Goal: Task Accomplishment & Management: Manage account settings

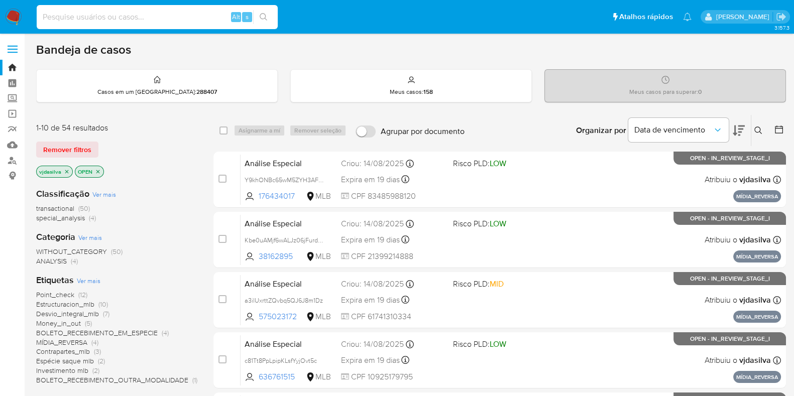
click at [136, 18] on input at bounding box center [157, 17] width 241 height 13
paste input "RBKxCmlV0qcaJWAdQMu3YAy2"
type input "RBKxCmlV0qcaJWAdQMu3YAy2"
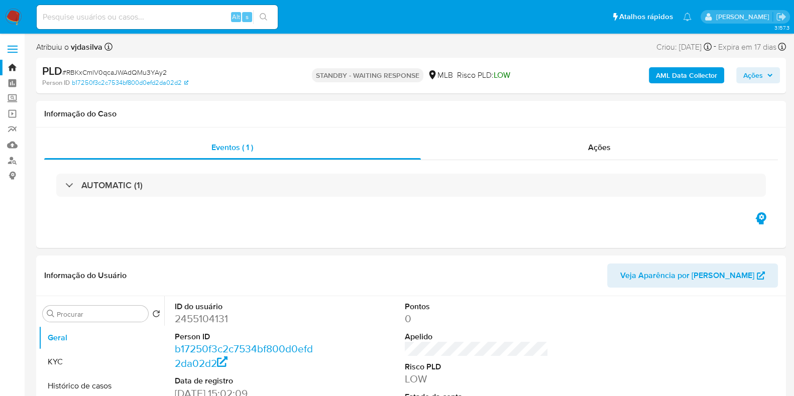
select select "10"
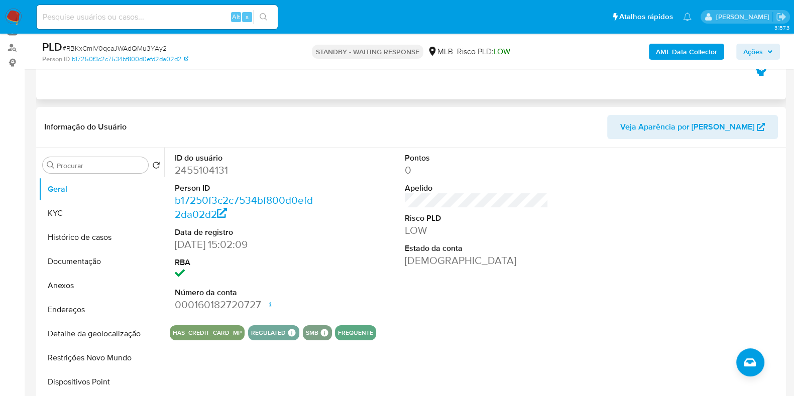
scroll to position [125, 0]
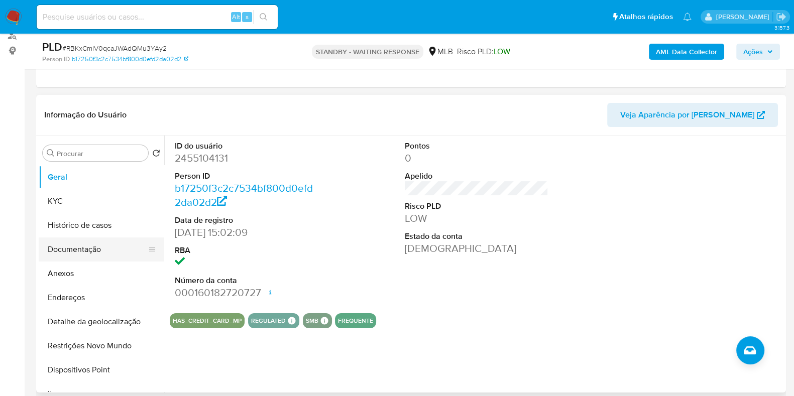
click at [85, 247] on button "Documentação" at bounding box center [98, 250] width 118 height 24
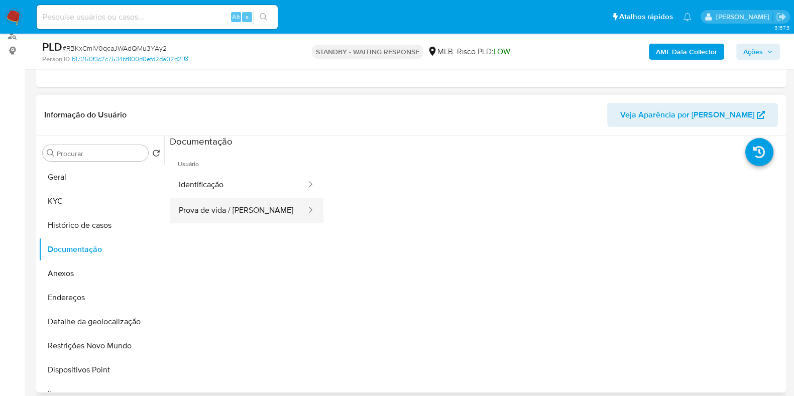
click at [267, 219] on button "Prova de vida / Selfie" at bounding box center [239, 211] width 138 height 26
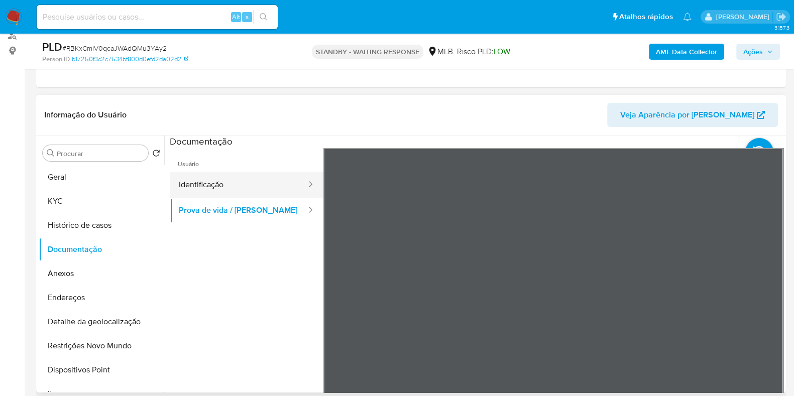
click at [238, 176] on button "Identificação" at bounding box center [239, 185] width 138 height 26
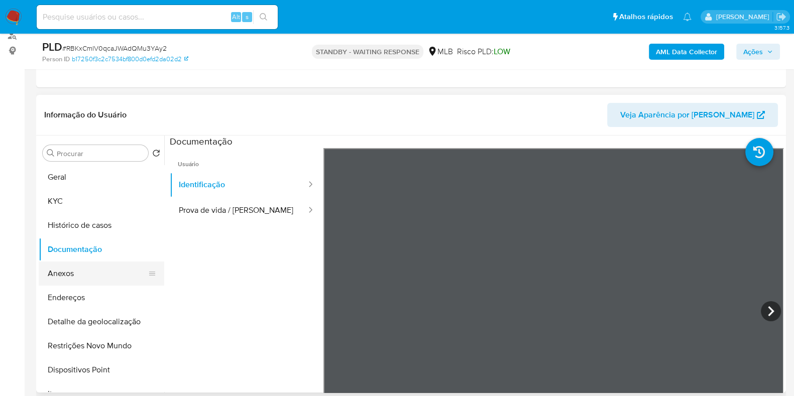
click at [103, 282] on button "Anexos" at bounding box center [98, 274] width 118 height 24
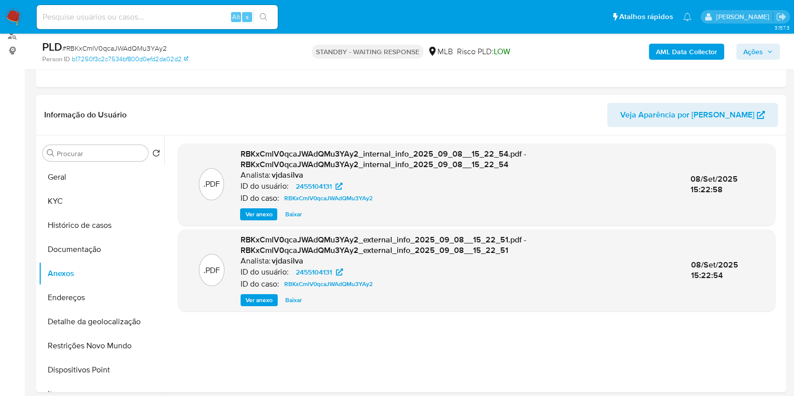
scroll to position [62, 0]
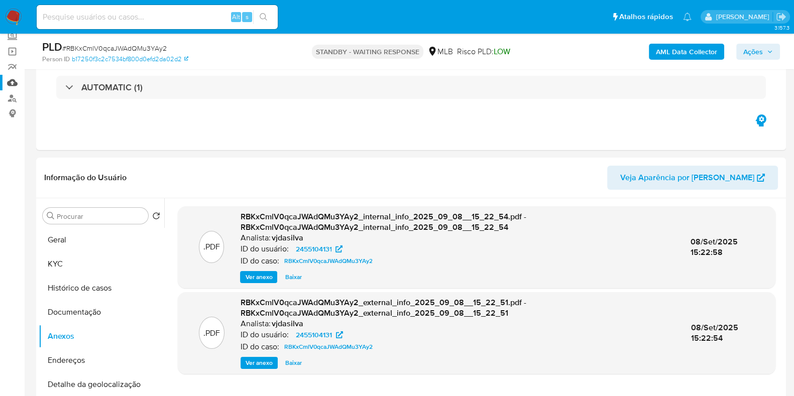
click at [13, 84] on link "Mulan" at bounding box center [60, 83] width 120 height 16
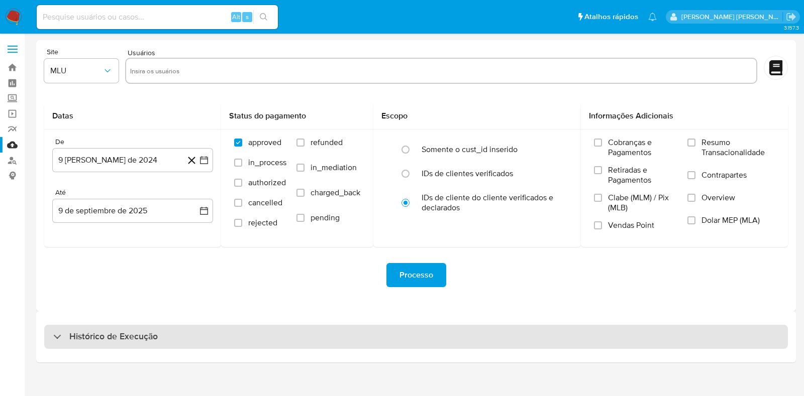
click at [241, 342] on div "Histórico de Execução" at bounding box center [416, 337] width 744 height 24
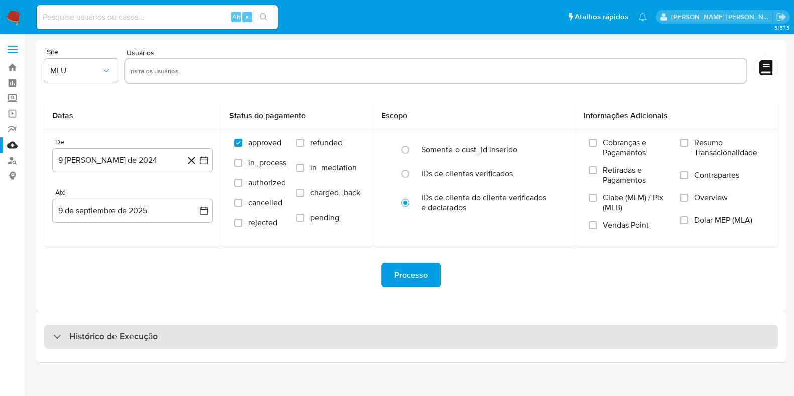
select select "10"
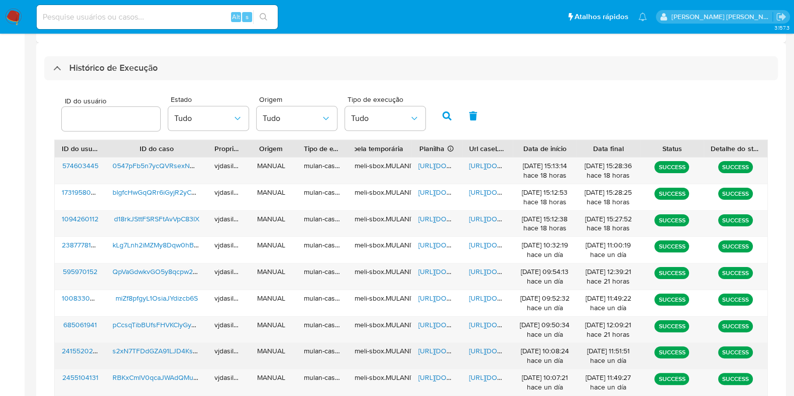
scroll to position [314, 0]
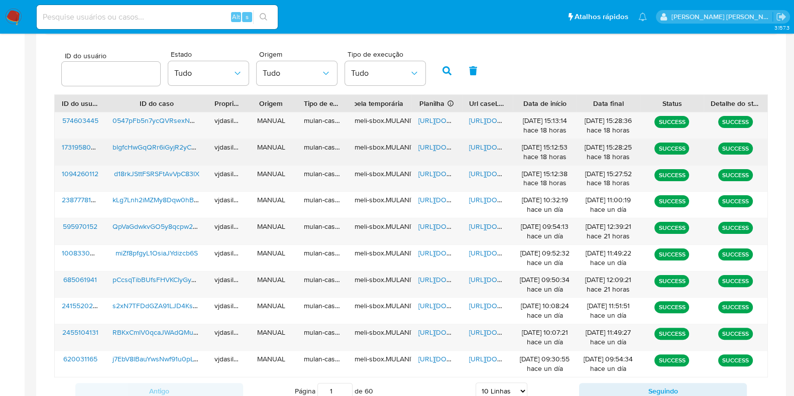
click at [478, 148] on span "https://docs.google.com/document/d/1YZG46kzBIIZmVwbP1LlAPAf_M4n17kEtbh_4Q7M2S5U…" at bounding box center [503, 147] width 69 height 10
click at [436, 145] on span "https://docs.google.com/spreadsheets/d/1sGRlklSWuPZwACMxARi5QXS2vXO58R7Y7CN0PHY…" at bounding box center [453, 147] width 69 height 10
click at [131, 148] on span "blgfcHwGqQRr6iGyjR2yC87b" at bounding box center [158, 147] width 90 height 10
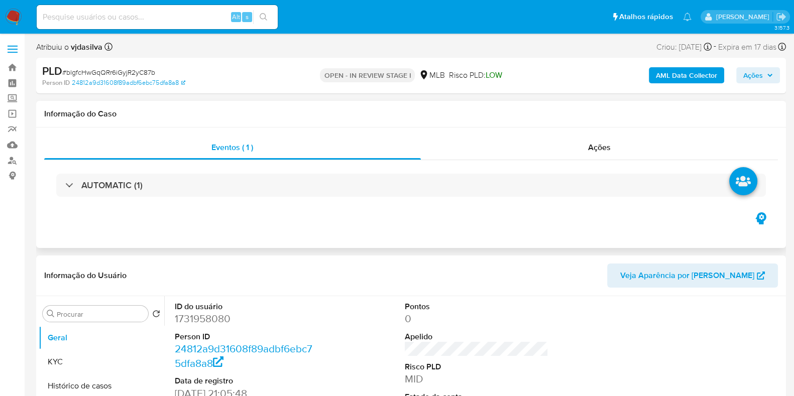
select select "10"
drag, startPoint x: 153, startPoint y: 111, endPoint x: 565, endPoint y: 291, distance: 449.9
click at [567, 291] on div "Informação do Usuário Veja Aparência por Pessoa" at bounding box center [411, 276] width 750 height 41
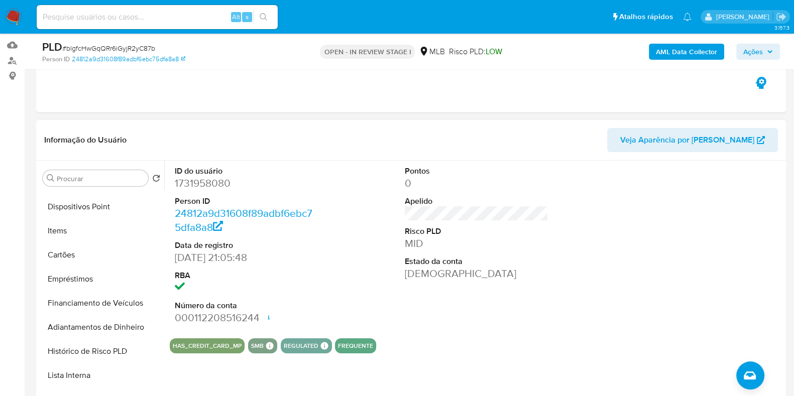
scroll to position [125, 0]
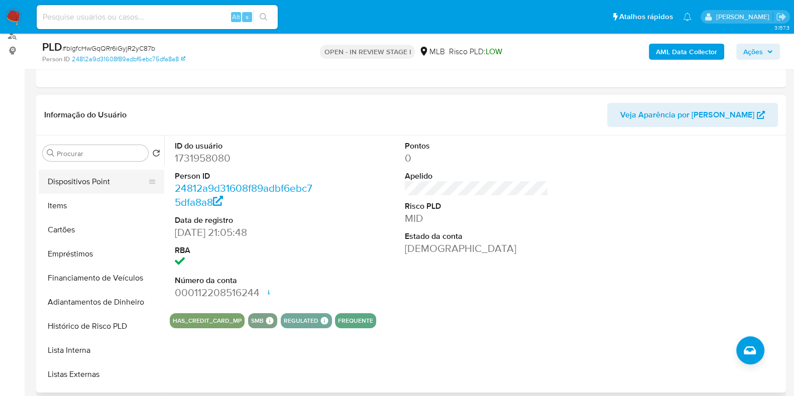
drag, startPoint x: 73, startPoint y: 179, endPoint x: 75, endPoint y: 184, distance: 5.6
click at [73, 179] on button "Dispositivos Point" at bounding box center [98, 182] width 118 height 24
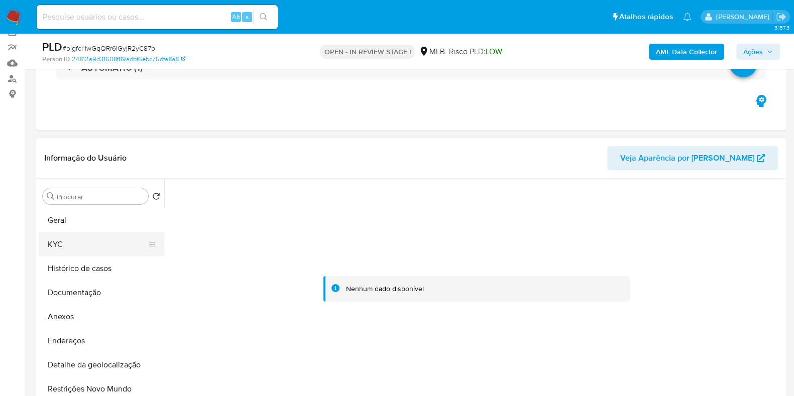
scroll to position [62, 0]
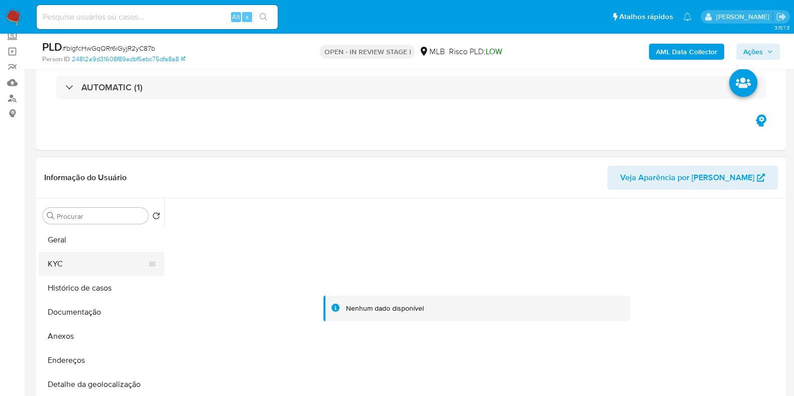
click at [70, 267] on button "KYC" at bounding box center [98, 264] width 118 height 24
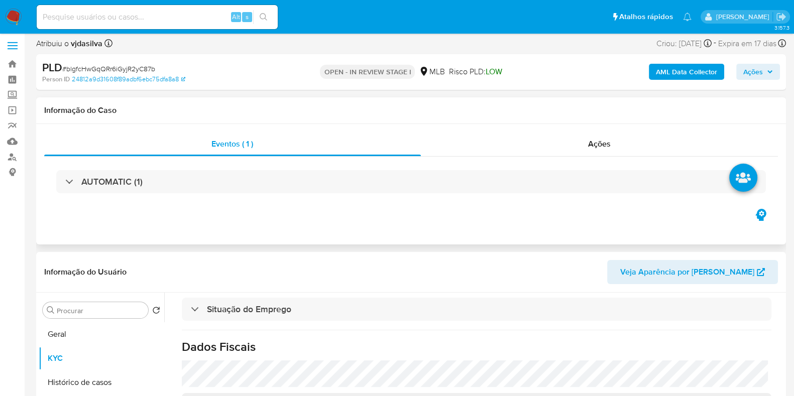
scroll to position [188, 0]
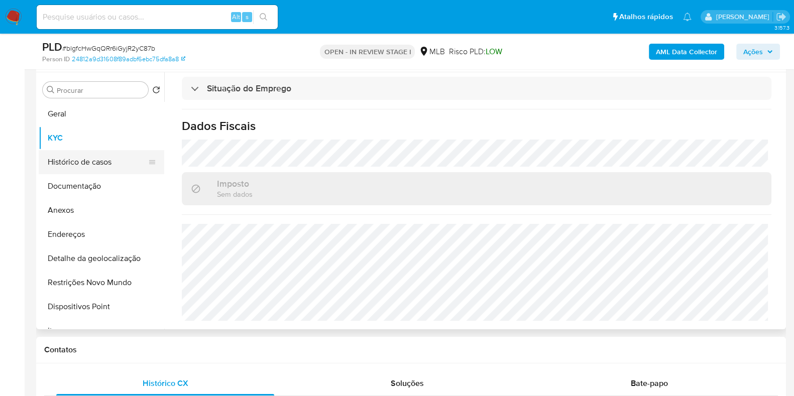
click at [88, 166] on button "Histórico de casos" at bounding box center [98, 162] width 118 height 24
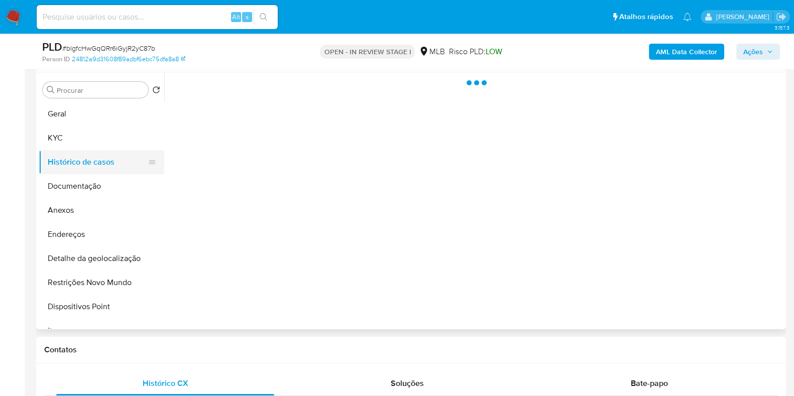
scroll to position [0, 0]
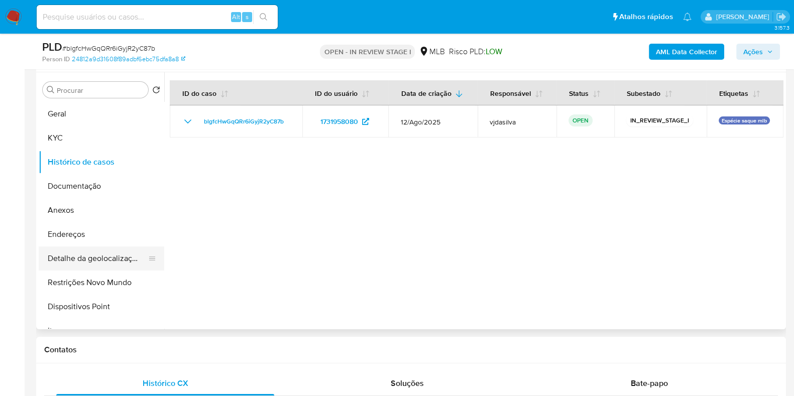
click at [88, 262] on button "Detalhe da geolocalização" at bounding box center [98, 259] width 118 height 24
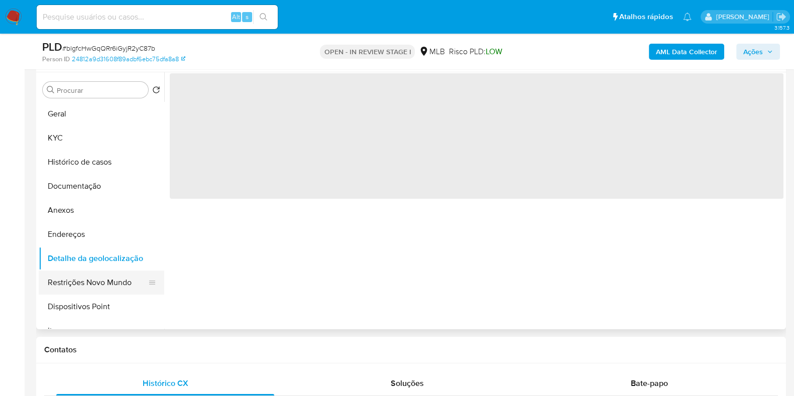
click at [82, 282] on button "Restrições Novo Mundo" at bounding box center [98, 283] width 118 height 24
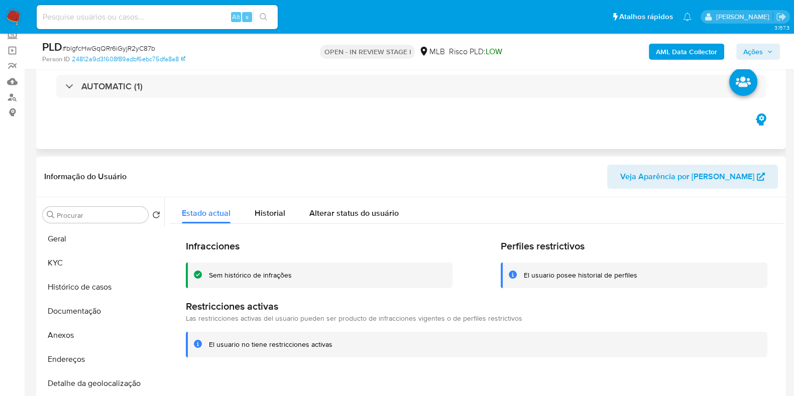
scroll to position [62, 0]
click at [62, 268] on button "KYC" at bounding box center [98, 264] width 118 height 24
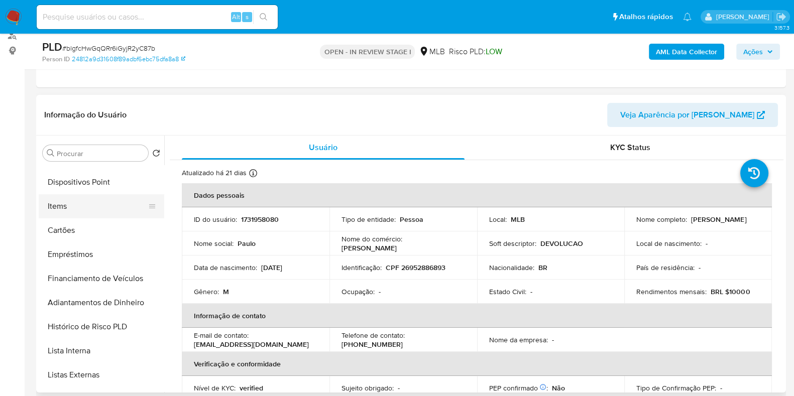
scroll to position [0, 0]
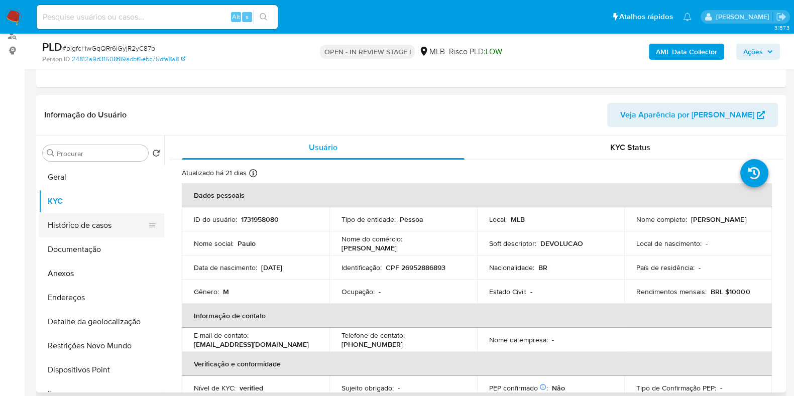
click at [95, 229] on button "Histórico de casos" at bounding box center [98, 226] width 118 height 24
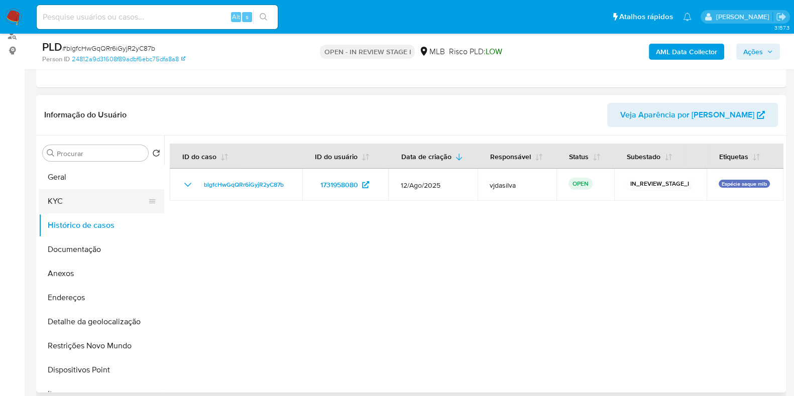
click at [98, 205] on button "KYC" at bounding box center [98, 201] width 118 height 24
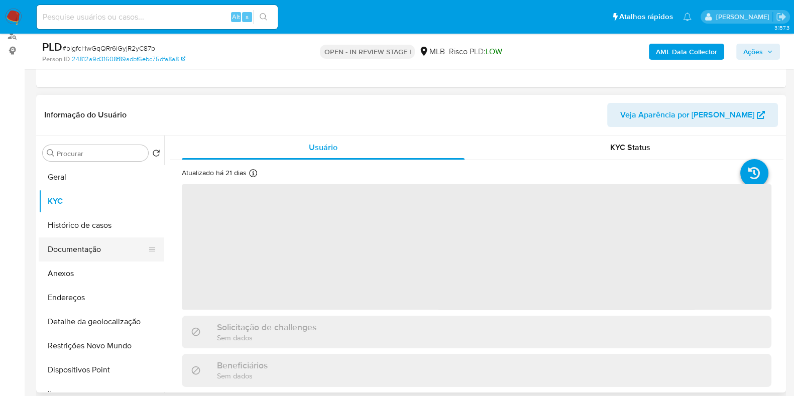
click at [94, 245] on button "Documentação" at bounding box center [98, 250] width 118 height 24
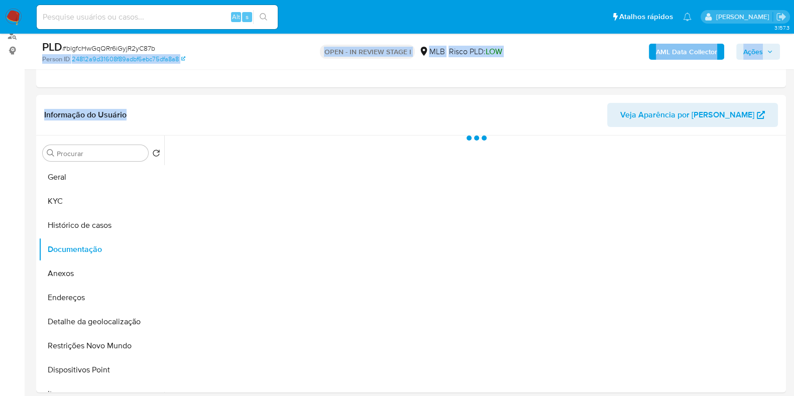
drag, startPoint x: 219, startPoint y: 92, endPoint x: 233, endPoint y: 48, distance: 46.4
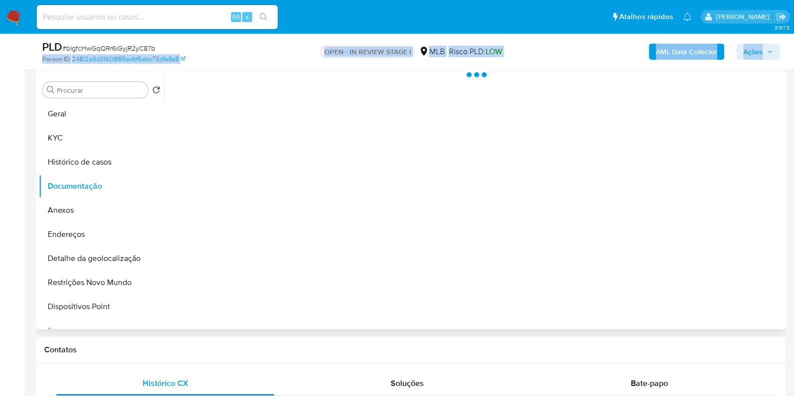
scroll to position [125, 0]
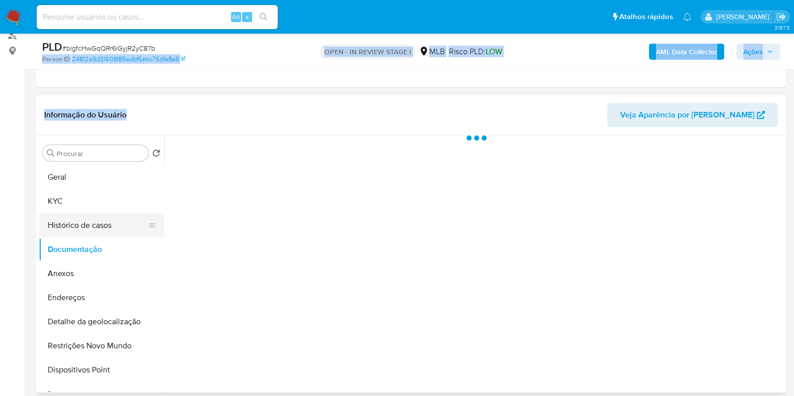
click at [100, 221] on button "Histórico de casos" at bounding box center [98, 226] width 118 height 24
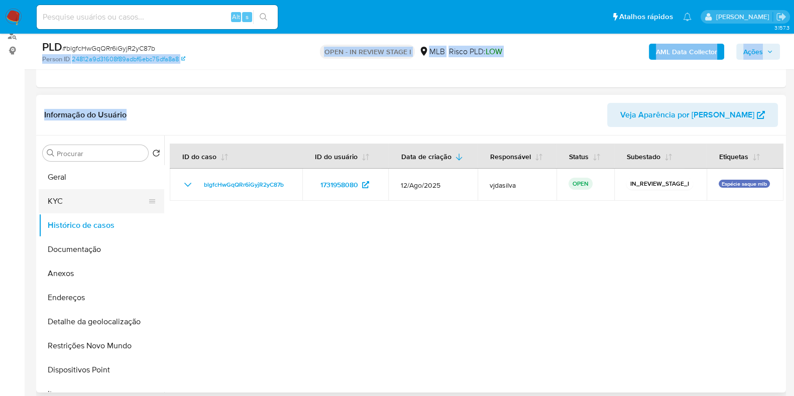
click at [76, 200] on button "KYC" at bounding box center [98, 201] width 118 height 24
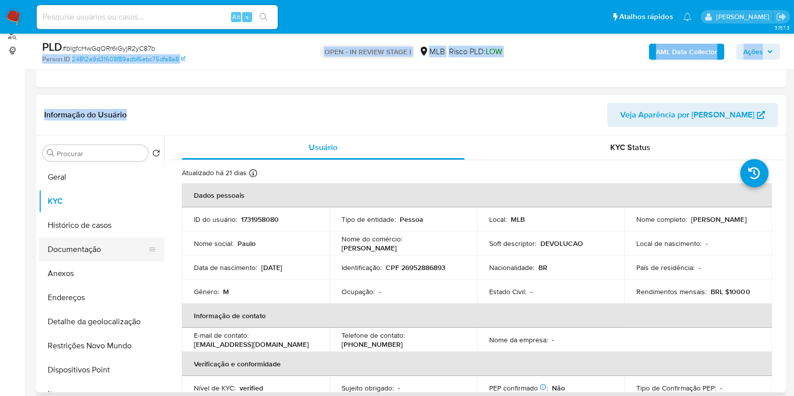
click at [100, 252] on button "Documentação" at bounding box center [98, 250] width 118 height 24
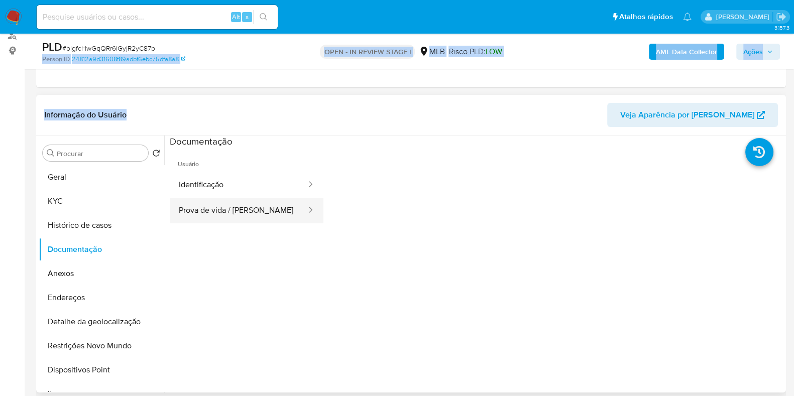
click at [226, 219] on button "Prova de vida / Selfie" at bounding box center [239, 211] width 138 height 26
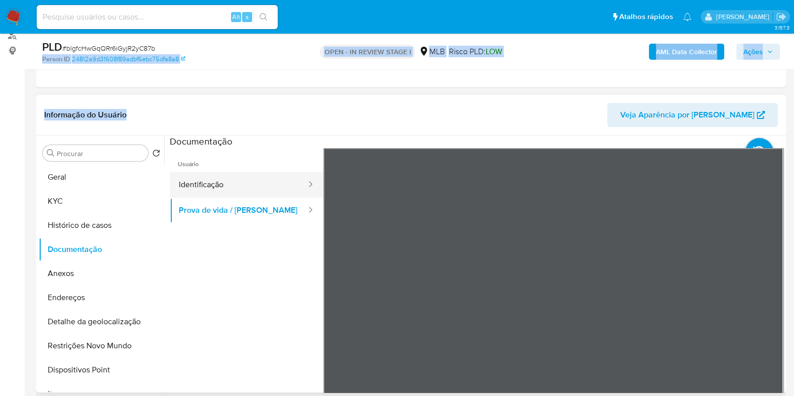
click at [245, 182] on button "Identificação" at bounding box center [239, 185] width 138 height 26
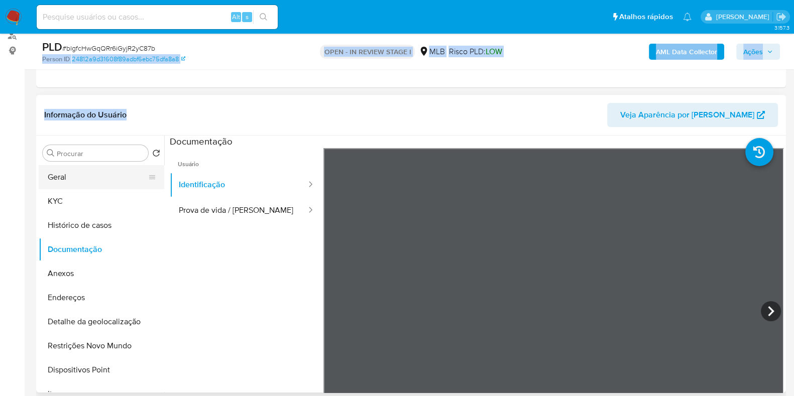
click at [95, 171] on button "Geral" at bounding box center [98, 177] width 118 height 24
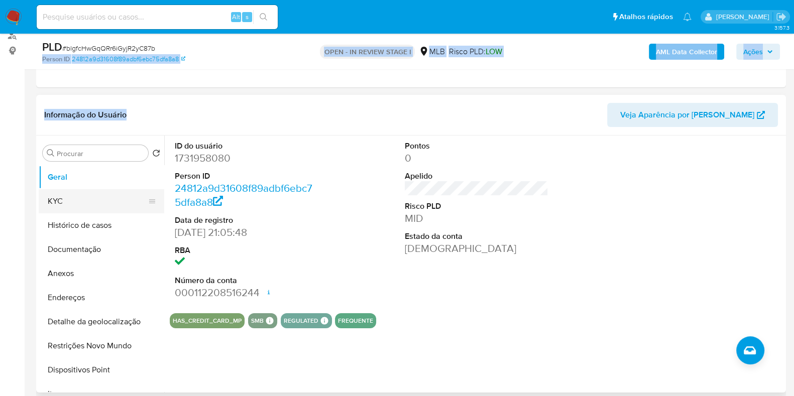
click at [82, 197] on button "KYC" at bounding box center [98, 201] width 118 height 24
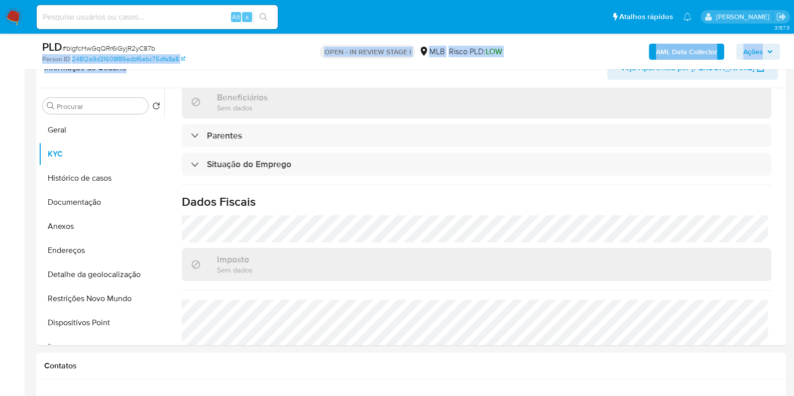
scroll to position [188, 0]
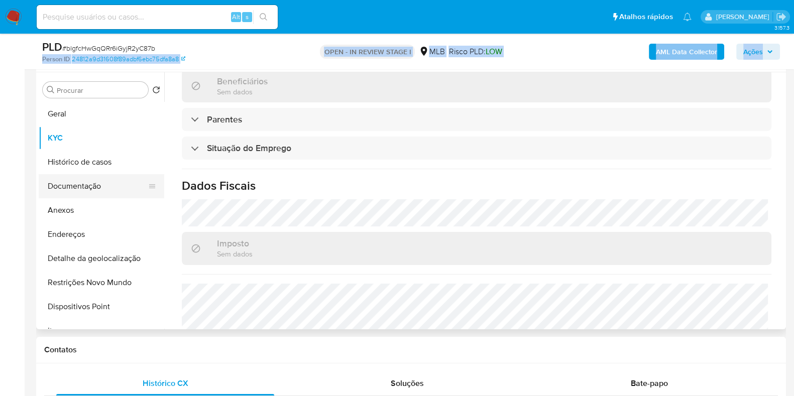
click at [92, 187] on button "Documentação" at bounding box center [98, 186] width 118 height 24
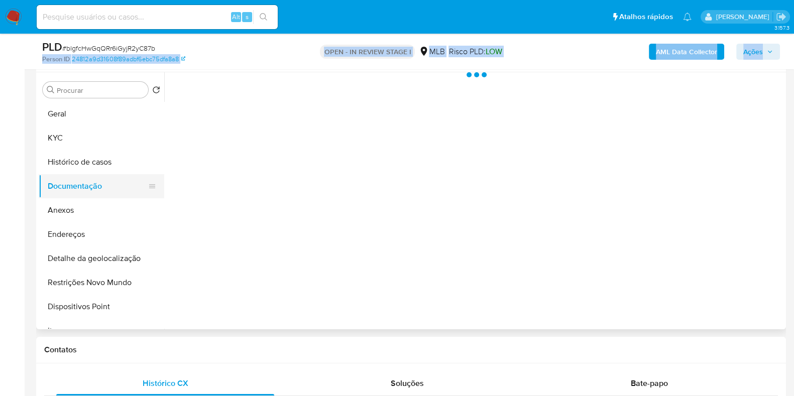
scroll to position [0, 0]
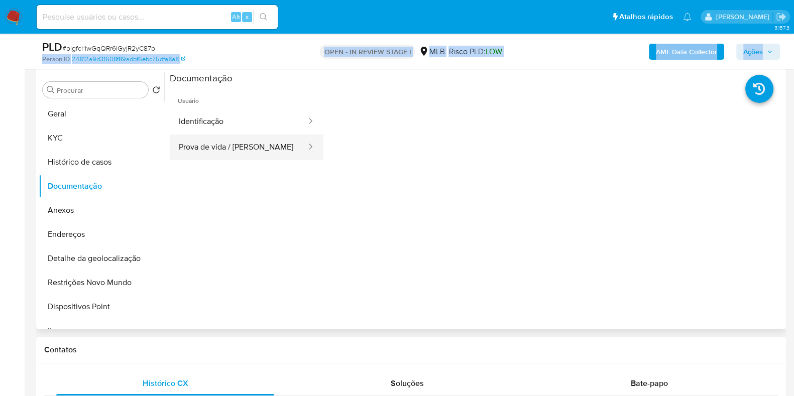
click at [270, 141] on button "Prova de vida / Selfie" at bounding box center [239, 148] width 138 height 26
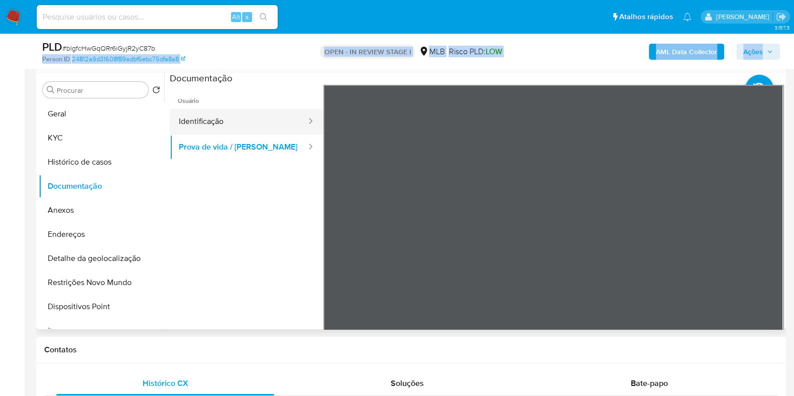
click at [237, 127] on button "Identificação" at bounding box center [239, 122] width 138 height 26
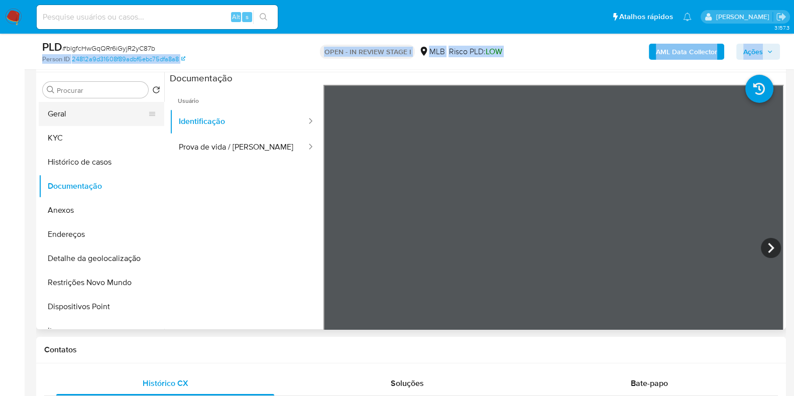
click at [46, 108] on button "Geral" at bounding box center [98, 114] width 118 height 24
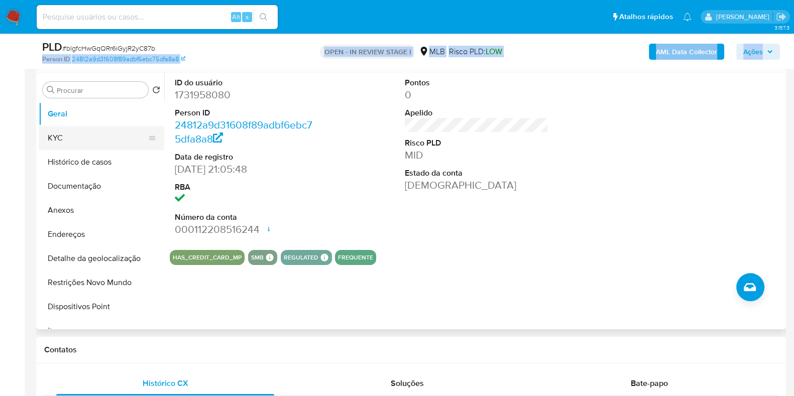
click at [81, 131] on button "KYC" at bounding box center [98, 138] width 118 height 24
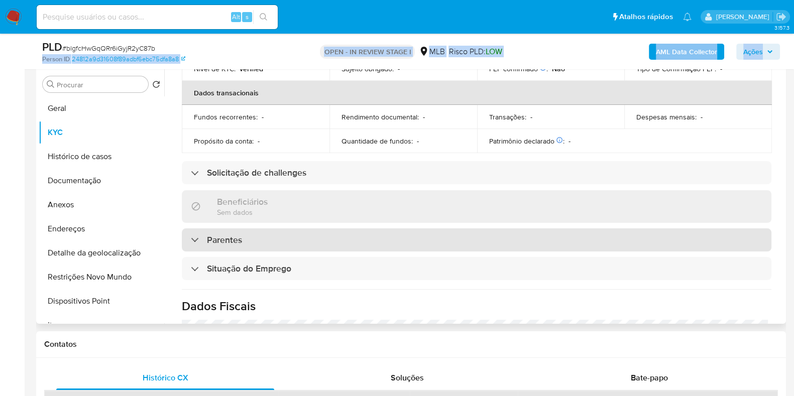
scroll to position [437, 0]
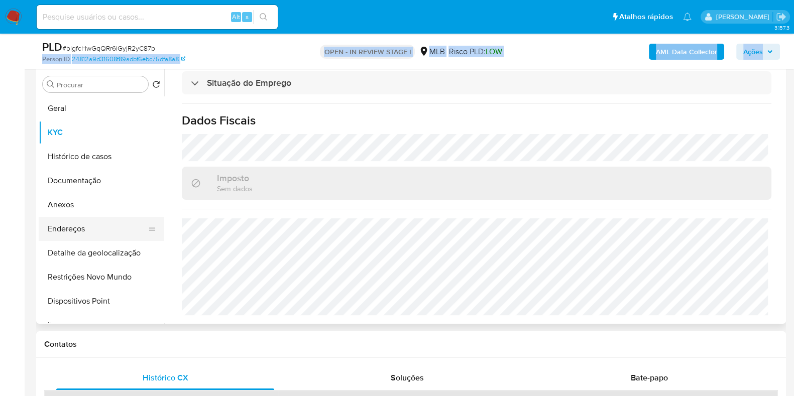
click at [69, 236] on button "Endereços" at bounding box center [98, 229] width 118 height 24
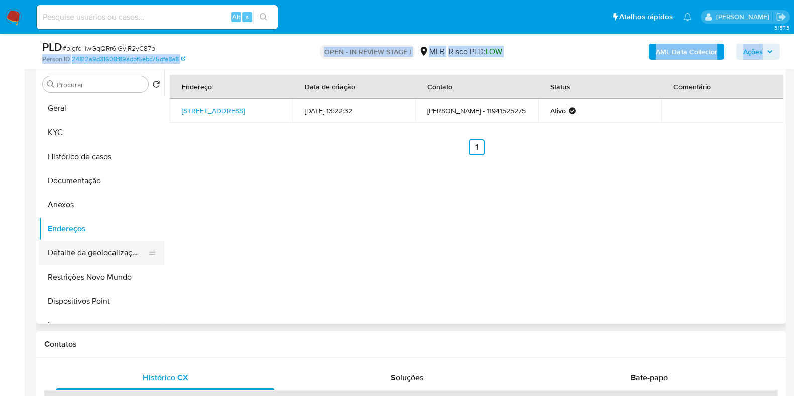
click at [82, 252] on button "Detalhe da geolocalização" at bounding box center [98, 253] width 118 height 24
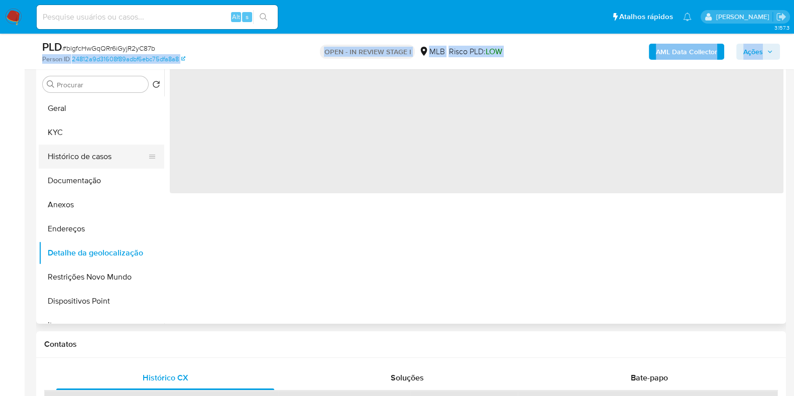
scroll to position [62, 0]
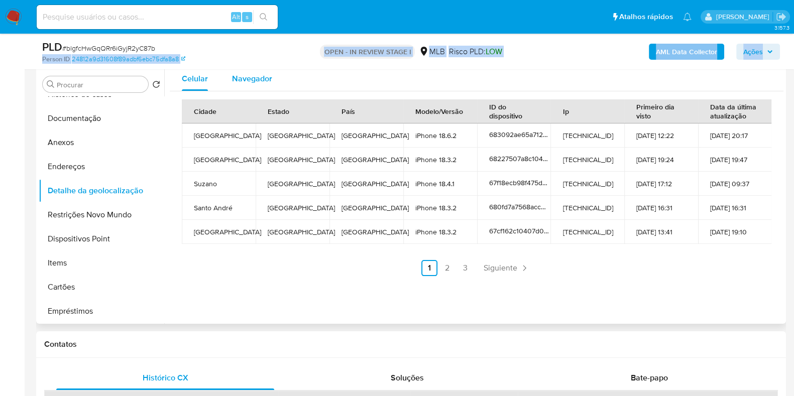
click at [243, 74] on span "Navegador" at bounding box center [252, 79] width 40 height 12
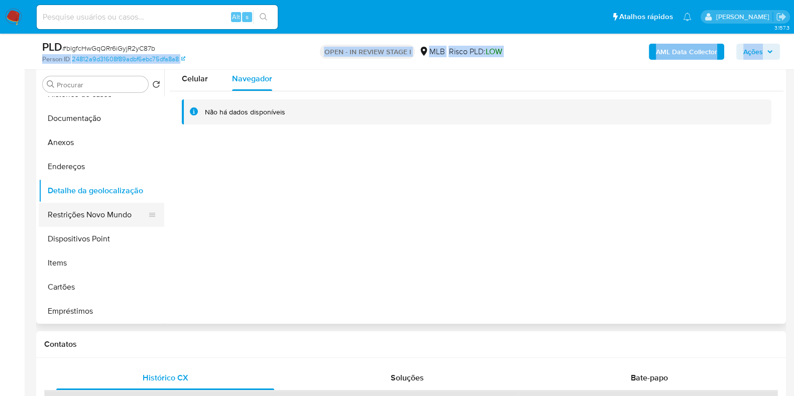
click at [80, 213] on button "Restrições Novo Mundo" at bounding box center [98, 215] width 118 height 24
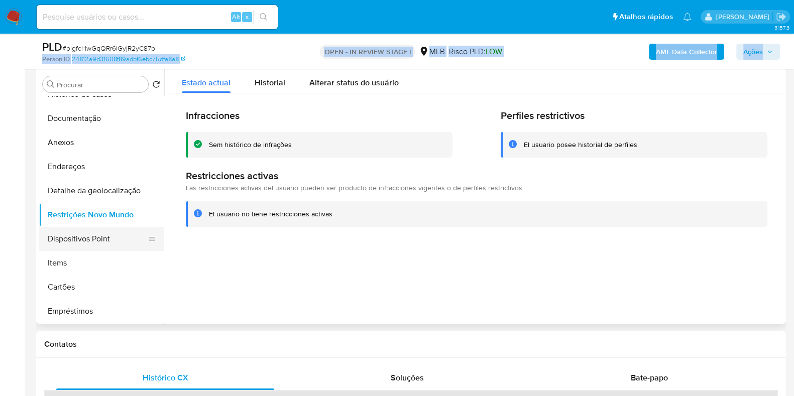
click at [70, 238] on button "Dispositivos Point" at bounding box center [98, 239] width 118 height 24
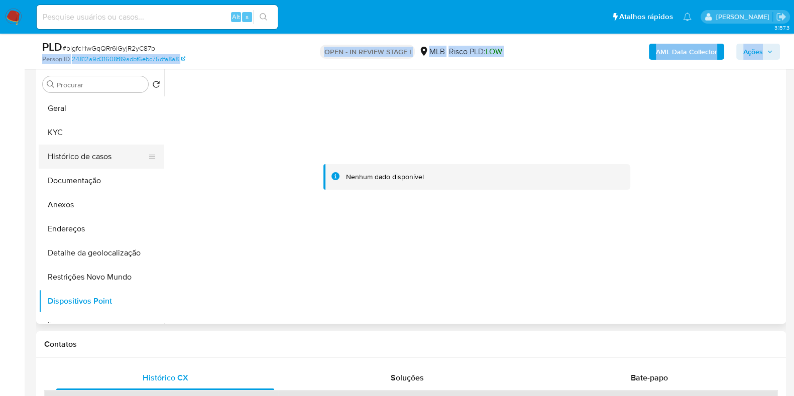
scroll to position [131, 0]
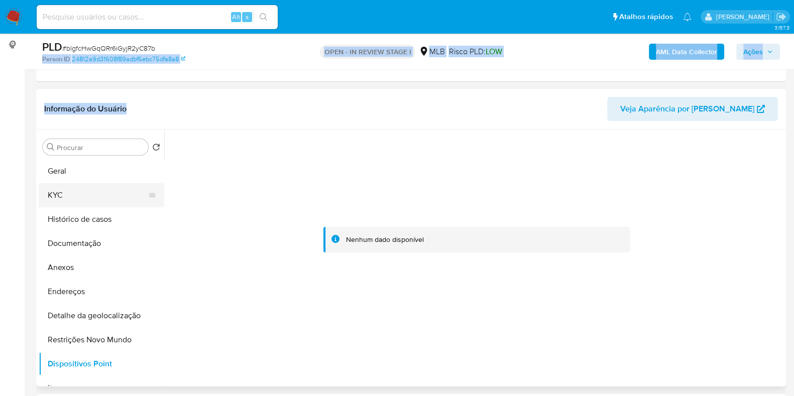
click at [63, 189] on button "KYC" at bounding box center [98, 195] width 118 height 24
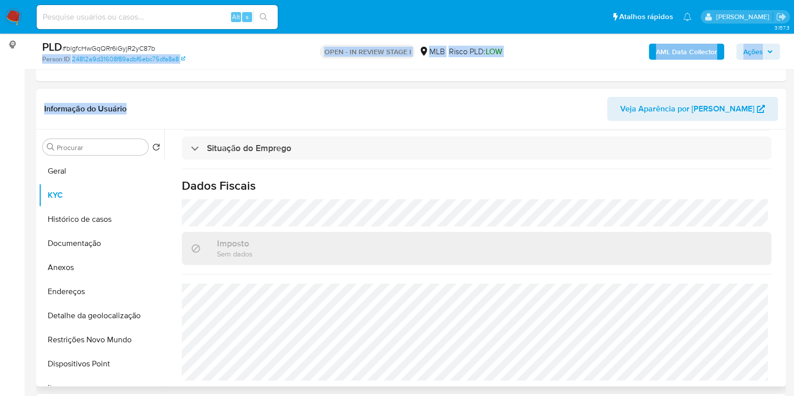
scroll to position [437, 0]
click at [68, 267] on button "Anexos" at bounding box center [98, 268] width 118 height 24
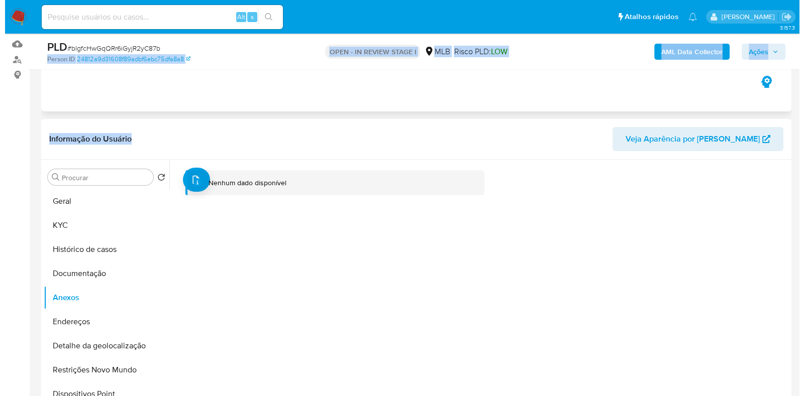
scroll to position [6, 0]
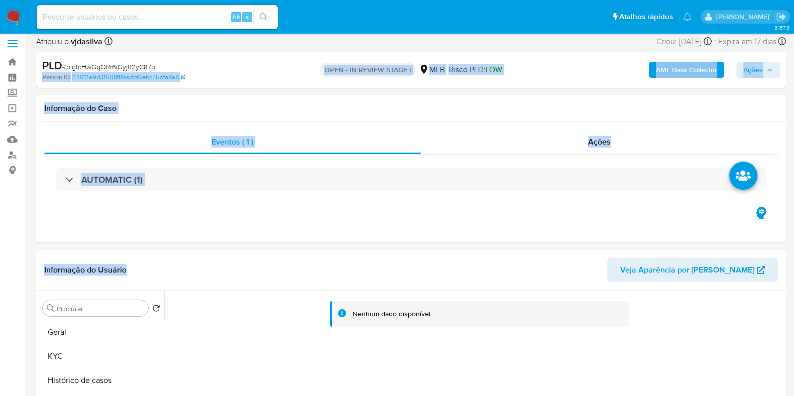
click at [670, 66] on b "AML Data Collector" at bounding box center [686, 70] width 61 height 16
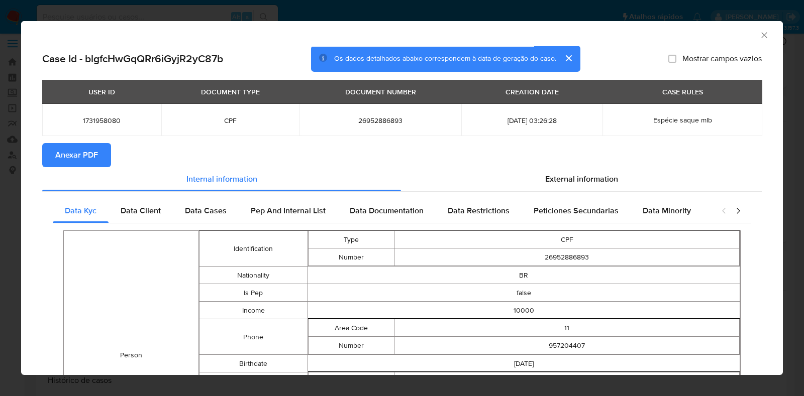
click at [82, 155] on span "Anexar PDF" at bounding box center [76, 155] width 43 height 22
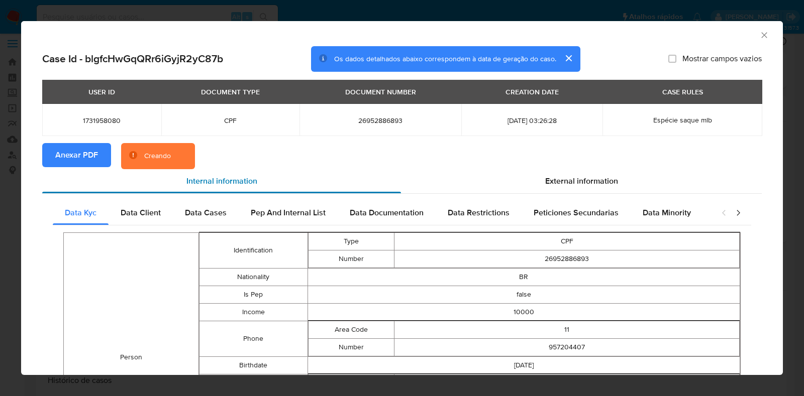
scroll to position [60, 0]
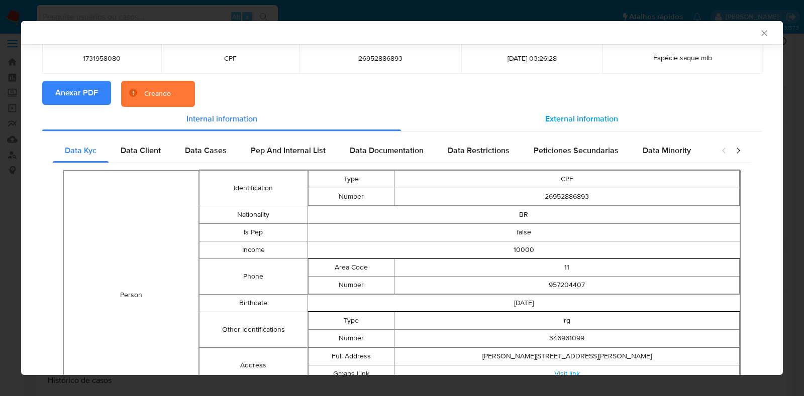
click at [559, 123] on span "External information" at bounding box center [581, 119] width 73 height 12
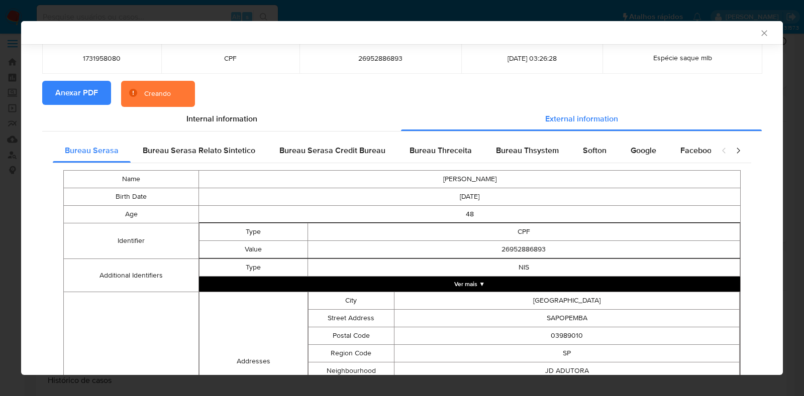
click at [422, 280] on button "Ver mais ▼" at bounding box center [469, 284] width 541 height 15
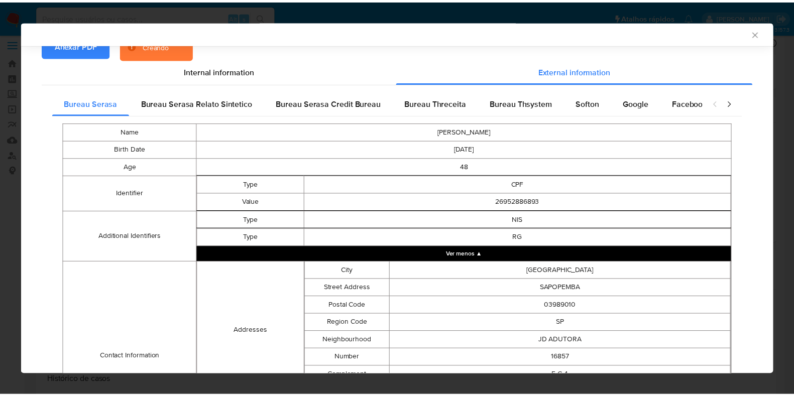
scroll to position [123, 0]
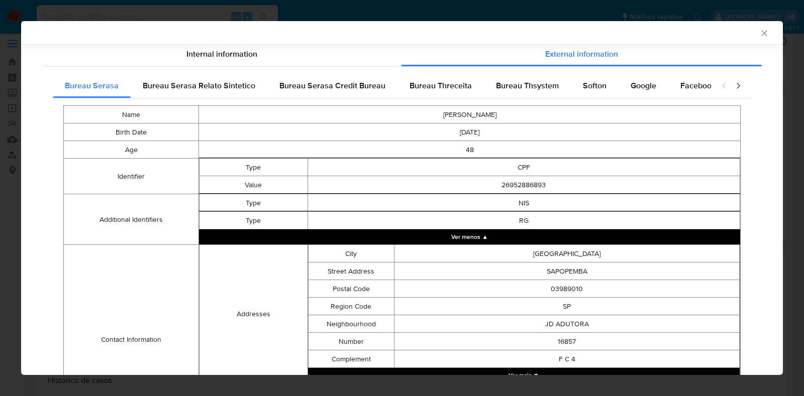
click at [759, 34] on icon "Fechar a janela" at bounding box center [764, 33] width 10 height 10
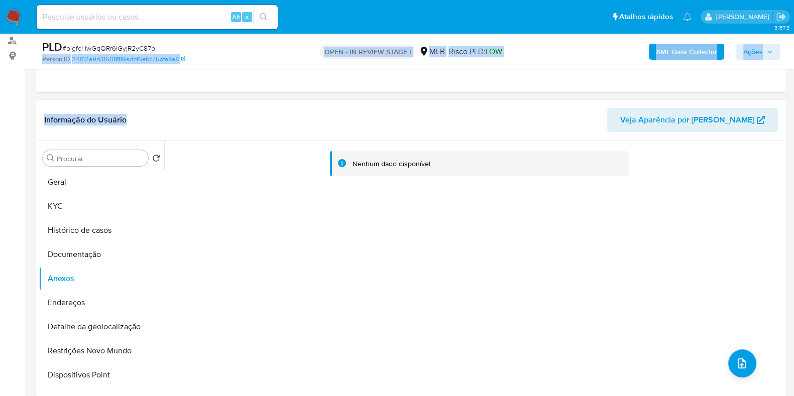
scroll to position [131, 0]
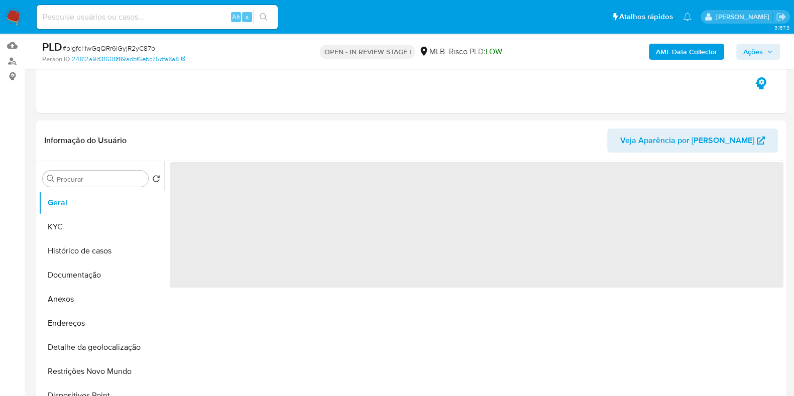
scroll to position [125, 0]
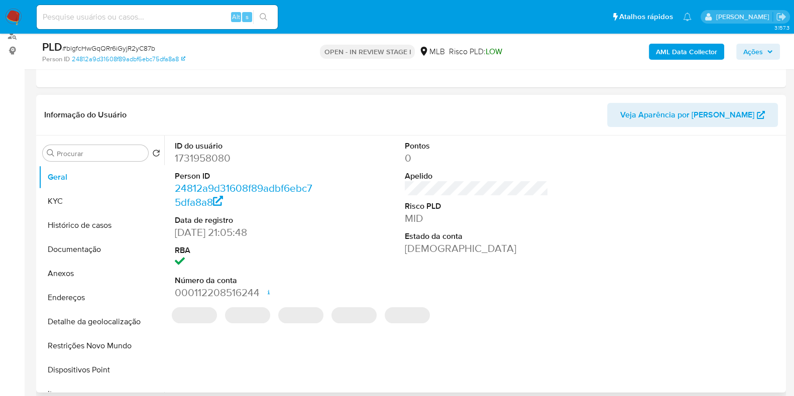
select select "10"
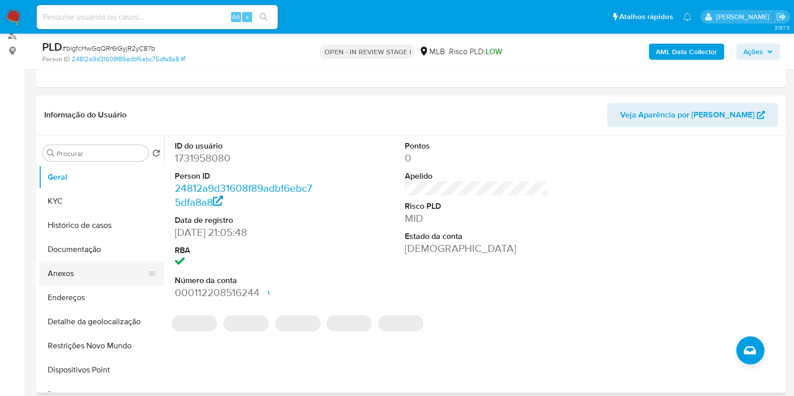
click at [87, 272] on button "Anexos" at bounding box center [98, 274] width 118 height 24
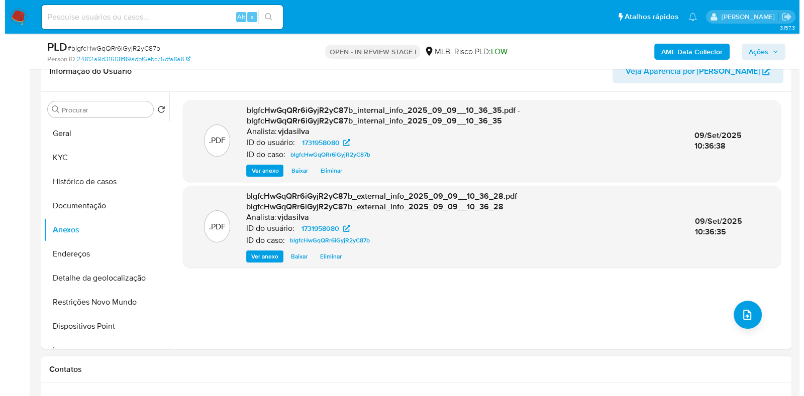
scroll to position [188, 0]
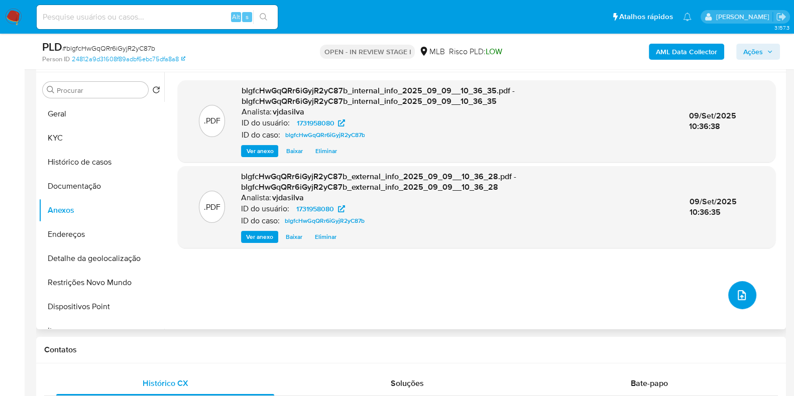
click at [740, 292] on icon "upload-file" at bounding box center [742, 295] width 12 height 12
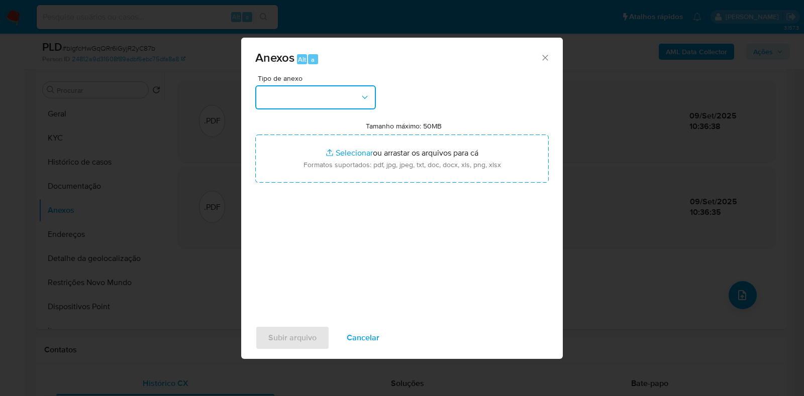
click at [334, 102] on button "button" at bounding box center [315, 97] width 121 height 24
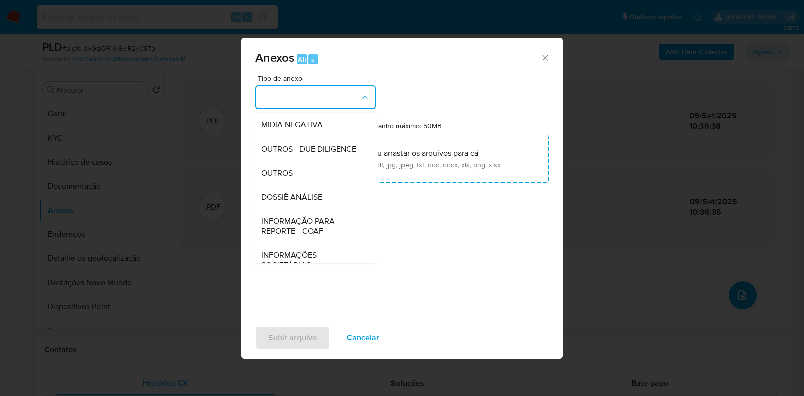
scroll to position [125, 0]
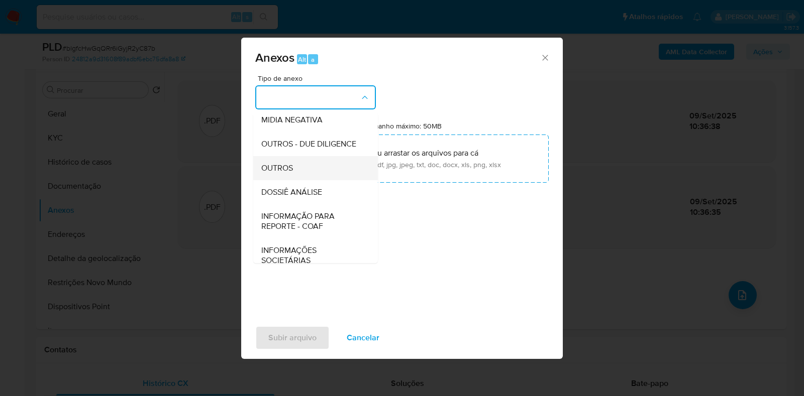
click at [292, 173] on span "OUTROS" at bounding box center [277, 168] width 32 height 10
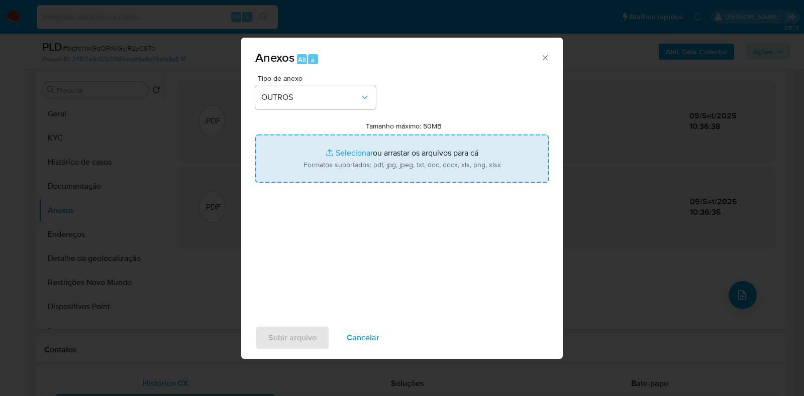
type input "C:\fakepath\Mulan - blgfcHwGqQRr6iGyjR2yC87b - CPF 26952886893 - PAULO SERGIO D…"
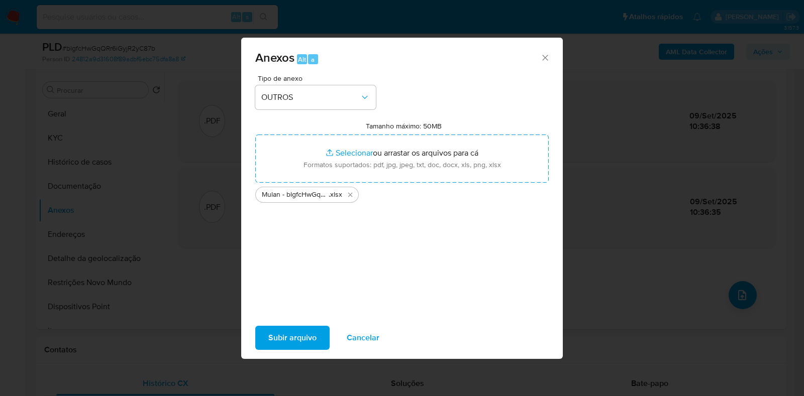
click at [296, 334] on span "Subir arquivo" at bounding box center [292, 338] width 48 height 22
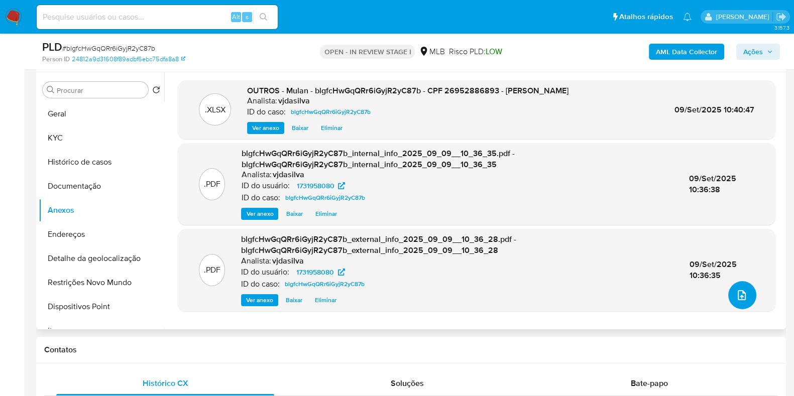
click at [739, 295] on icon "upload-file" at bounding box center [742, 295] width 12 height 12
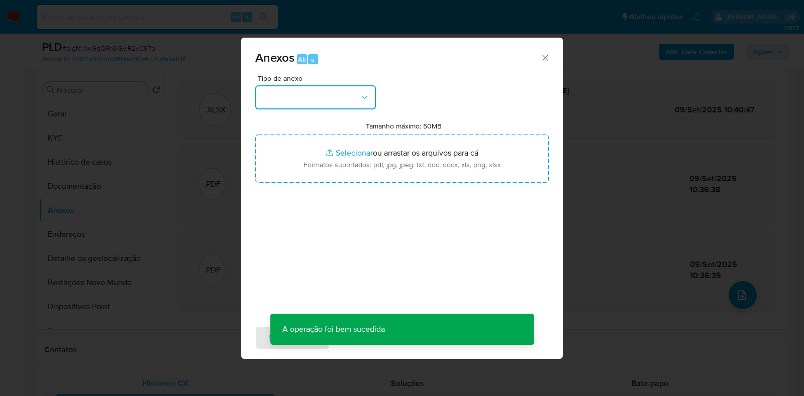
click at [360, 97] on icon "button" at bounding box center [365, 97] width 10 height 10
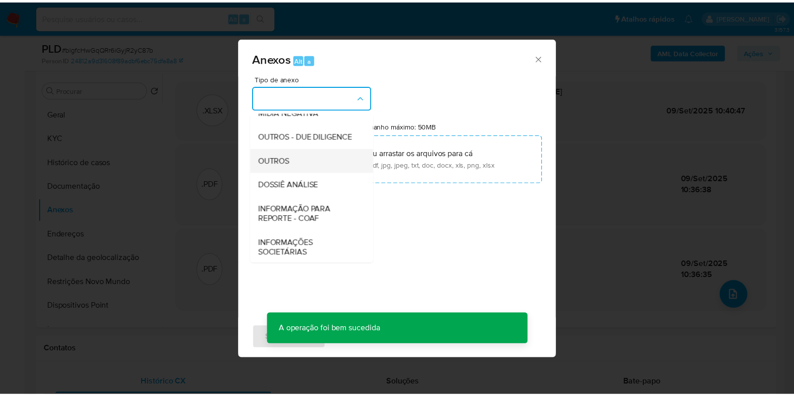
scroll to position [155, 0]
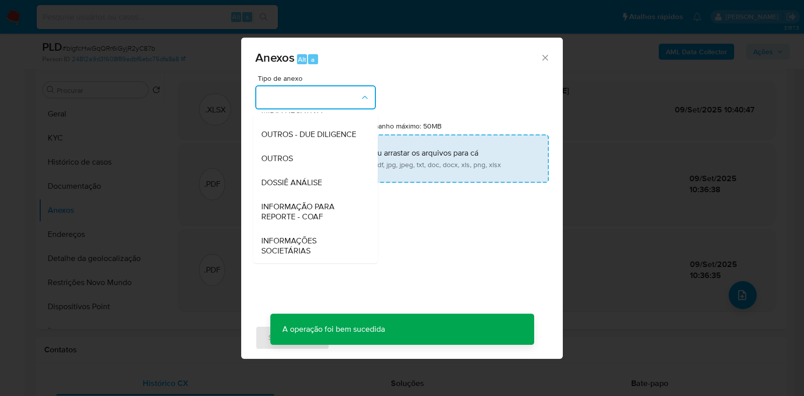
click at [326, 172] on div "DOSSIÊ ANÁLISE" at bounding box center [312, 183] width 102 height 24
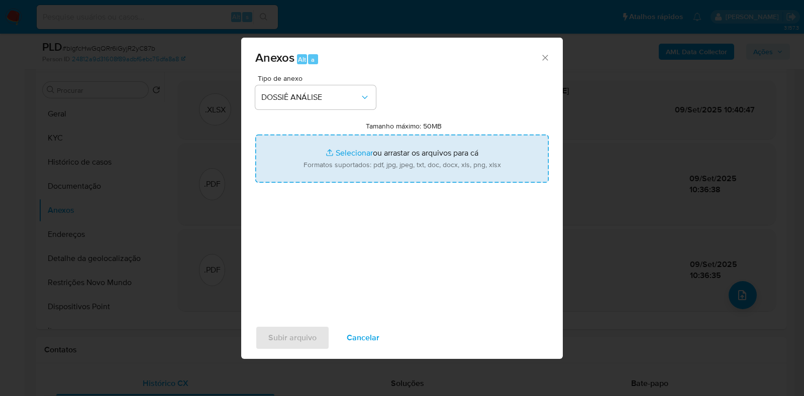
type input "C:\fakepath\SAR - XXXX - CPF 26952886893 - PAULO SERGIO DOS SANTOS.pdf"
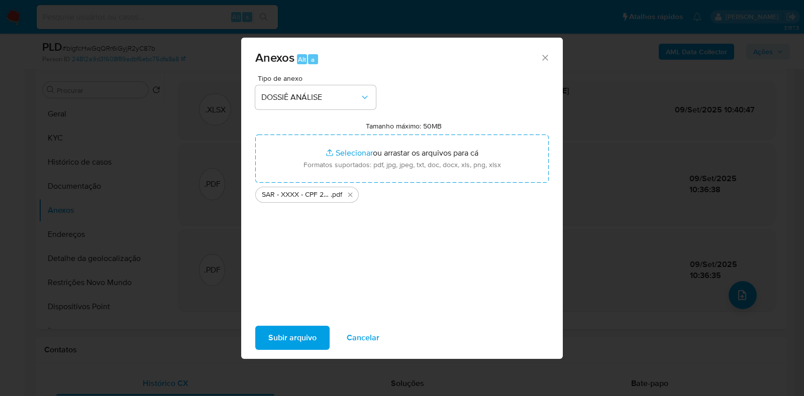
click at [289, 333] on span "Subir arquivo" at bounding box center [292, 338] width 48 height 22
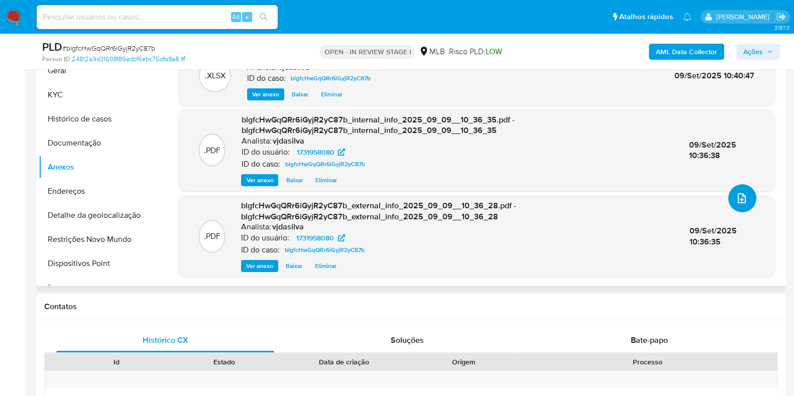
scroll to position [251, 0]
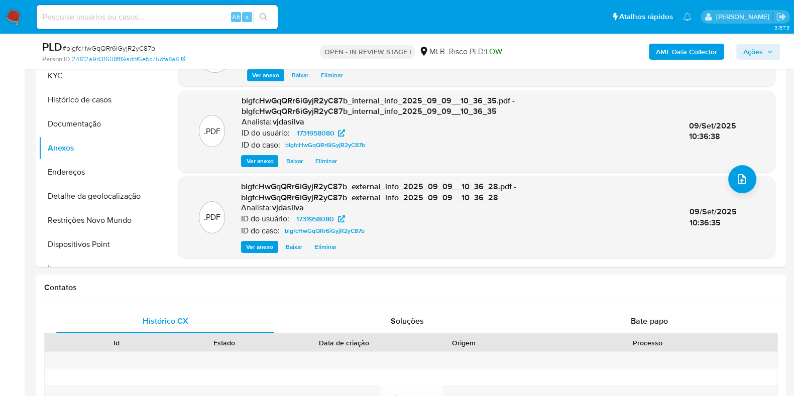
click at [756, 53] on span "Ações" at bounding box center [754, 52] width 20 height 16
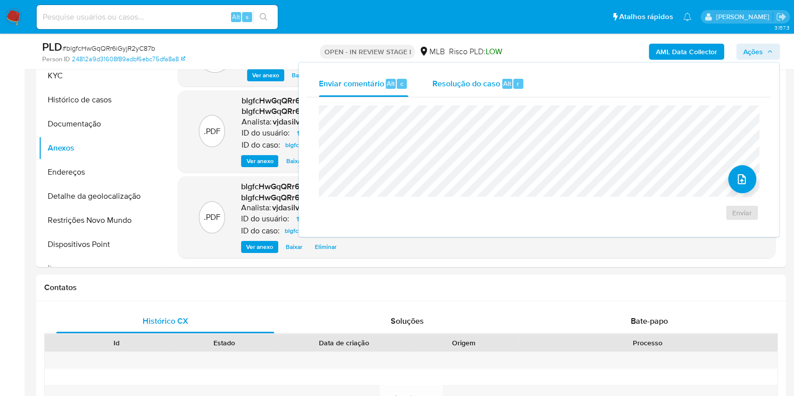
click at [462, 84] on span "Resolução do caso" at bounding box center [467, 83] width 68 height 12
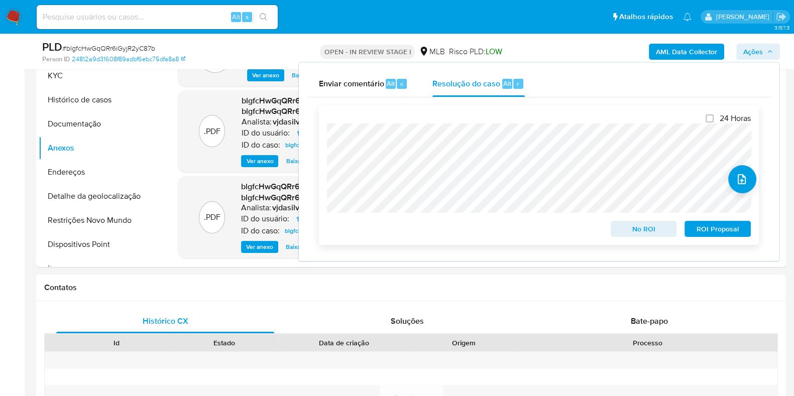
click at [703, 233] on span "ROI Proposal" at bounding box center [718, 229] width 52 height 14
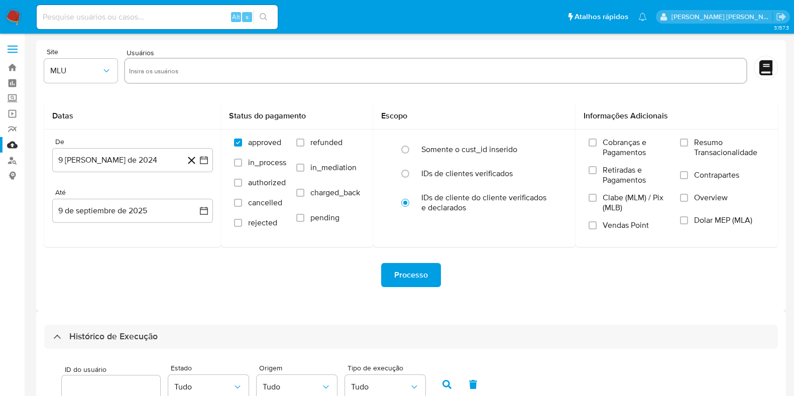
select select "10"
click at [8, 66] on link "Bandeja" at bounding box center [60, 68] width 120 height 16
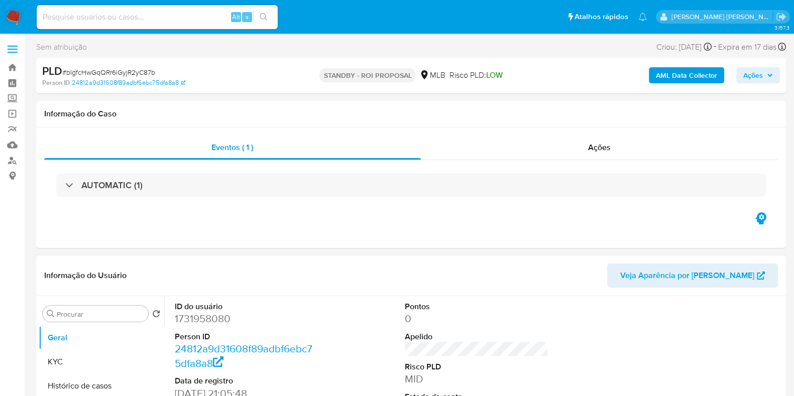
select select "10"
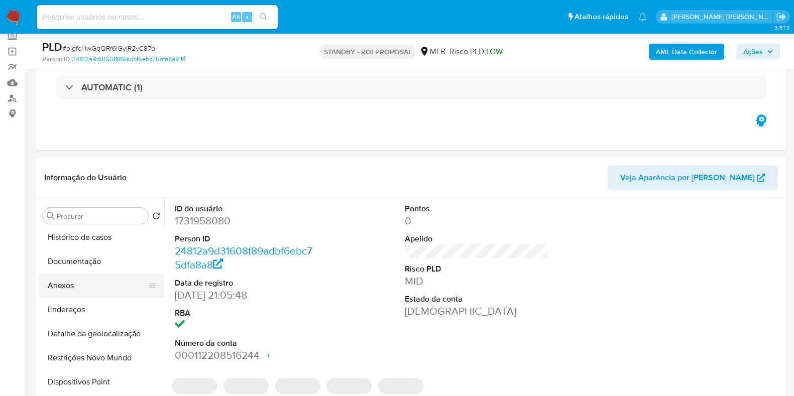
scroll to position [125, 0]
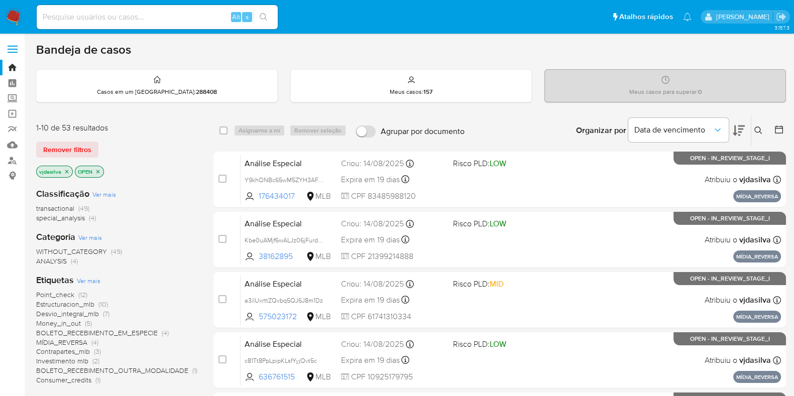
scroll to position [62, 0]
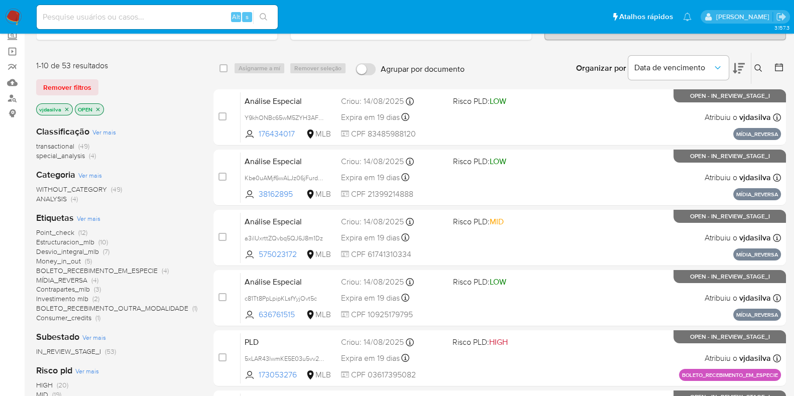
click at [71, 230] on span "Point_check" at bounding box center [55, 233] width 38 height 10
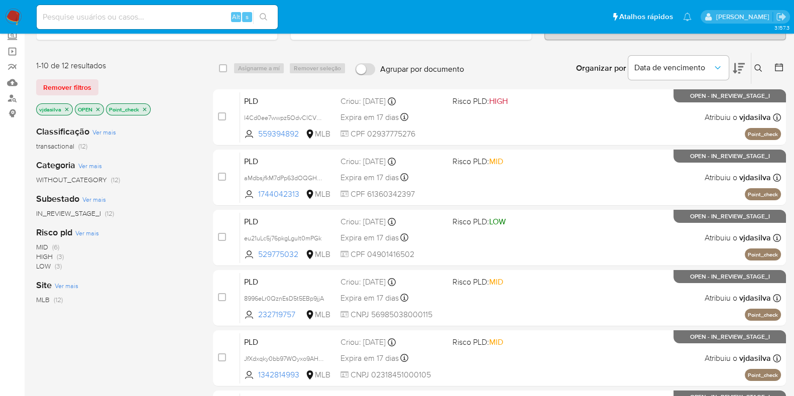
click at [733, 62] on icon at bounding box center [739, 68] width 12 height 12
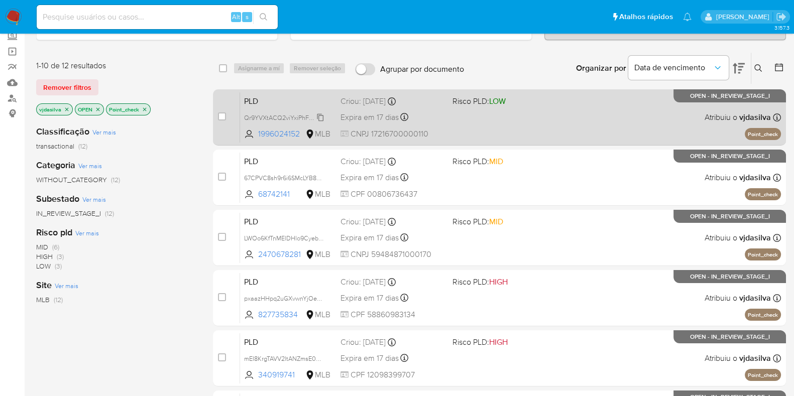
click at [323, 114] on span "Qr9YVXtACQ2viYxiPhF6xSXP" at bounding box center [285, 117] width 82 height 11
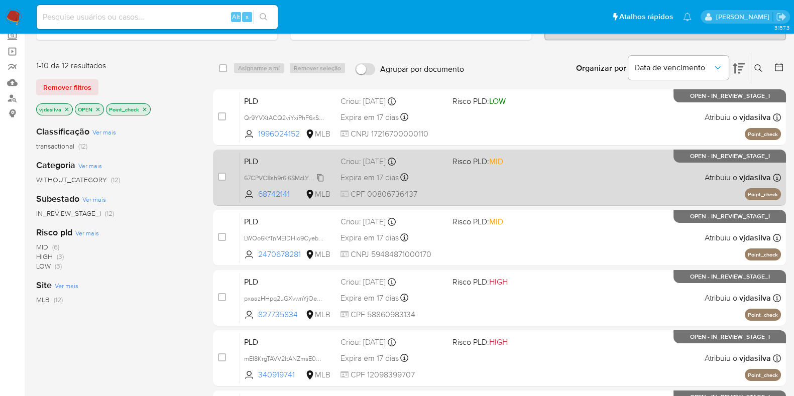
click at [319, 175] on span "67CPVC8sh9r6i6SMcLYB8u1v" at bounding box center [284, 177] width 81 height 11
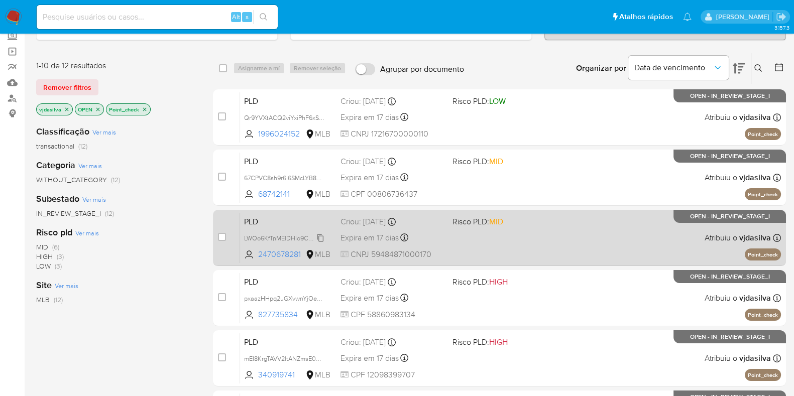
click at [321, 238] on span "LWOo6KfTnMElDHlo9CyebEqD" at bounding box center [287, 237] width 86 height 11
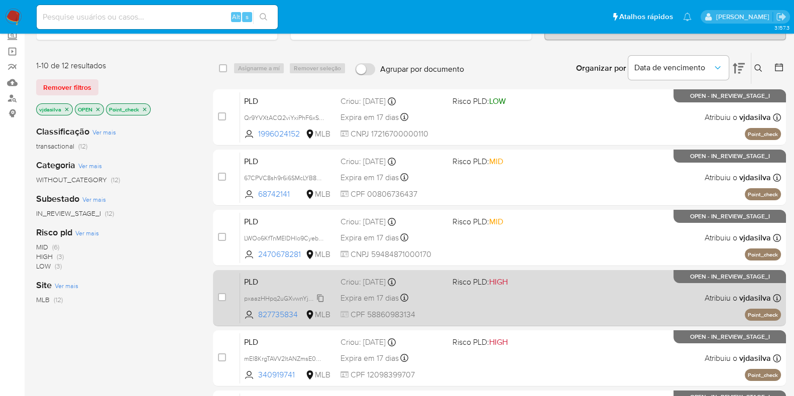
click at [320, 295] on span "pxaazHHpq2uGXvwnYjOeyD8l" at bounding box center [286, 297] width 85 height 11
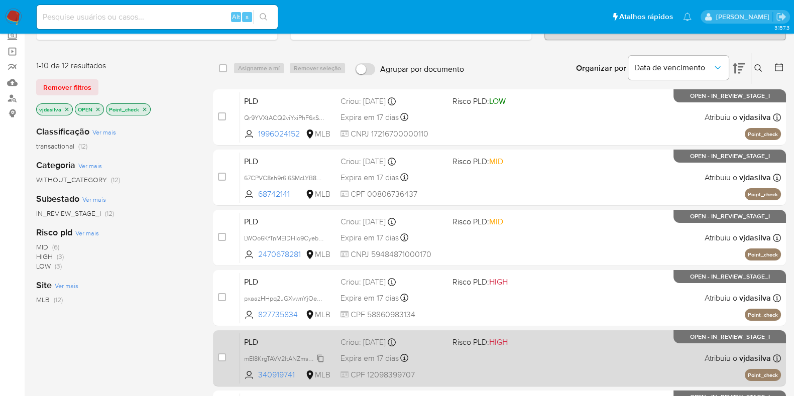
click at [322, 359] on span "mEI8KrgTAVV2ltANZmsE0SNq" at bounding box center [285, 358] width 83 height 11
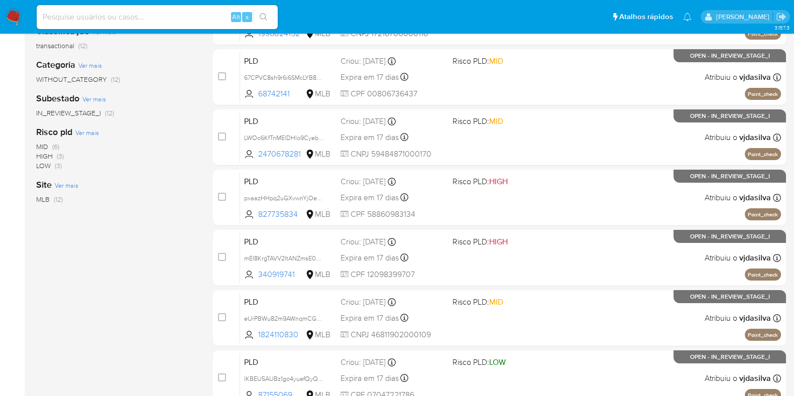
scroll to position [188, 0]
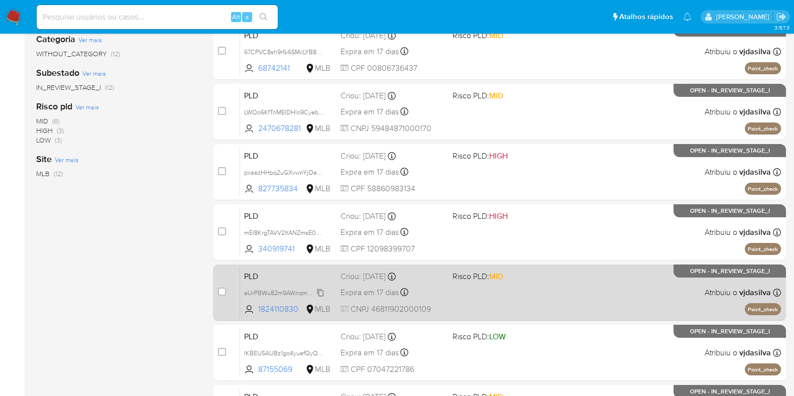
click at [320, 292] on span "eUrPBWu82m9AWnqmCGQQebZm" at bounding box center [293, 292] width 98 height 11
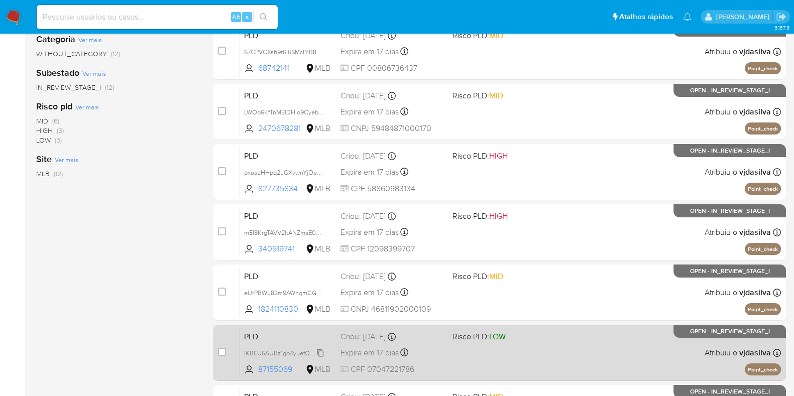
click at [320, 353] on span "lKBEU5AUBz1go4yuefQyQi31" at bounding box center [284, 352] width 81 height 11
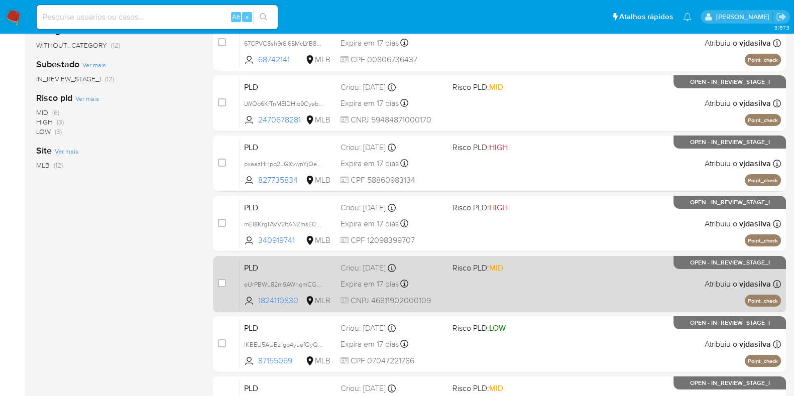
scroll to position [251, 0]
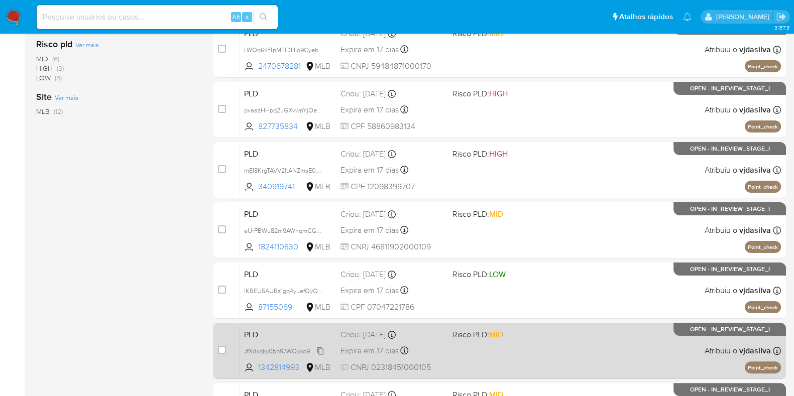
click at [319, 351] on span "JfXdxqky0bb97WOyxo9AHQ5N" at bounding box center [287, 350] width 87 height 11
click at [574, 345] on div "PLD JfXdxqky0bb97WOyxo9AHQ5N 1342814993 MLB Risco PLD: MID Criou: [DATE] Criou:…" at bounding box center [510, 351] width 541 height 51
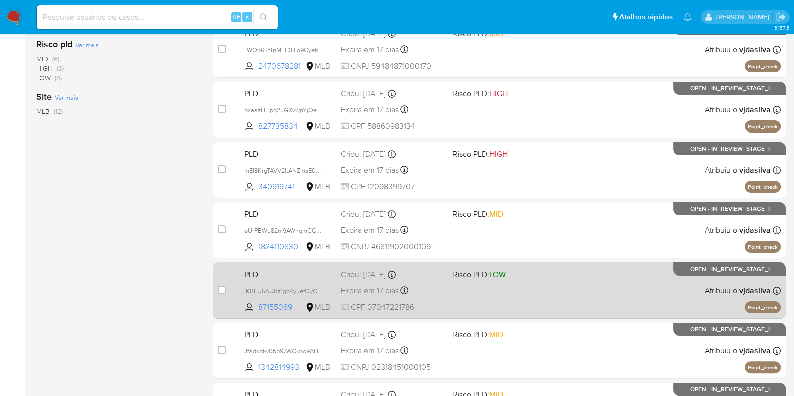
click at [540, 282] on div "PLD lKBEU5AUBz1go4yuefQyQi31 87155069 MLB Risco PLD: LOW Criou: [DATE] Criou: […" at bounding box center [510, 290] width 541 height 51
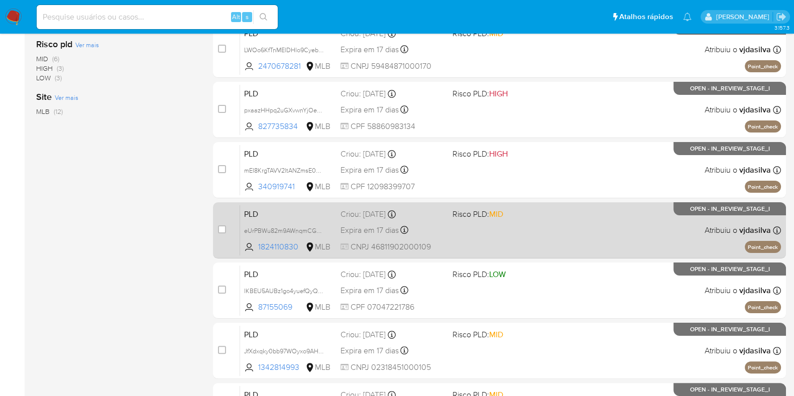
click at [588, 217] on div "PLD eUrPBWu82m9AWnqmCGQQebZm 1824110830 MLB Risco PLD: MID Criou: [DATE] Criou:…" at bounding box center [510, 230] width 541 height 51
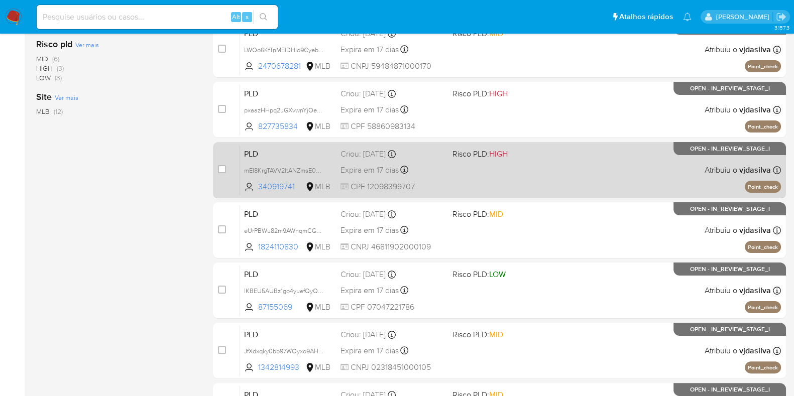
click at [558, 166] on div "PLD mEI8KrgTAVV2ltANZmsE0SNq 340919741 MLB Risco PLD: HIGH Criou: [DATE] Criou:…" at bounding box center [510, 170] width 541 height 51
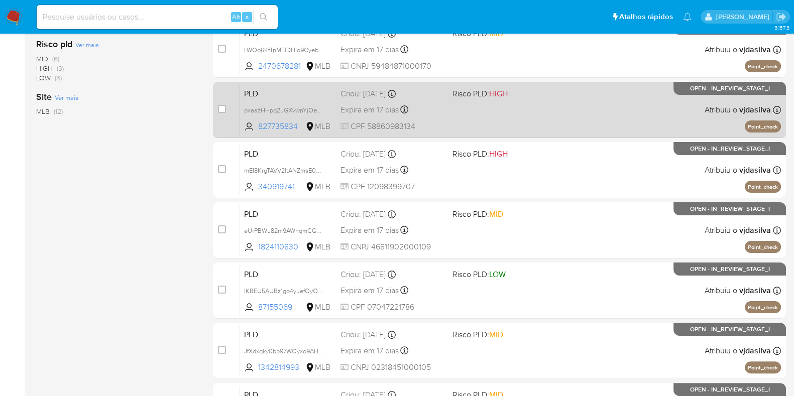
click at [546, 101] on div "PLD pxaazHHpq2uGXvwnYjOeyD8l 827735834 MLB Risco PLD: HIGH Criou: [DATE] Criou:…" at bounding box center [510, 109] width 541 height 51
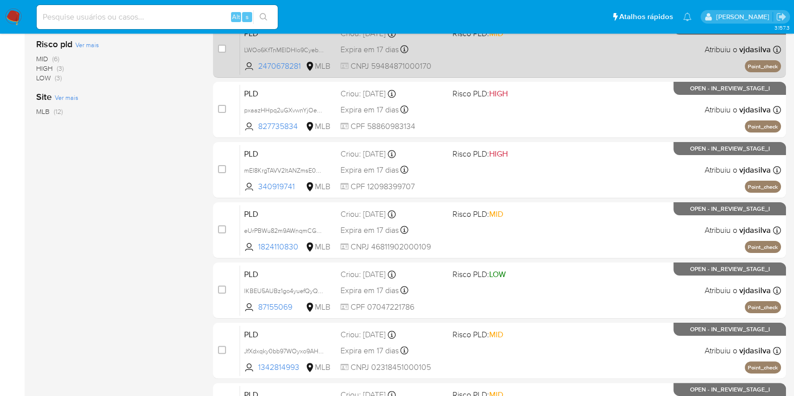
click at [566, 63] on div "PLD LWOo6KfTnMElDHlo9CyebEqD 2470678281 MLB Risco PLD: MID Criou: [DATE] Criou:…" at bounding box center [510, 49] width 541 height 51
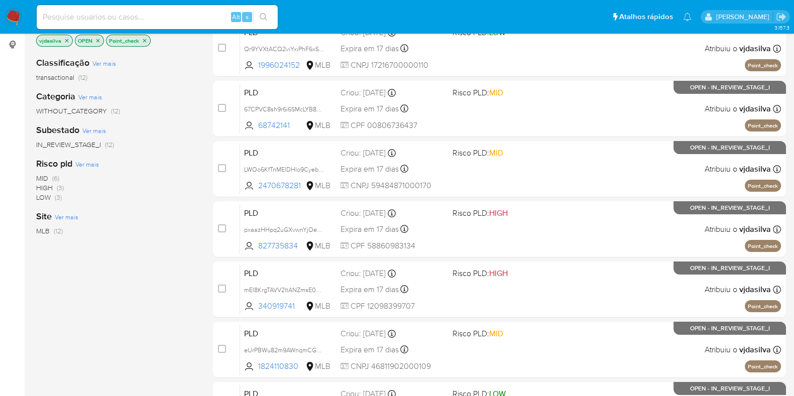
scroll to position [125, 0]
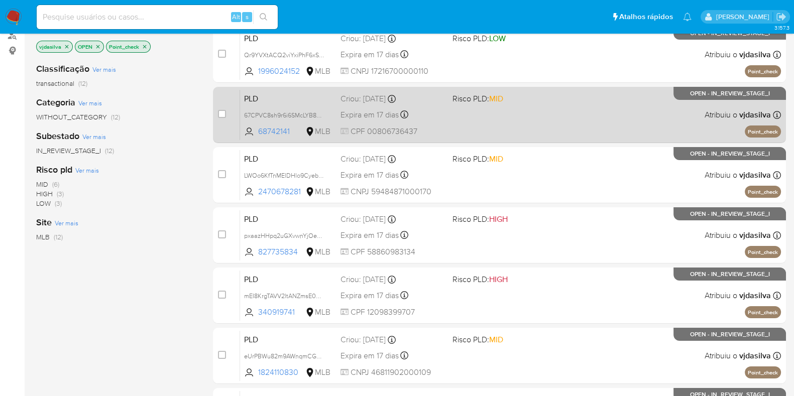
click at [498, 120] on div "PLD 67CPVC8sh9r6i6SMcLYB8u1v 68742141 MLB Risco PLD: MID Criou: [DATE] Criou: […" at bounding box center [510, 114] width 541 height 51
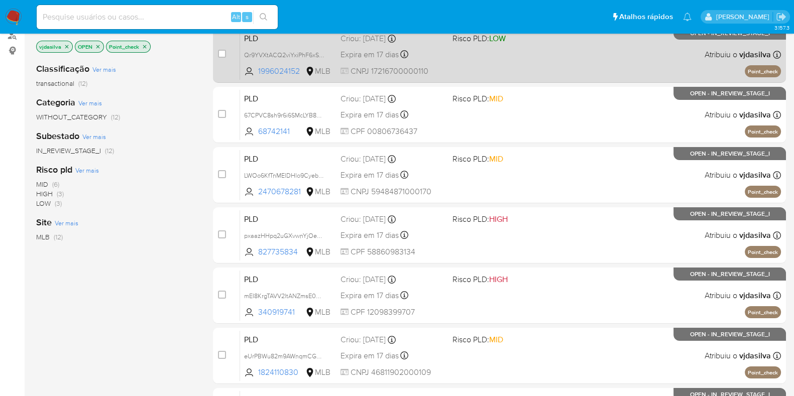
click at [517, 60] on div "PLD Qr9YVXtACQ2viYxiPhF6xSXP 1996024152 MLB Risco PLD: LOW Criou: [DATE] Criou:…" at bounding box center [510, 54] width 541 height 51
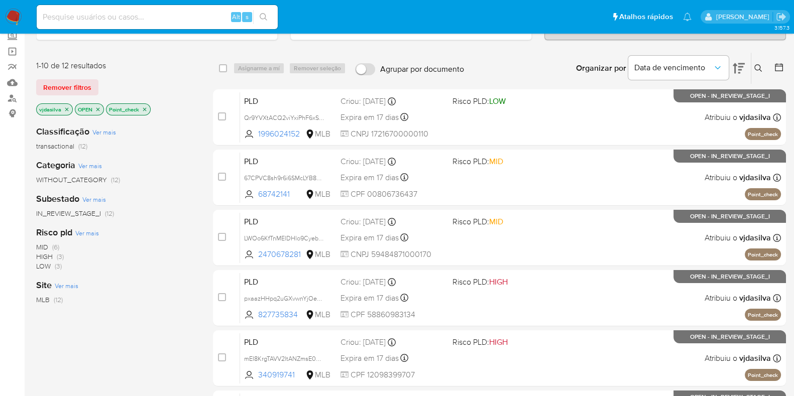
click at [192, 360] on div "Classificação Ver mais transactional (12) Categoria Ver mais WITHOUT_CATEGORY (…" at bounding box center [116, 289] width 161 height 342
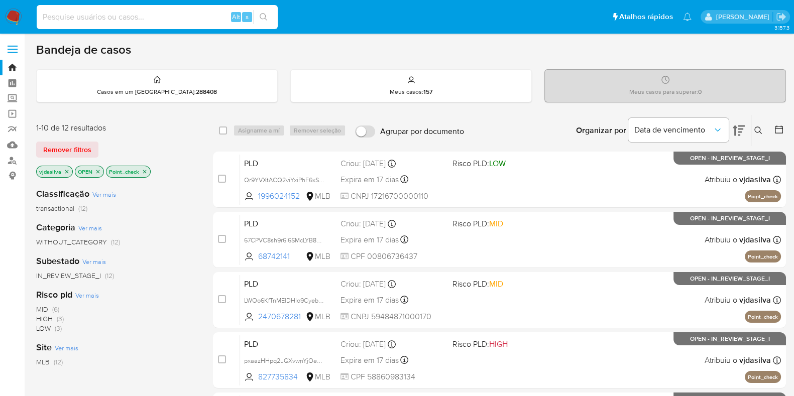
click at [89, 14] on input at bounding box center [157, 17] width 241 height 13
paste input "d18rkJSttFSRSFtAvVpC83lX"
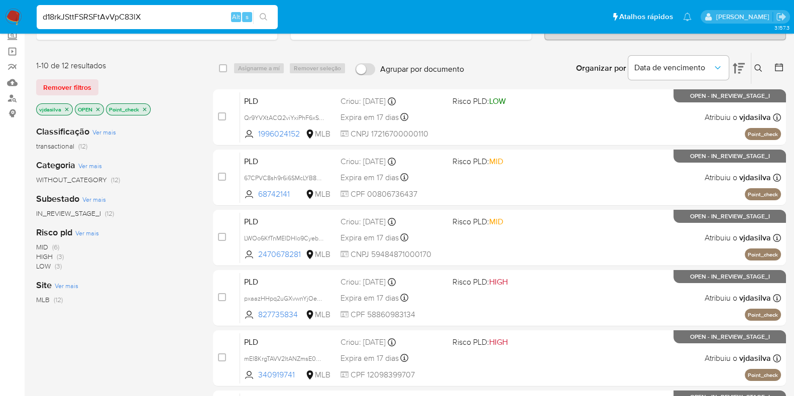
type input "d18rkJSttFSRSFtAvVpC83lX"
click at [143, 108] on icon "close-filter" at bounding box center [145, 110] width 4 height 4
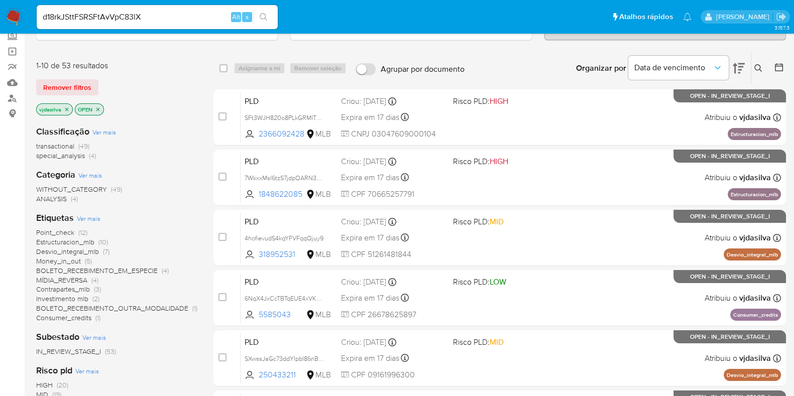
click at [75, 231] on span "Point_check (12)" at bounding box center [61, 233] width 51 height 10
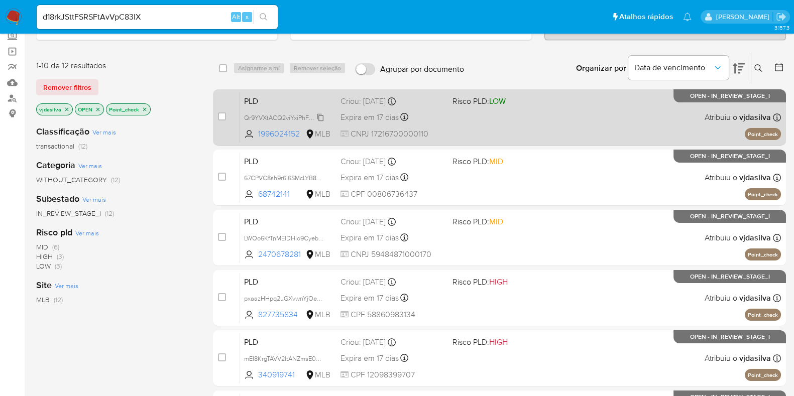
click at [319, 116] on span "Qr9YVXtACQ2viYxiPhF6xSXP" at bounding box center [285, 117] width 82 height 11
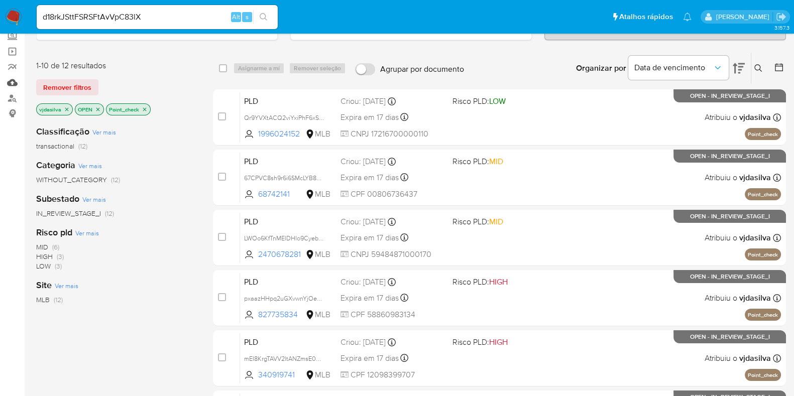
click at [13, 83] on link "Mulan" at bounding box center [60, 83] width 120 height 16
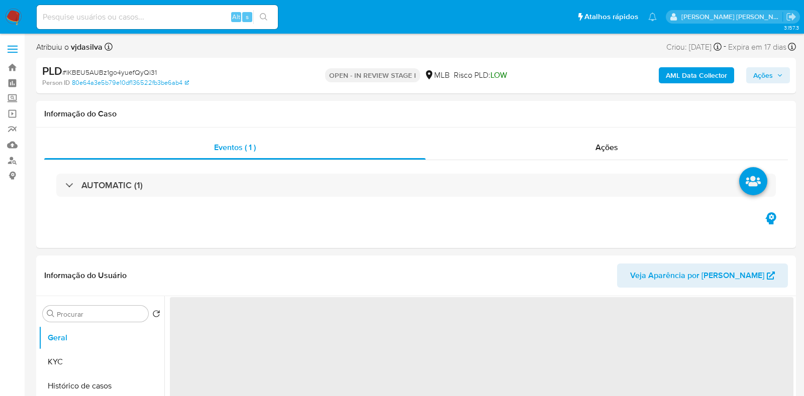
select select "10"
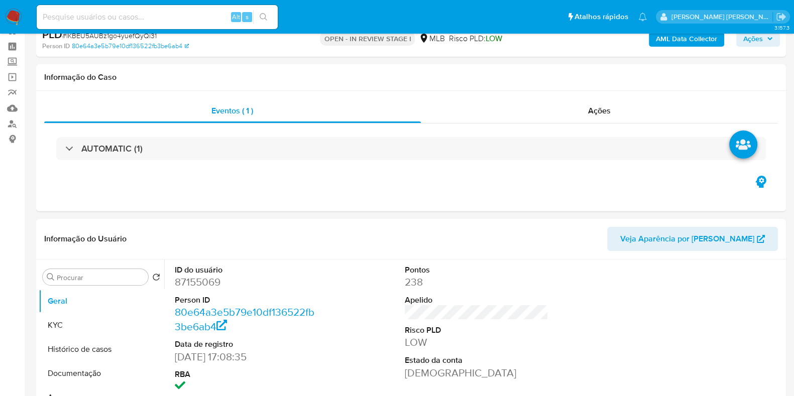
scroll to position [62, 0]
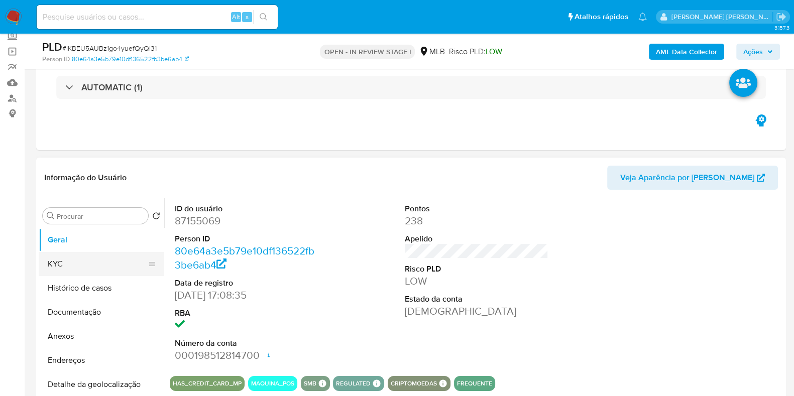
click at [82, 265] on button "KYC" at bounding box center [98, 264] width 118 height 24
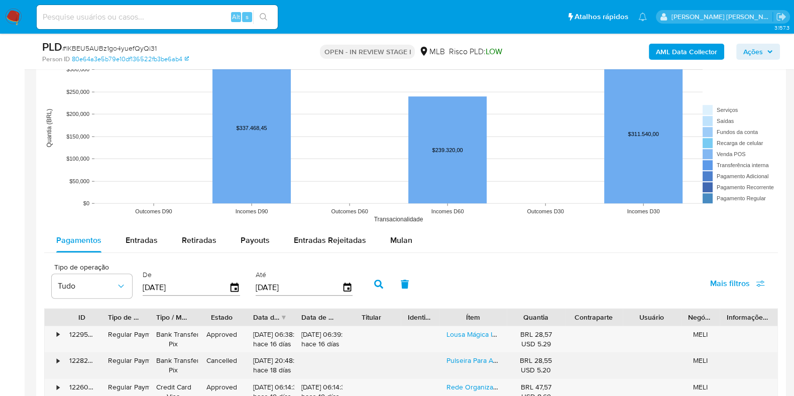
scroll to position [1068, 0]
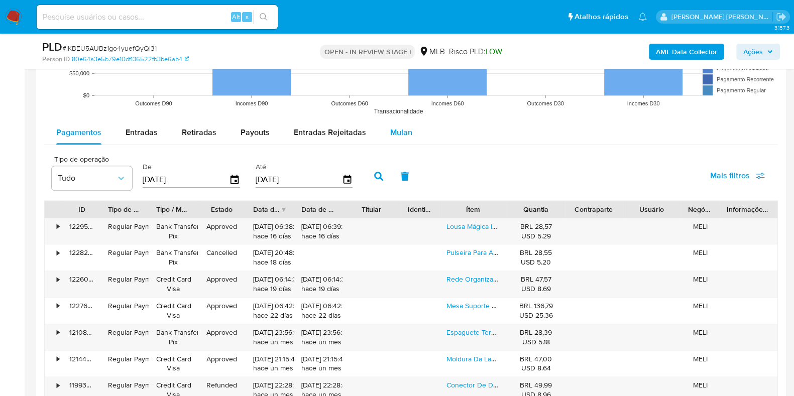
click at [393, 133] on span "Mulan" at bounding box center [401, 133] width 22 height 12
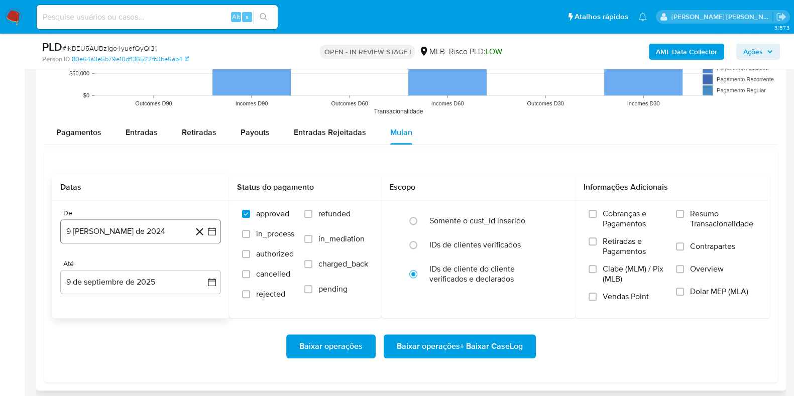
click at [129, 226] on button "9 [PERSON_NAME] de 2024" at bounding box center [140, 232] width 161 height 24
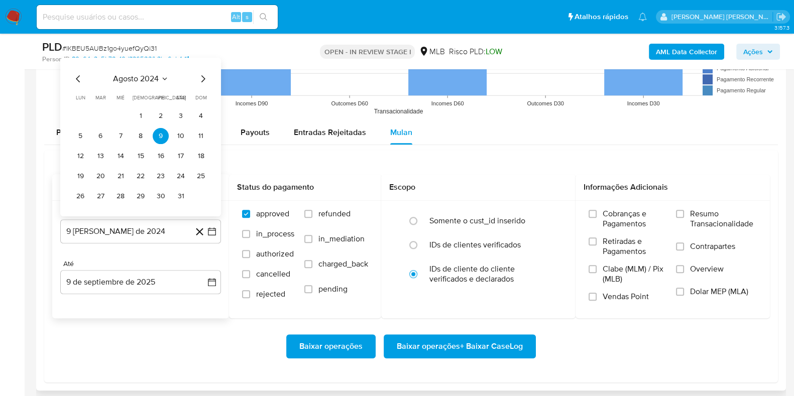
click at [145, 79] on span "agosto 2024" at bounding box center [136, 78] width 46 height 10
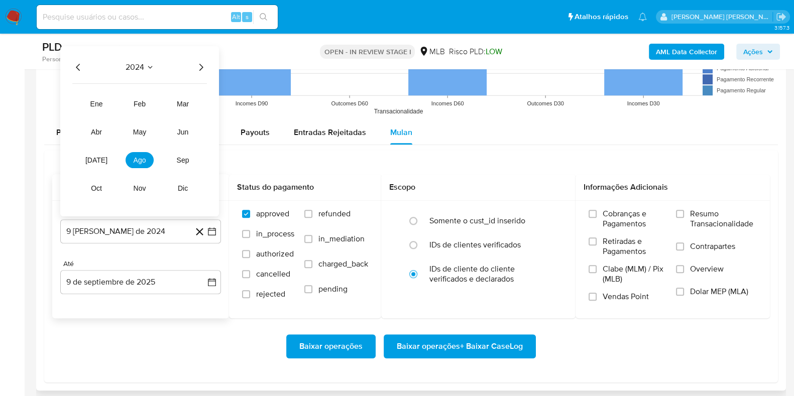
click at [198, 70] on icon "Año siguiente" at bounding box center [201, 67] width 12 height 12
click at [97, 163] on span "[DATE]" at bounding box center [96, 160] width 22 height 8
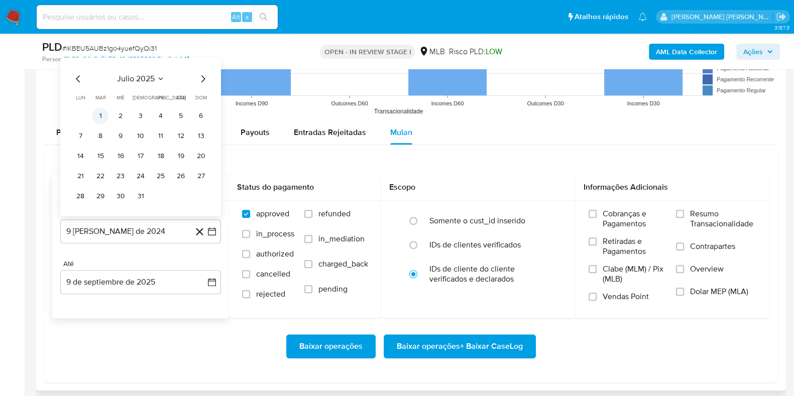
click at [101, 119] on button "1" at bounding box center [100, 116] width 16 height 16
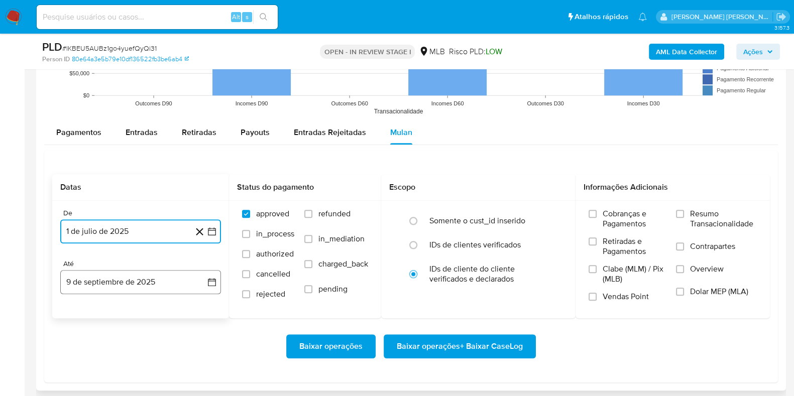
click at [118, 287] on button "9 de septiembre de 2025" at bounding box center [140, 282] width 161 height 24
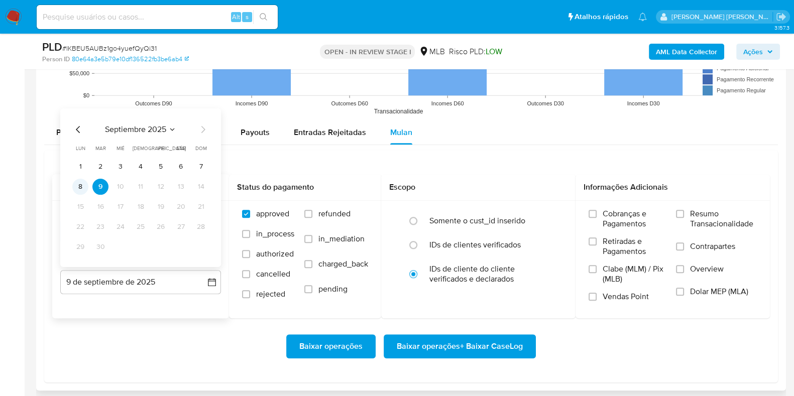
click at [82, 186] on button "8" at bounding box center [80, 186] width 16 height 16
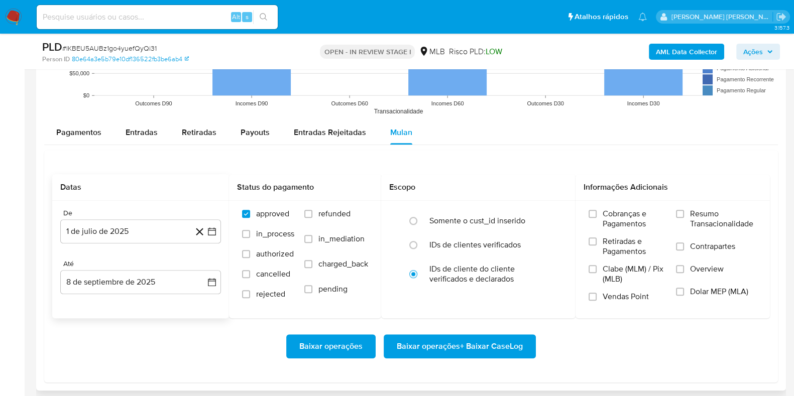
click at [136, 323] on div "Baixar operações Baixar operações + Baixar CaseLog" at bounding box center [411, 347] width 718 height 56
click at [689, 210] on label "Resumo Transacionalidade" at bounding box center [716, 225] width 81 height 33
click at [684, 210] on input "Resumo Transacionalidade" at bounding box center [680, 214] width 8 height 8
click at [689, 247] on label "Contrapartes" at bounding box center [716, 253] width 81 height 23
click at [684, 247] on input "Contrapartes" at bounding box center [680, 247] width 8 height 8
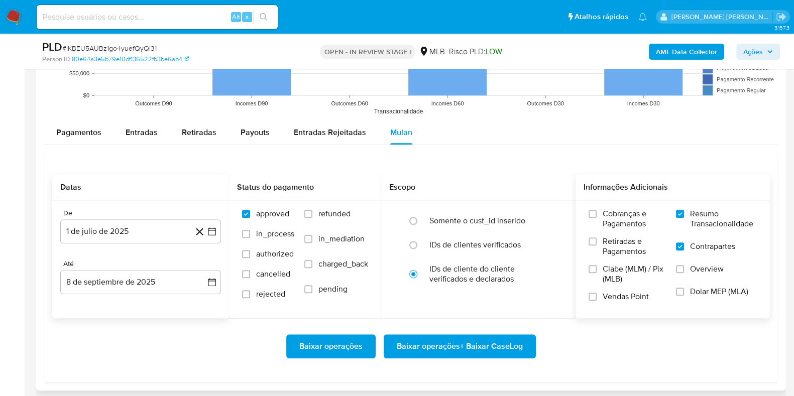
click at [426, 348] on span "Baixar operações + Baixar CaseLog" at bounding box center [460, 347] width 126 height 22
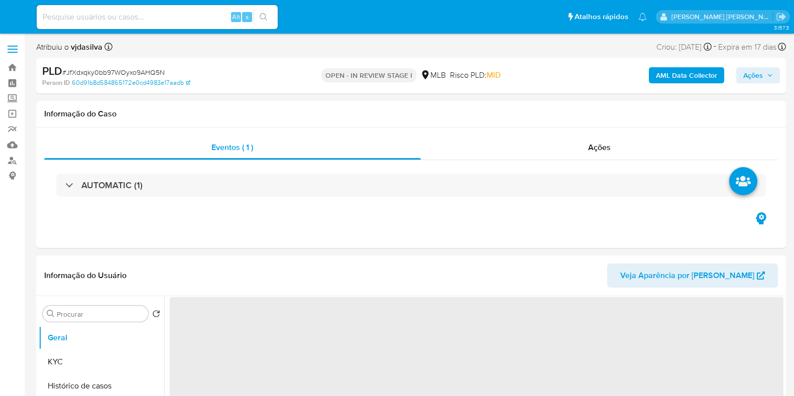
select select "10"
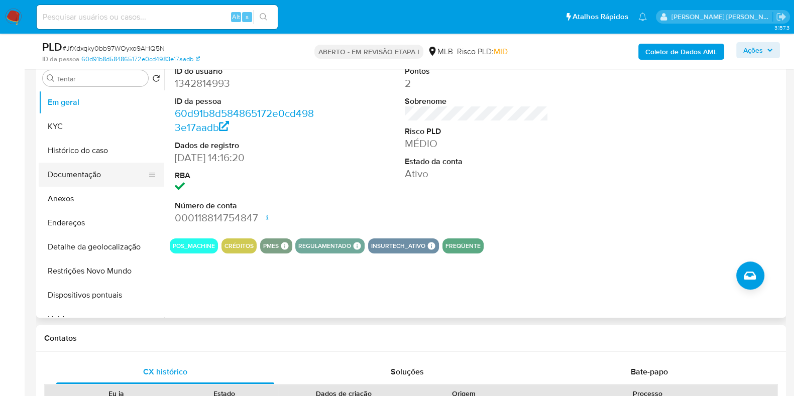
scroll to position [188, 0]
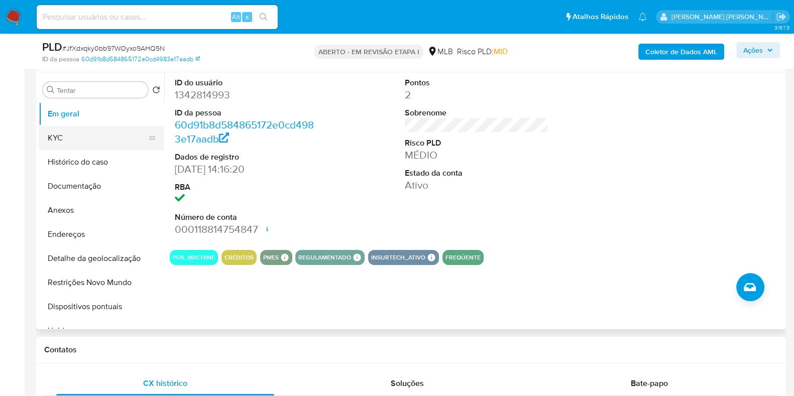
click at [60, 134] on button "KYC" at bounding box center [98, 138] width 118 height 24
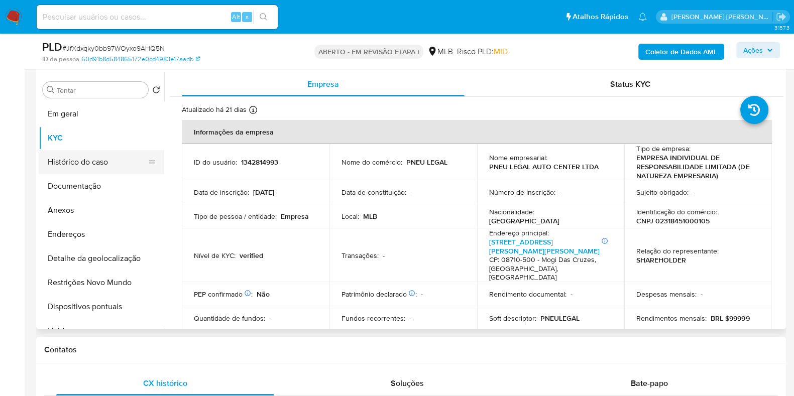
click at [87, 162] on button "Histórico do caso" at bounding box center [98, 162] width 118 height 24
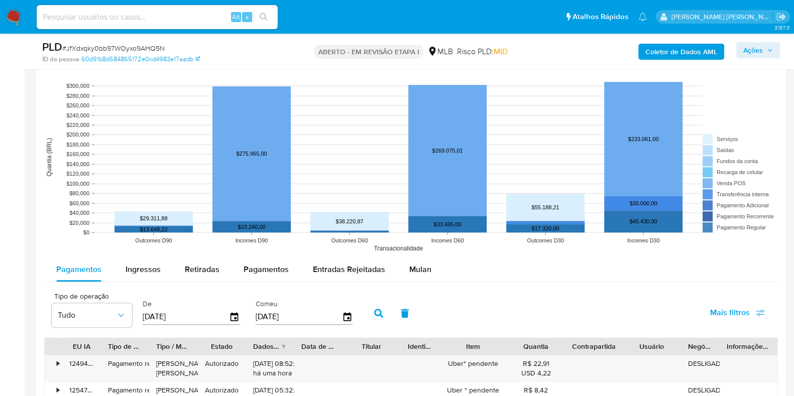
scroll to position [1004, 0]
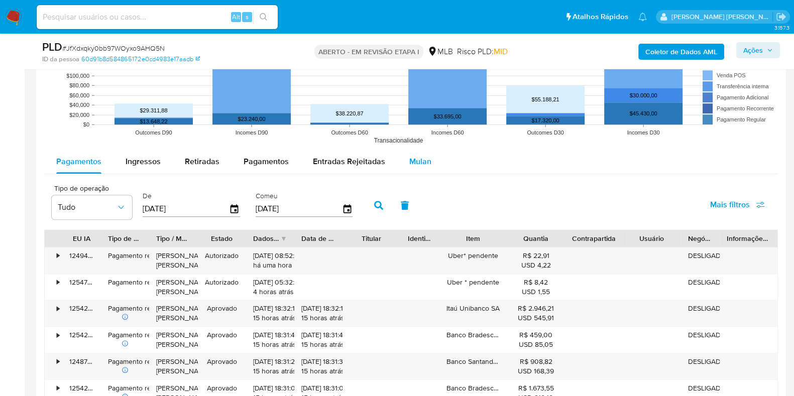
click at [410, 159] on font "Mulan" at bounding box center [420, 162] width 22 height 12
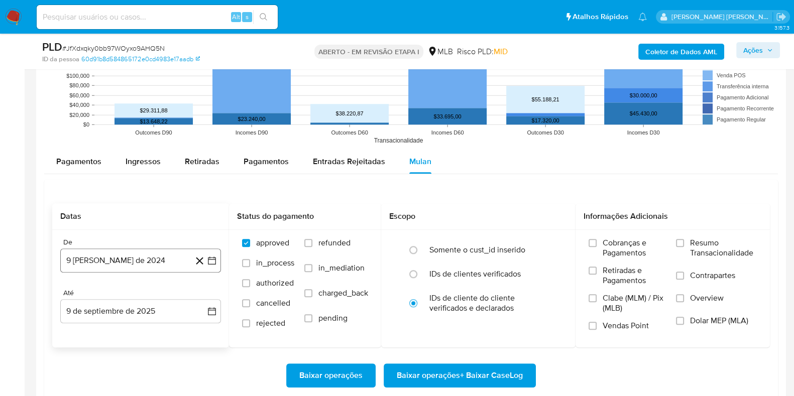
click at [138, 264] on button "9 [PERSON_NAME] de 2024" at bounding box center [140, 261] width 161 height 24
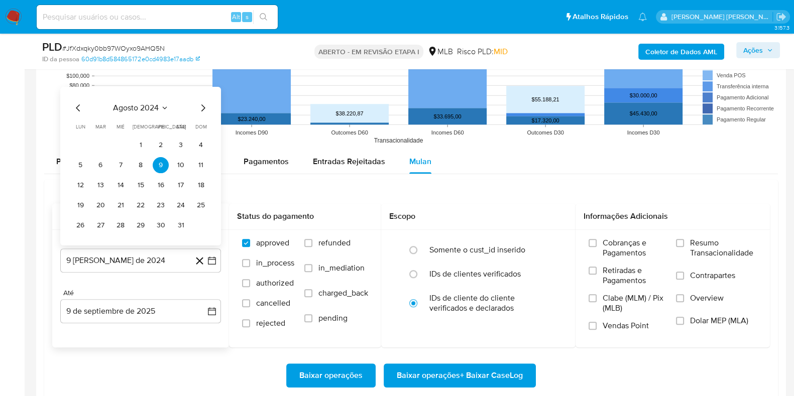
click at [169, 110] on div "agosto 2024" at bounding box center [140, 108] width 137 height 12
click at [142, 105] on span "agosto 2024" at bounding box center [136, 108] width 46 height 10
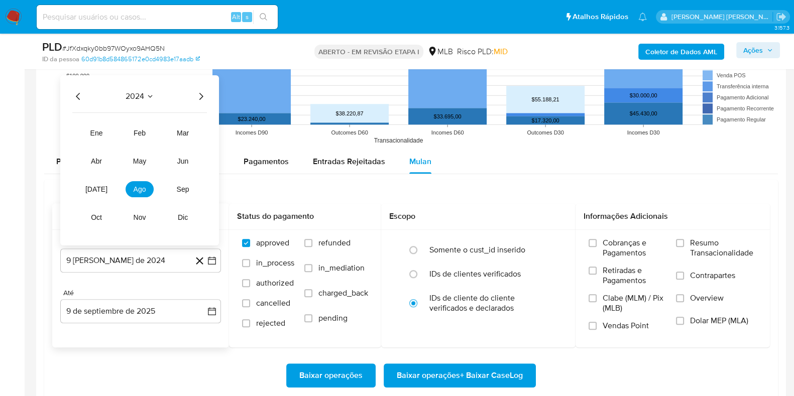
click at [202, 100] on icon "Año siguiente" at bounding box center [201, 96] width 12 height 12
click at [98, 187] on span "[DATE]" at bounding box center [96, 189] width 22 height 8
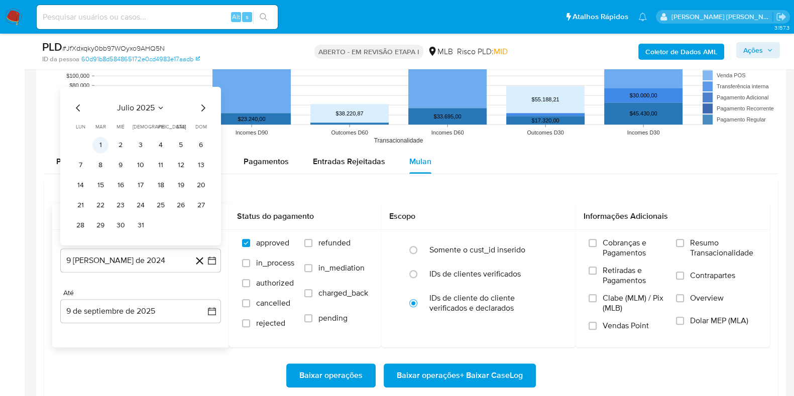
click at [101, 140] on button "1" at bounding box center [100, 145] width 16 height 16
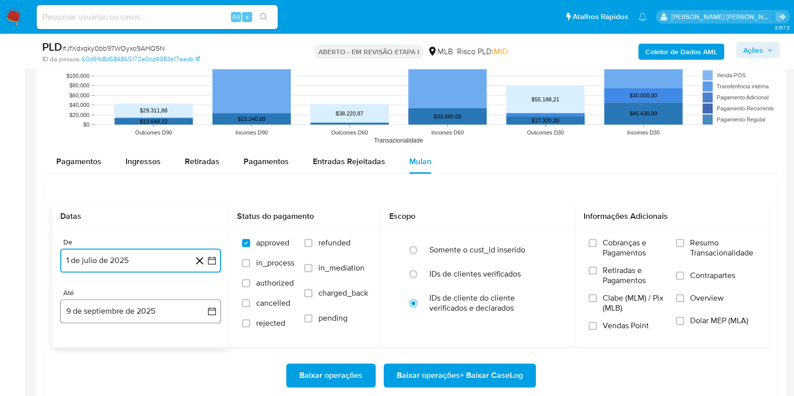
click at [157, 317] on button "9 de septiembre de 2025" at bounding box center [140, 311] width 161 height 24
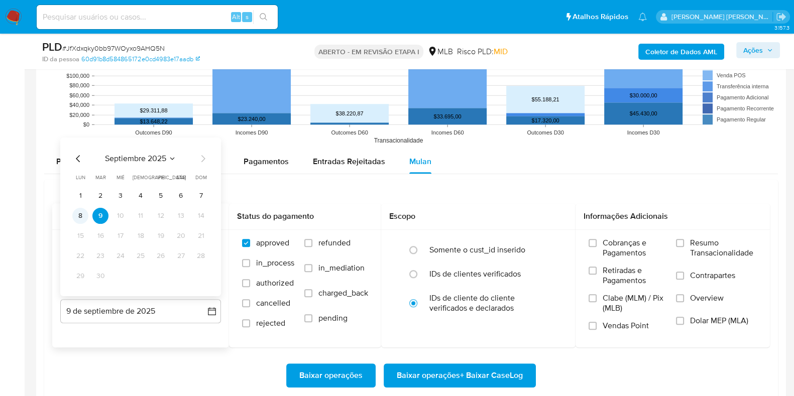
click at [82, 215] on button "8" at bounding box center [80, 216] width 16 height 16
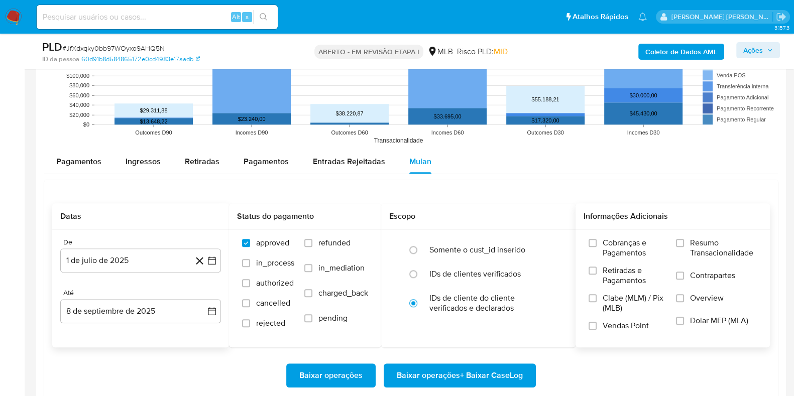
click at [701, 250] on span "Resumo Transacionalidade" at bounding box center [723, 248] width 67 height 20
click at [684, 247] on input "Resumo Transacionalidade" at bounding box center [680, 243] width 8 height 8
click at [689, 275] on label "Contrapartes" at bounding box center [716, 282] width 81 height 23
click at [684, 275] on input "Contrapartes" at bounding box center [680, 276] width 8 height 8
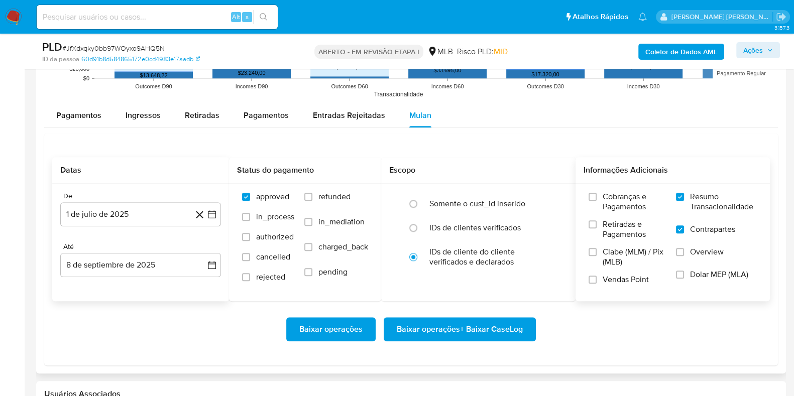
scroll to position [1068, 0]
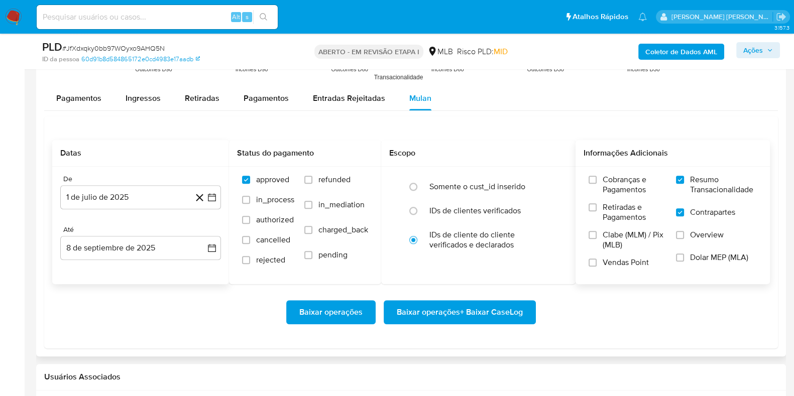
click at [492, 308] on span "Baixar operações + Baixar CaseLog" at bounding box center [460, 312] width 126 height 22
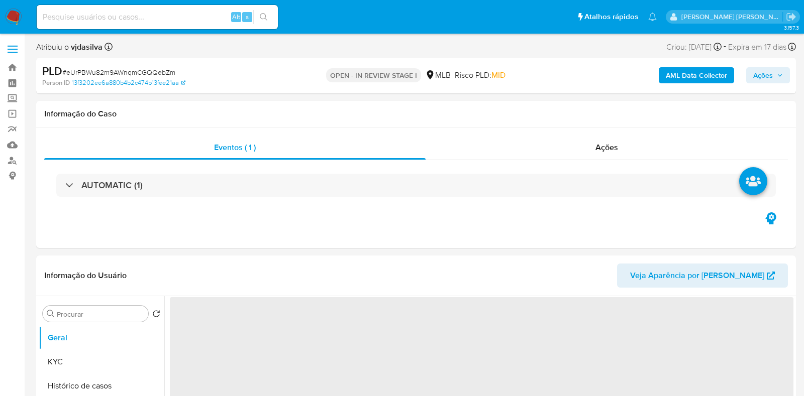
select select "10"
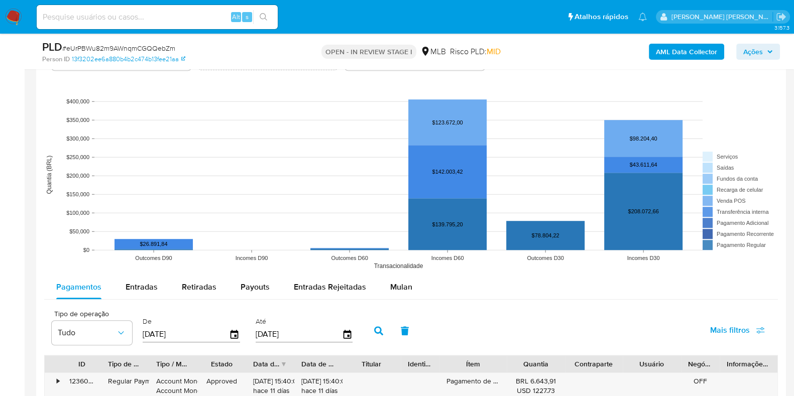
scroll to position [1004, 0]
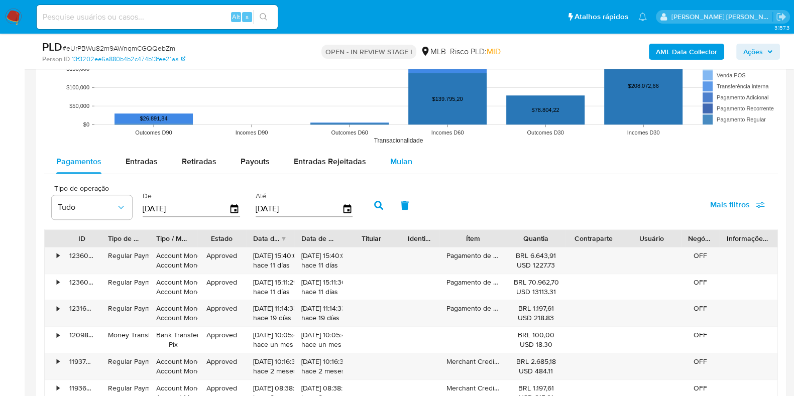
click at [399, 156] on span "Mulan" at bounding box center [401, 162] width 22 height 12
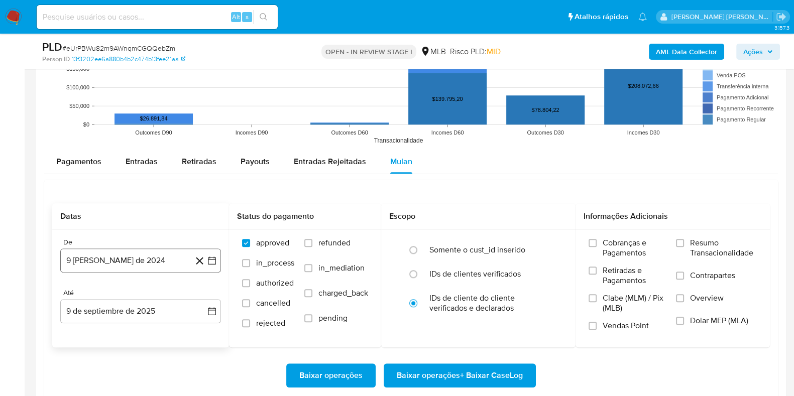
click at [103, 266] on button "9 [PERSON_NAME] de 2024" at bounding box center [140, 261] width 161 height 24
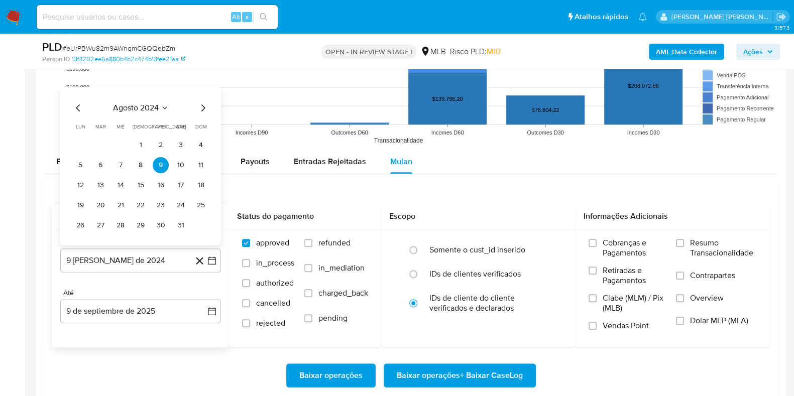
click at [147, 107] on span "agosto 2024" at bounding box center [136, 108] width 46 height 10
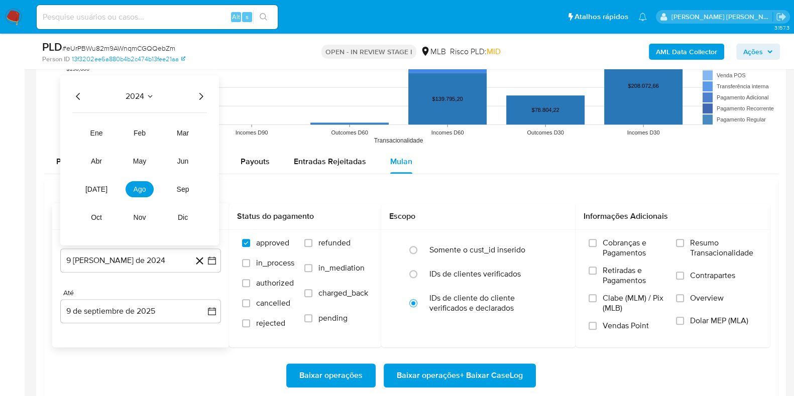
click at [206, 96] on icon "Año siguiente" at bounding box center [201, 96] width 12 height 12
click at [99, 187] on span "[DATE]" at bounding box center [96, 189] width 22 height 8
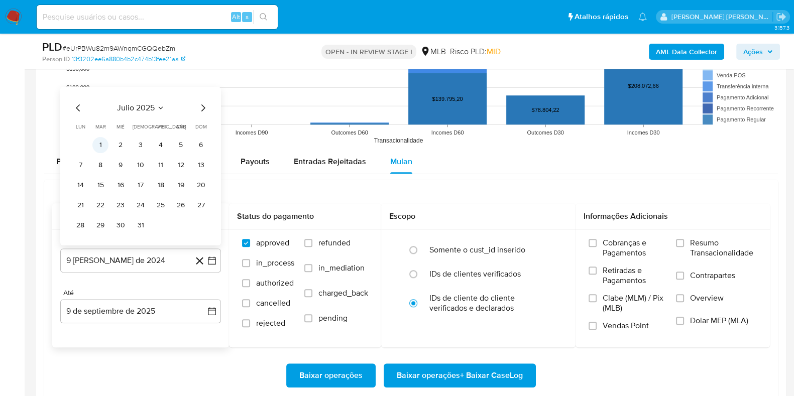
click at [97, 144] on button "1" at bounding box center [100, 145] width 16 height 16
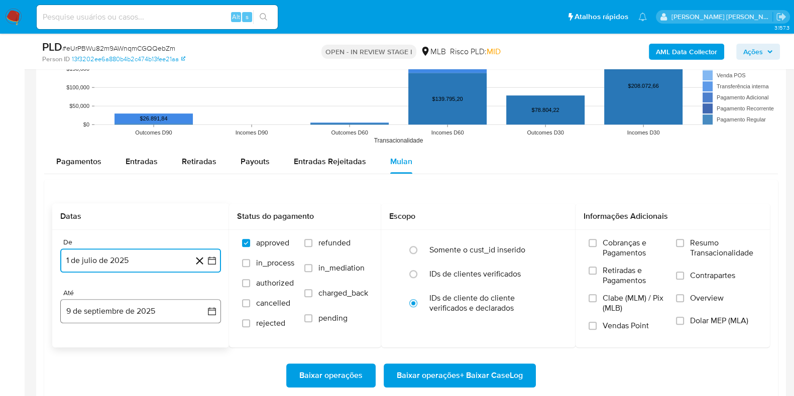
click at [151, 311] on button "9 de septiembre de 2025" at bounding box center [140, 311] width 161 height 24
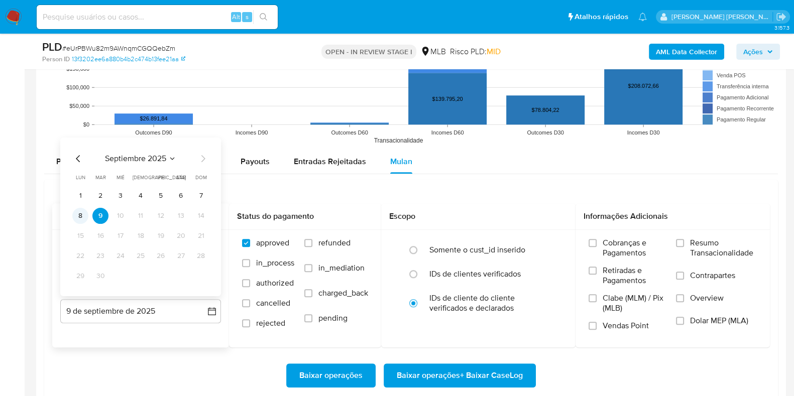
click at [83, 212] on button "8" at bounding box center [80, 216] width 16 height 16
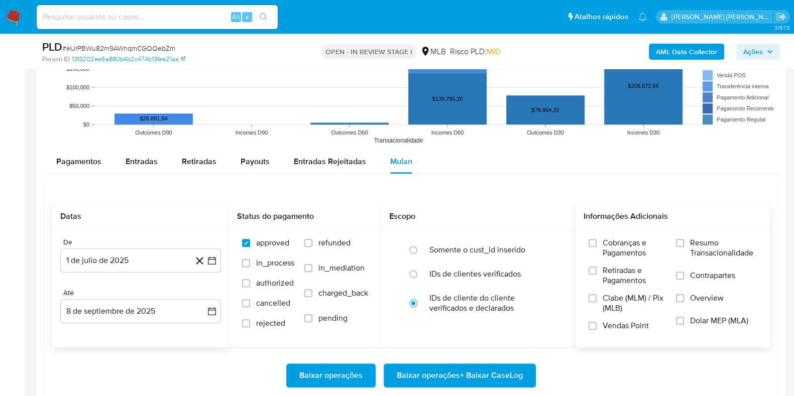
click at [689, 245] on label "Resumo Transacionalidade" at bounding box center [716, 254] width 81 height 33
click at [684, 245] on input "Resumo Transacionalidade" at bounding box center [680, 243] width 8 height 8
click at [679, 277] on input "Contrapartes" at bounding box center [680, 276] width 8 height 8
click at [466, 372] on span "Baixar operações + Baixar CaseLog" at bounding box center [460, 376] width 126 height 22
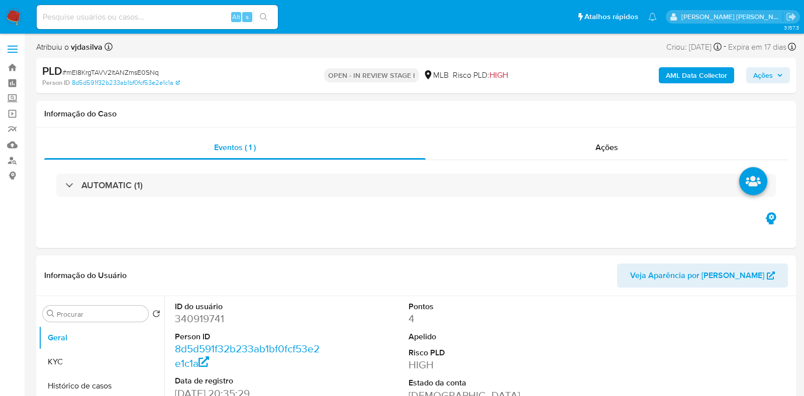
select select "10"
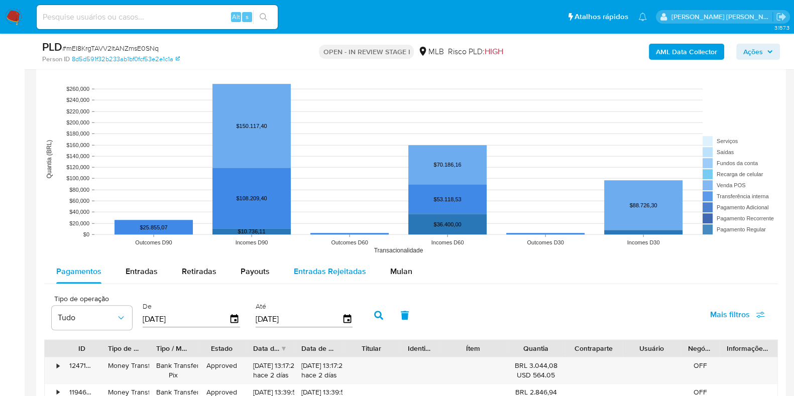
scroll to position [879, 0]
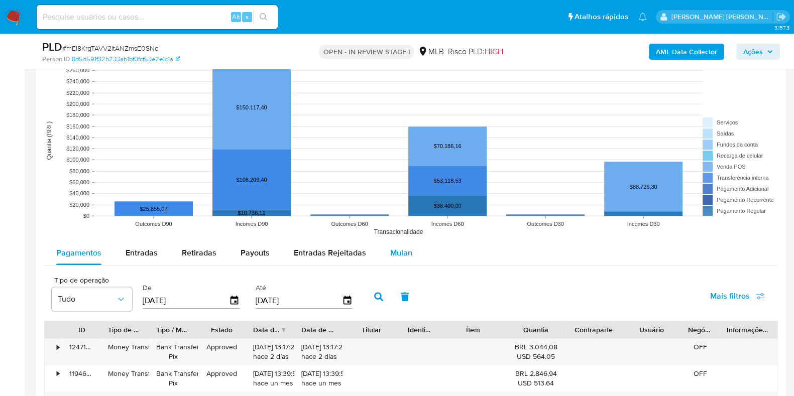
click at [390, 250] on span "Mulan" at bounding box center [401, 253] width 22 height 12
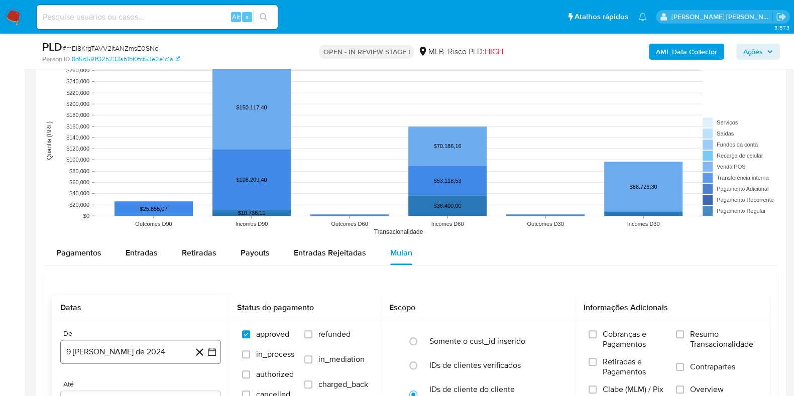
click at [145, 355] on button "9 [PERSON_NAME] de 2024" at bounding box center [140, 352] width 161 height 24
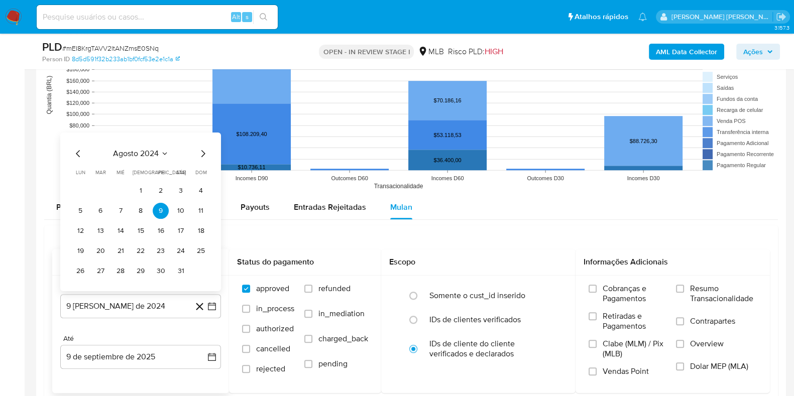
scroll to position [942, 0]
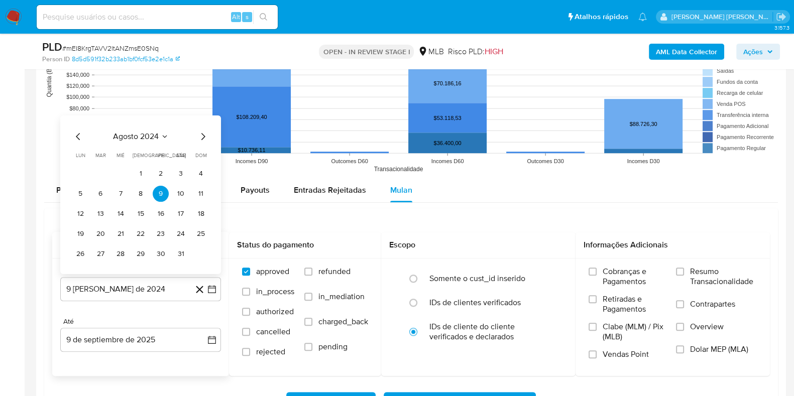
click at [161, 133] on icon "Seleccionar mes y año" at bounding box center [165, 137] width 8 height 8
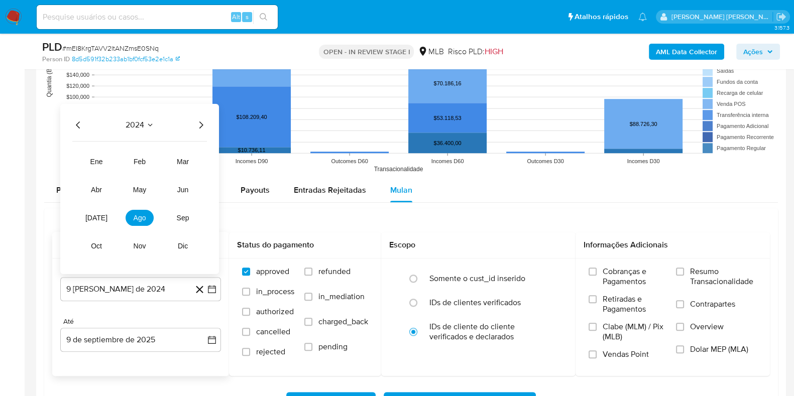
click at [197, 130] on icon "Año siguiente" at bounding box center [201, 125] width 12 height 12
click at [98, 221] on button "[DATE]" at bounding box center [96, 218] width 28 height 16
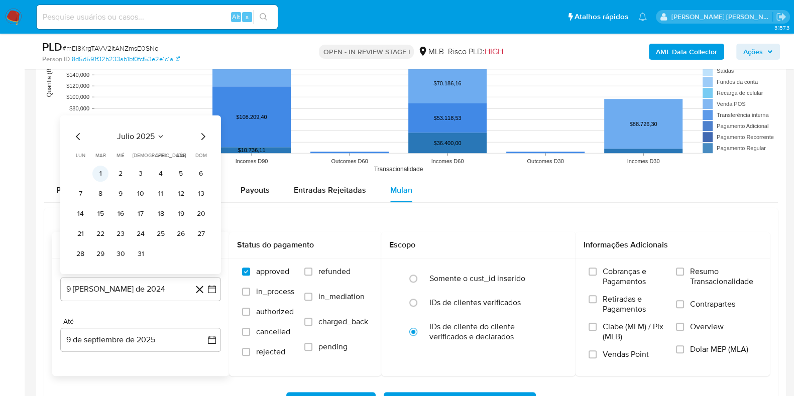
click at [103, 173] on button "1" at bounding box center [100, 174] width 16 height 16
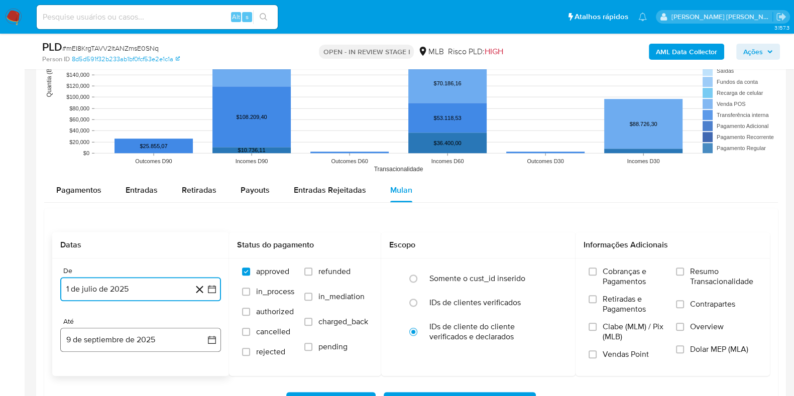
click at [151, 350] on button "9 de septiembre de 2025" at bounding box center [140, 340] width 161 height 24
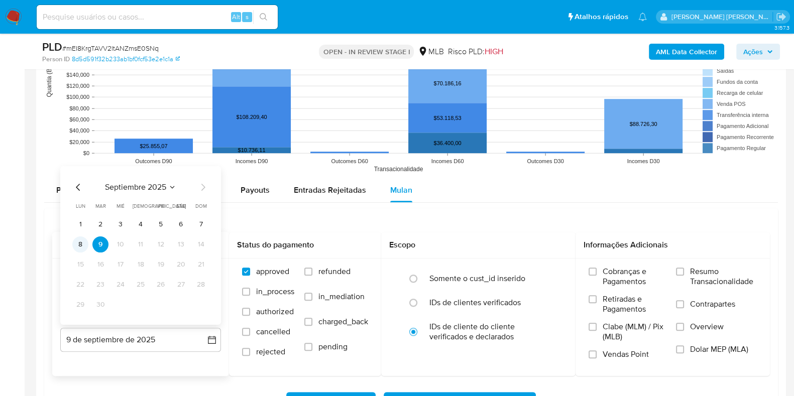
click at [79, 247] on button "8" at bounding box center [80, 245] width 16 height 16
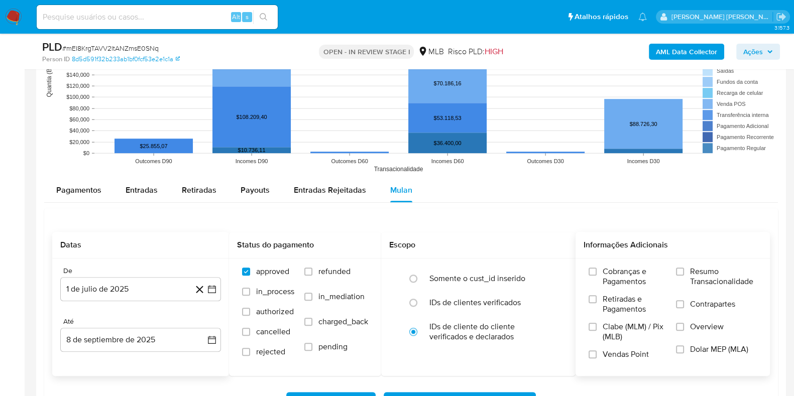
click at [698, 267] on span "Resumo Transacionalidade" at bounding box center [723, 277] width 67 height 20
click at [684, 268] on input "Resumo Transacionalidade" at bounding box center [680, 272] width 8 height 8
click at [692, 309] on span "Contrapartes" at bounding box center [712, 304] width 45 height 10
click at [684, 308] on input "Contrapartes" at bounding box center [680, 304] width 8 height 8
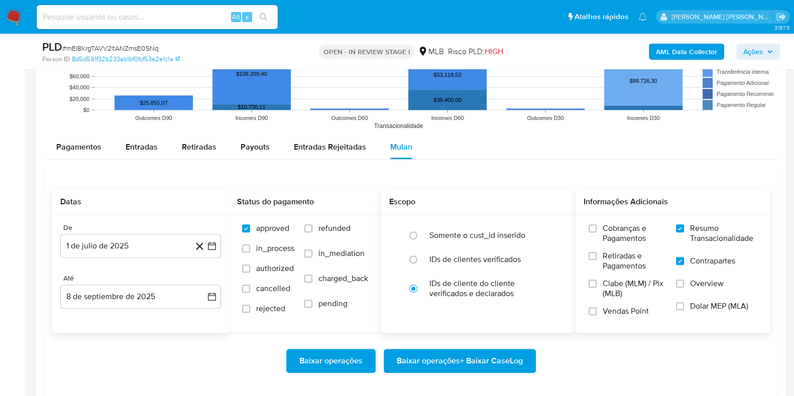
scroll to position [1004, 0]
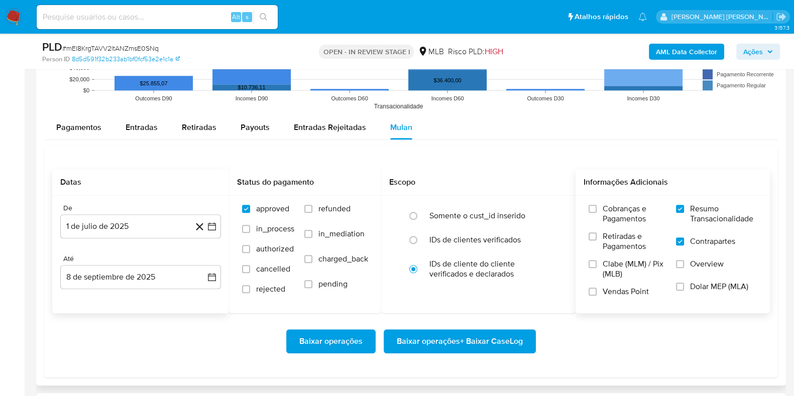
click at [467, 333] on span "Baixar operações + Baixar CaseLog" at bounding box center [460, 342] width 126 height 22
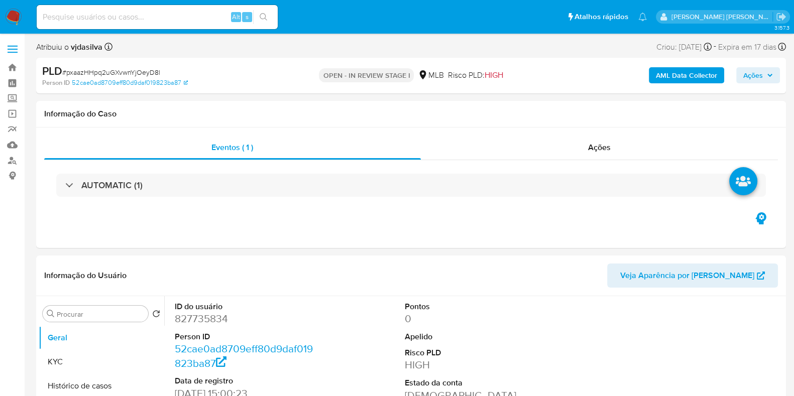
select select "10"
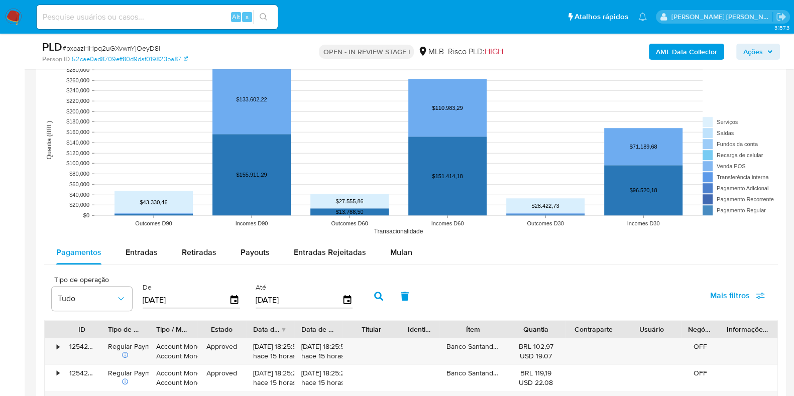
scroll to position [942, 0]
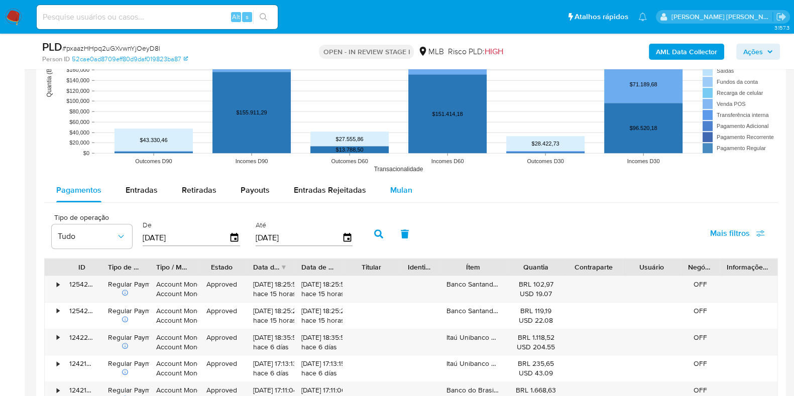
click at [391, 188] on span "Mulan" at bounding box center [401, 190] width 22 height 12
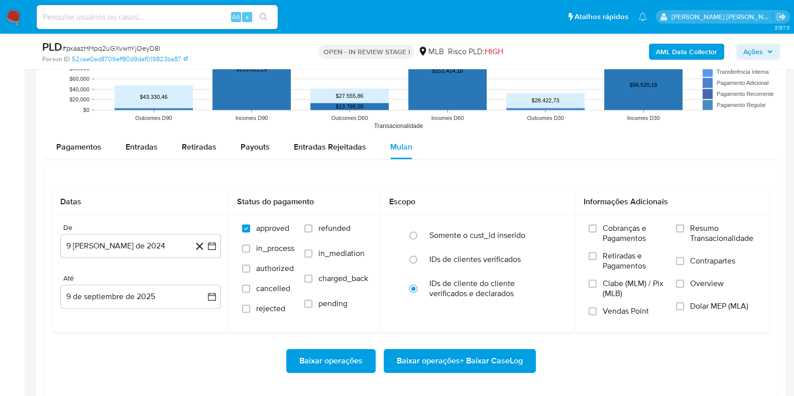
scroll to position [1004, 0]
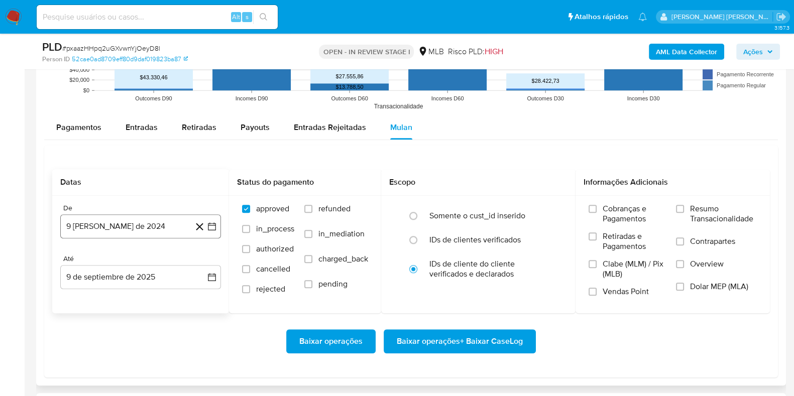
click at [98, 230] on button "9 [PERSON_NAME] de 2024" at bounding box center [140, 227] width 161 height 24
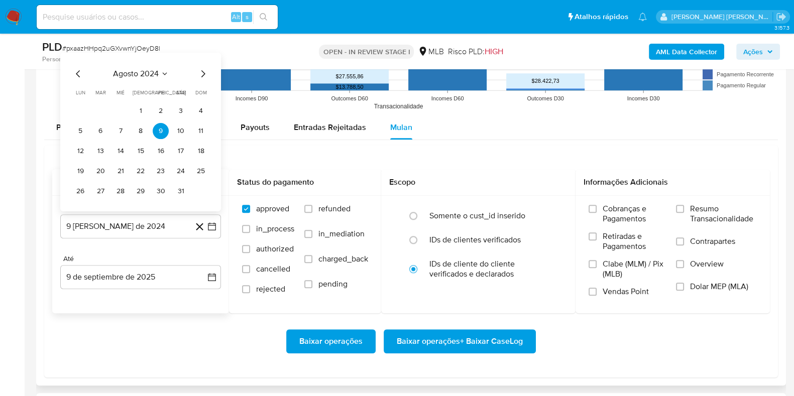
click at [135, 62] on div "agosto 2024 agosto 2024 lun lunes mar martes mié miércoles jue jueves vie viern…" at bounding box center [140, 132] width 161 height 159
click at [133, 72] on span "agosto 2024" at bounding box center [136, 74] width 46 height 10
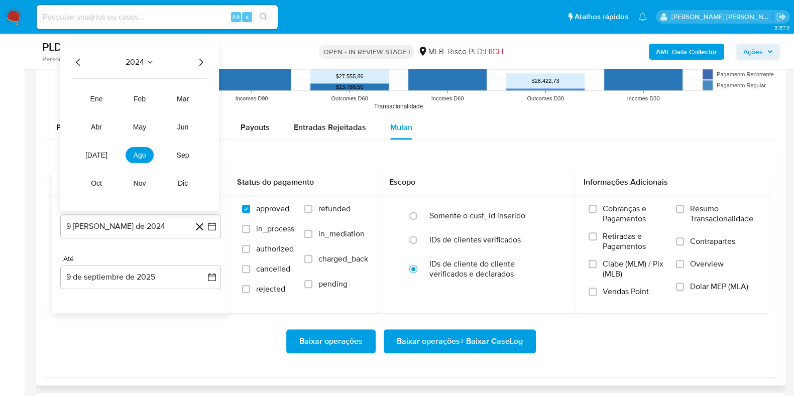
click at [202, 63] on icon "Año siguiente" at bounding box center [201, 62] width 12 height 12
click at [97, 156] on span "[DATE]" at bounding box center [96, 155] width 22 height 8
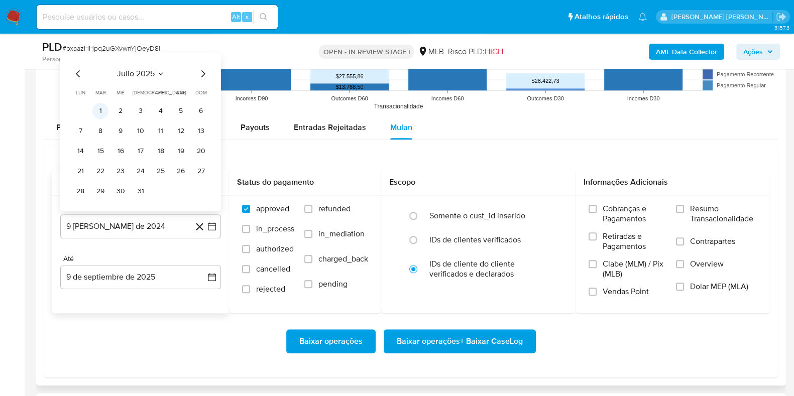
click at [106, 107] on button "1" at bounding box center [100, 111] width 16 height 16
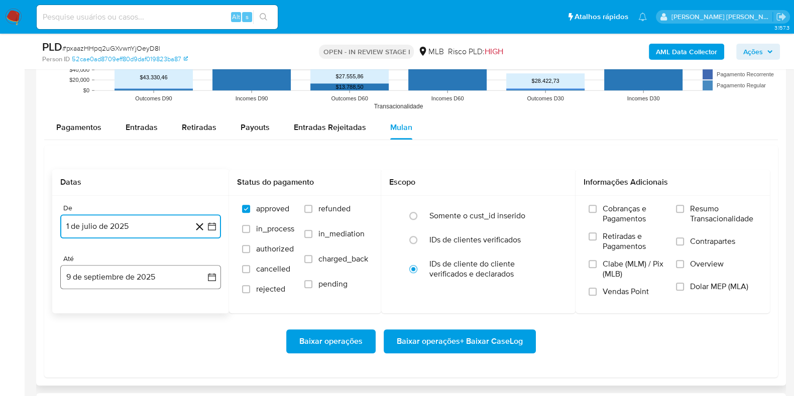
click at [132, 271] on button "9 de septiembre de 2025" at bounding box center [140, 277] width 161 height 24
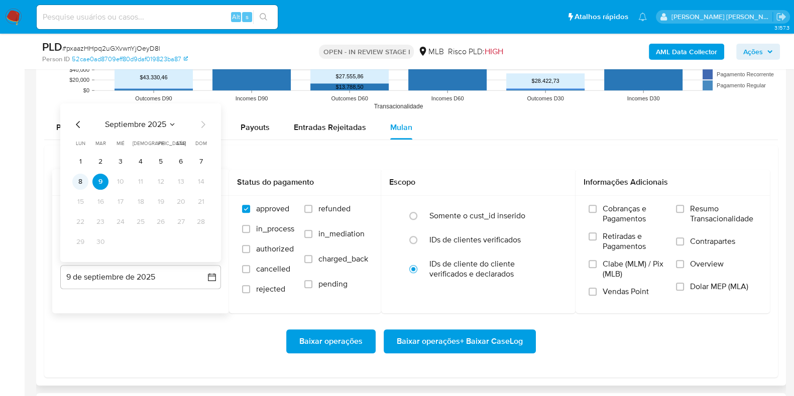
click at [79, 178] on button "8" at bounding box center [80, 182] width 16 height 16
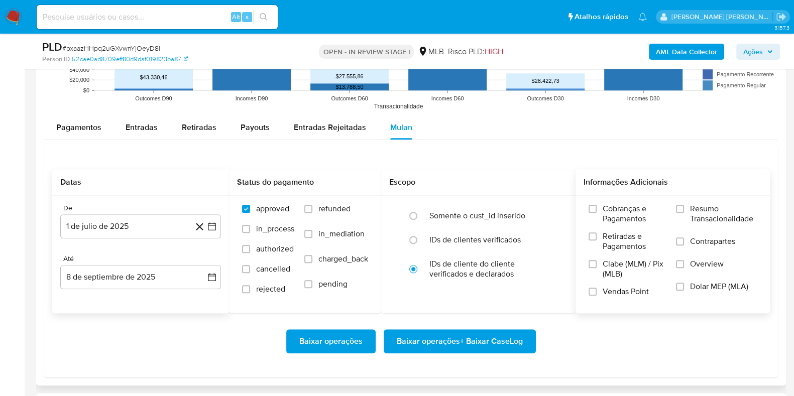
click at [697, 214] on span "Resumo Transacionalidade" at bounding box center [723, 214] width 67 height 20
click at [684, 213] on input "Resumo Transacionalidade" at bounding box center [680, 209] width 8 height 8
click at [681, 252] on label "Contrapartes" at bounding box center [716, 248] width 81 height 23
click at [681, 246] on input "Contrapartes" at bounding box center [680, 242] width 8 height 8
click at [437, 341] on span "Baixar operações + Baixar CaseLog" at bounding box center [460, 342] width 126 height 22
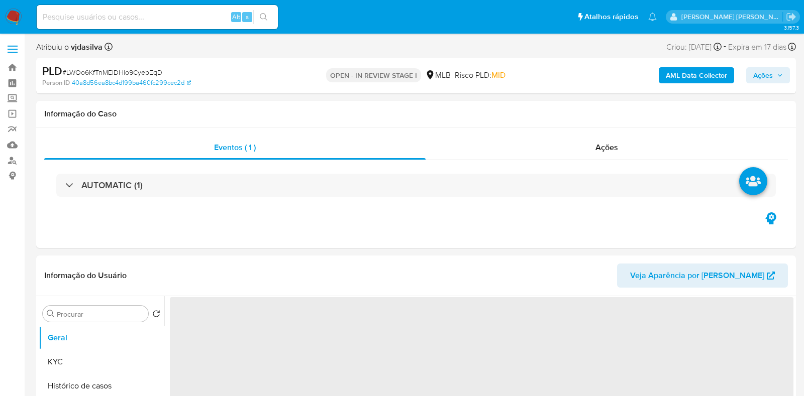
select select "10"
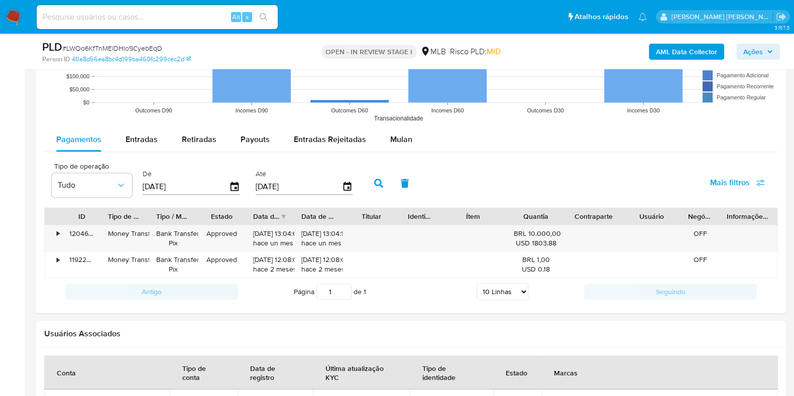
scroll to position [1068, 0]
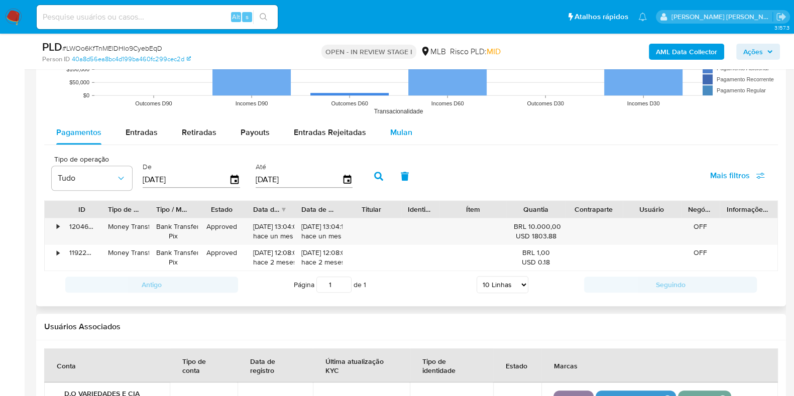
click at [390, 131] on span "Mulan" at bounding box center [401, 133] width 22 height 12
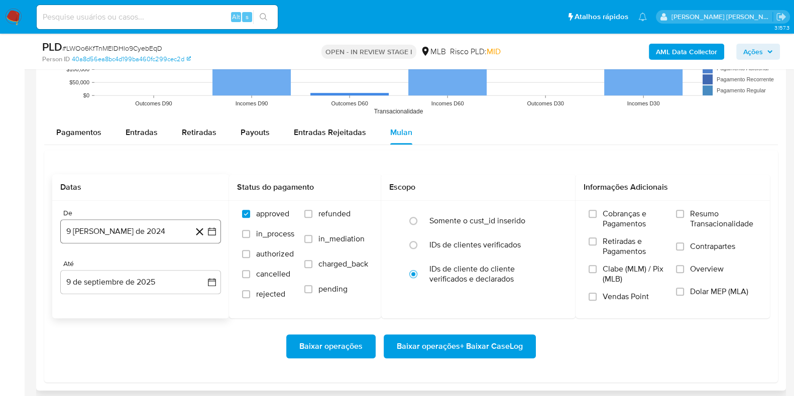
click at [97, 225] on button "9 [PERSON_NAME] de 2024" at bounding box center [140, 232] width 161 height 24
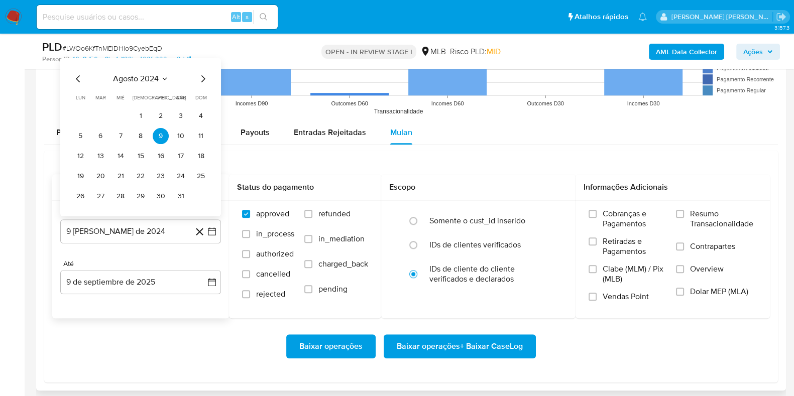
click at [135, 74] on span "agosto 2024" at bounding box center [136, 78] width 46 height 10
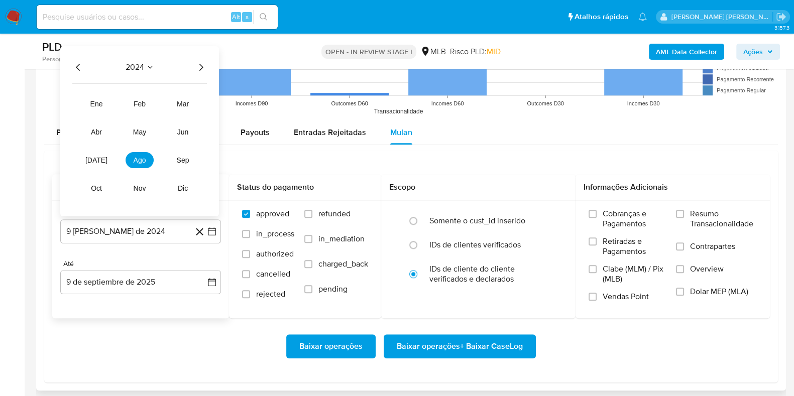
click at [195, 69] on icon "Año siguiente" at bounding box center [201, 67] width 12 height 12
click at [91, 157] on span "[DATE]" at bounding box center [96, 160] width 22 height 8
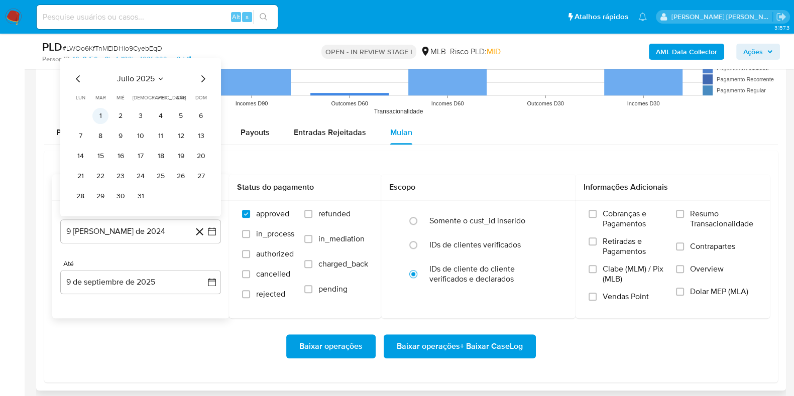
click at [97, 113] on button "1" at bounding box center [100, 116] width 16 height 16
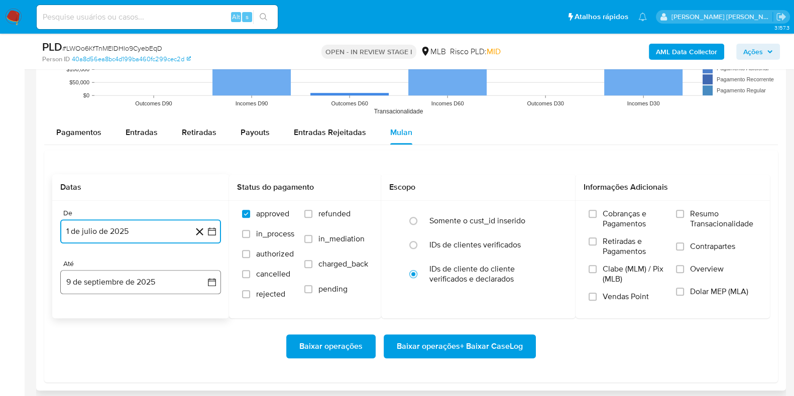
click at [103, 277] on button "9 de septiembre de 2025" at bounding box center [140, 282] width 161 height 24
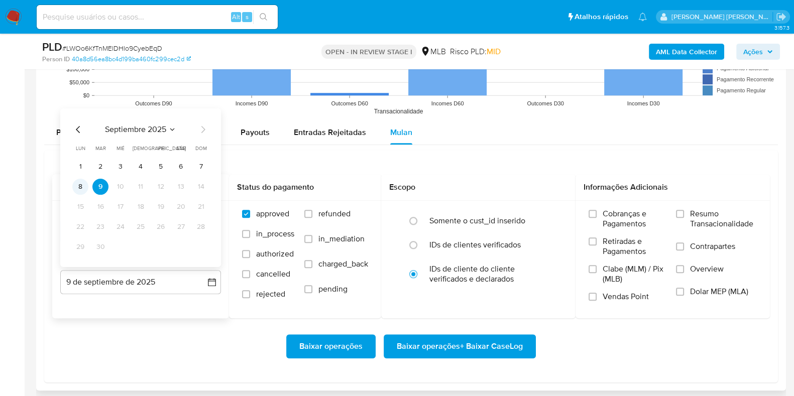
click at [79, 182] on button "8" at bounding box center [80, 186] width 16 height 16
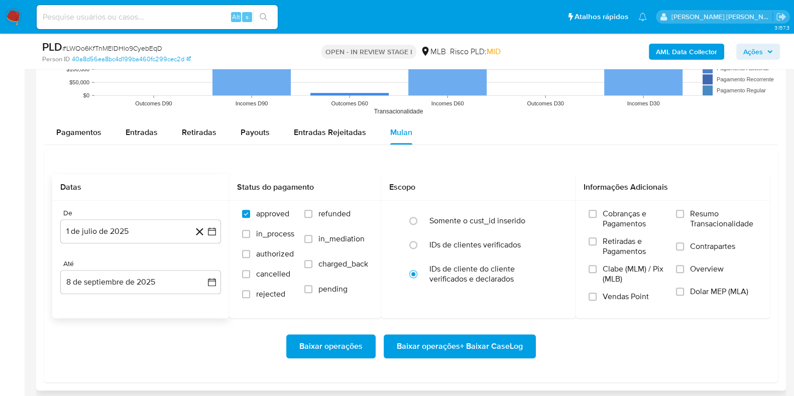
click at [125, 344] on div "Baixar operações Baixar operações + Baixar CaseLog" at bounding box center [411, 347] width 718 height 24
click at [703, 219] on span "Resumo Transacionalidade" at bounding box center [723, 219] width 67 height 20
click at [684, 218] on input "Resumo Transacionalidade" at bounding box center [680, 214] width 8 height 8
click at [695, 238] on label "Resumo Transacionalidade" at bounding box center [716, 225] width 81 height 33
click at [684, 218] on input "Resumo Transacionalidade" at bounding box center [680, 214] width 8 height 8
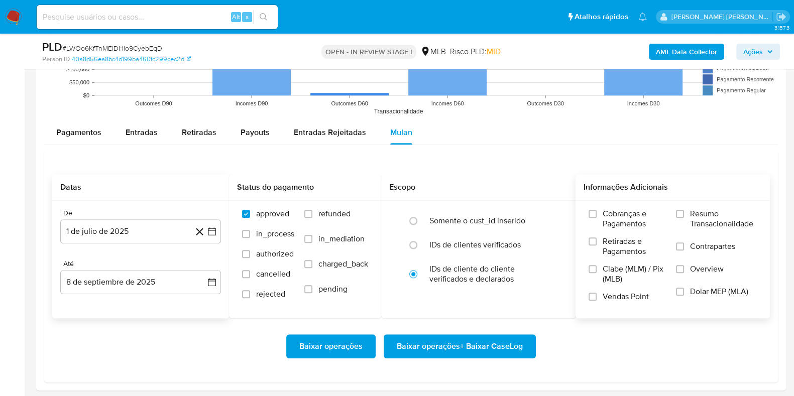
click at [699, 213] on span "Resumo Transacionalidade" at bounding box center [723, 219] width 67 height 20
click at [684, 213] on input "Resumo Transacionalidade" at bounding box center [680, 214] width 8 height 8
click at [697, 256] on label "Contrapartes" at bounding box center [716, 253] width 81 height 23
click at [684, 251] on input "Contrapartes" at bounding box center [680, 247] width 8 height 8
click at [480, 340] on span "Baixar operações + Baixar CaseLog" at bounding box center [460, 347] width 126 height 22
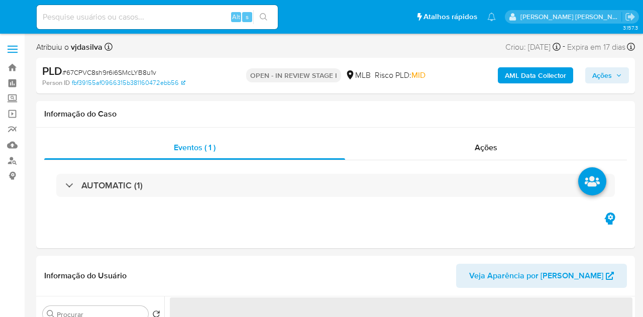
select select "10"
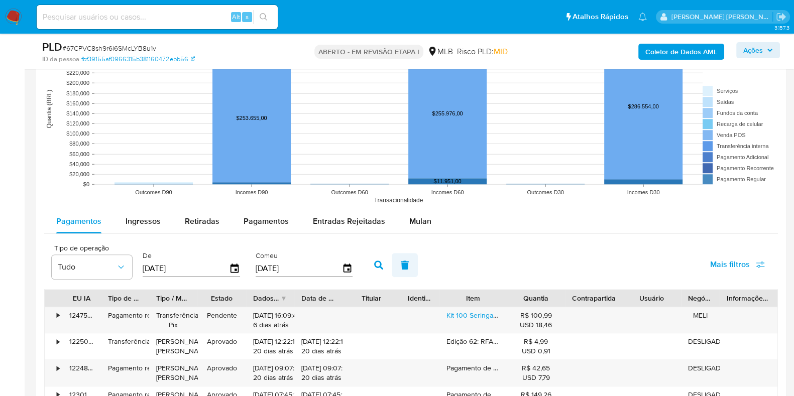
scroll to position [1004, 0]
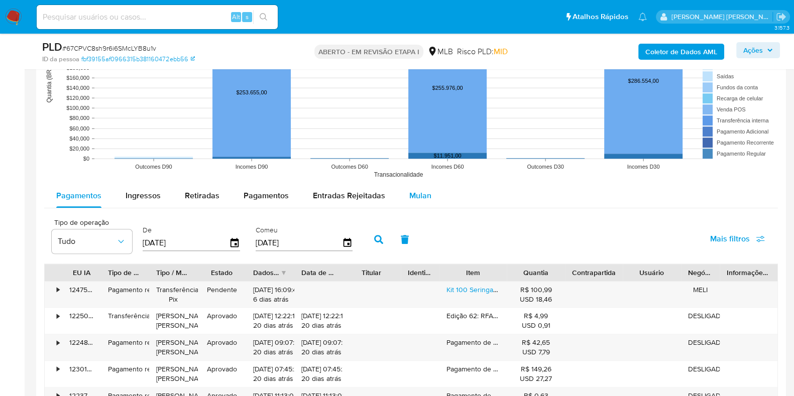
click at [419, 195] on font "Mulan" at bounding box center [420, 196] width 22 height 12
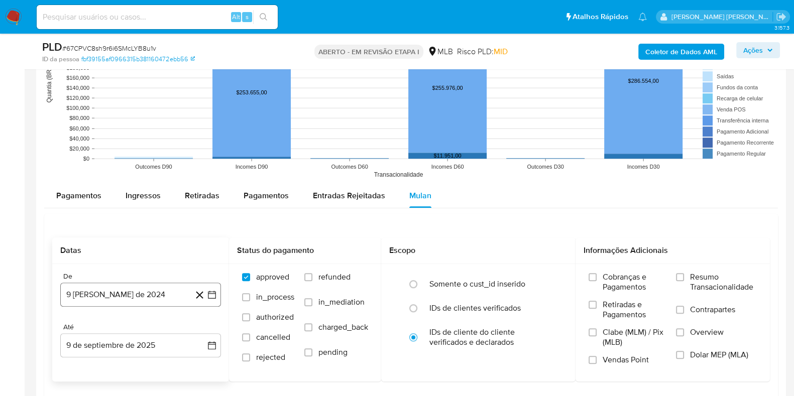
click at [132, 290] on button "9 [PERSON_NAME] de 2024" at bounding box center [140, 295] width 161 height 24
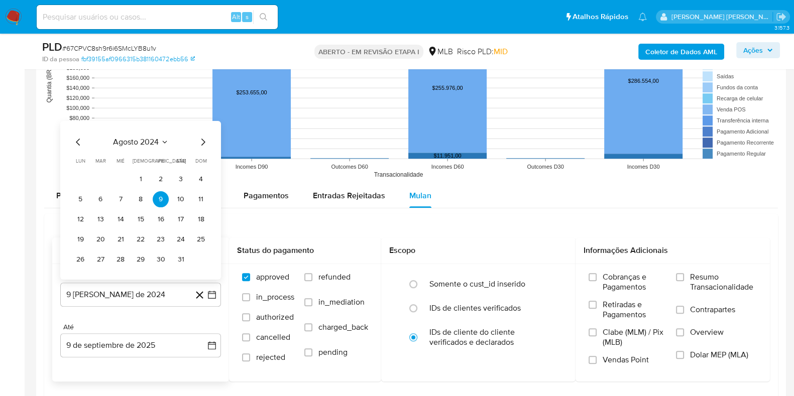
click at [153, 139] on span "agosto 2024" at bounding box center [136, 142] width 46 height 10
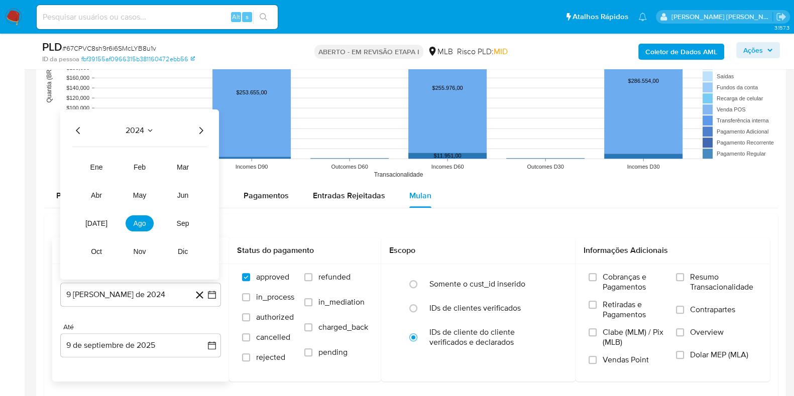
click at [201, 130] on icon "Año siguiente" at bounding box center [201, 130] width 12 height 12
click at [96, 227] on button "[DATE]" at bounding box center [96, 223] width 28 height 16
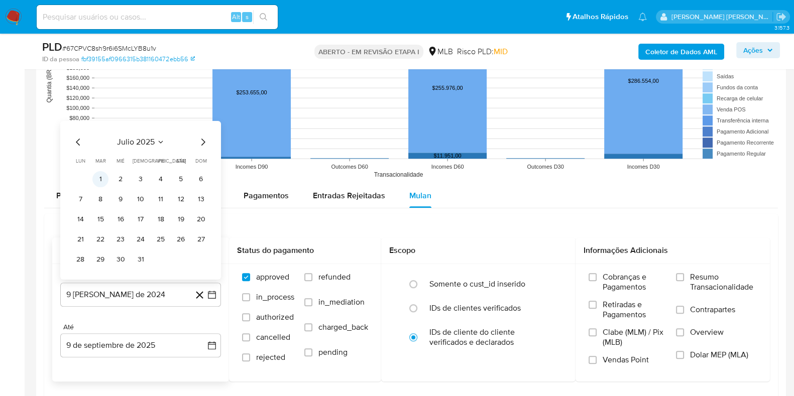
click at [103, 177] on button "1" at bounding box center [100, 179] width 16 height 16
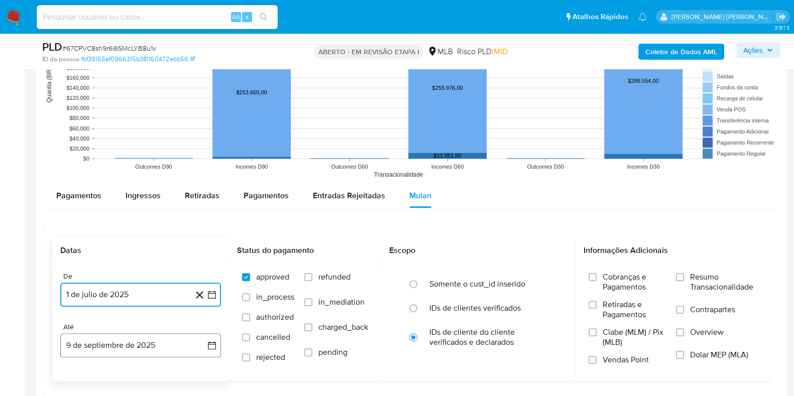
click at [137, 317] on button "9 de septiembre de 2025" at bounding box center [140, 346] width 161 height 24
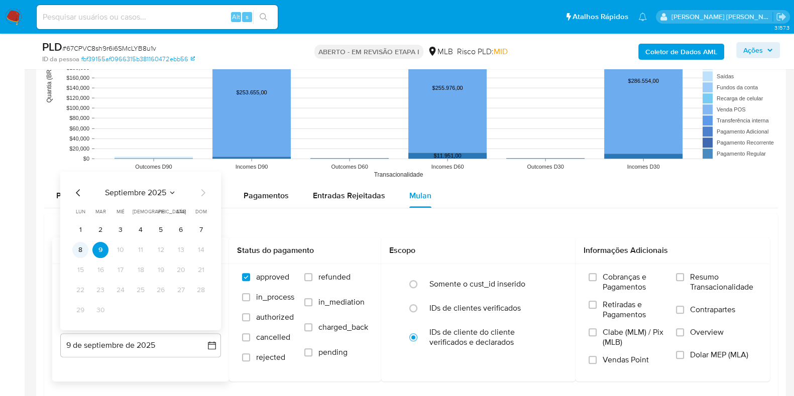
click at [78, 247] on button "8" at bounding box center [80, 250] width 16 height 16
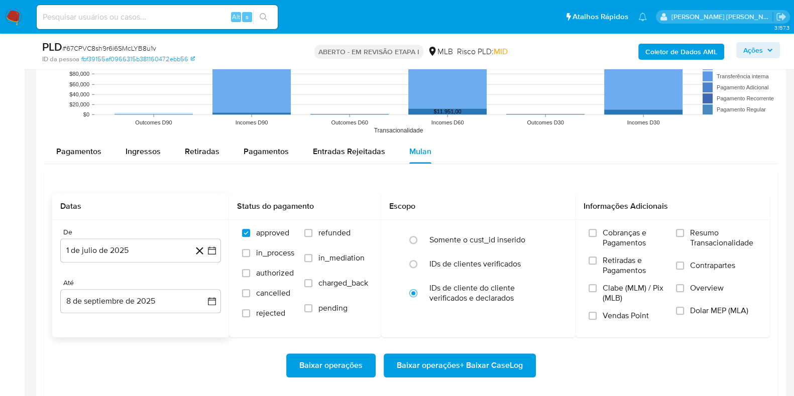
scroll to position [1068, 0]
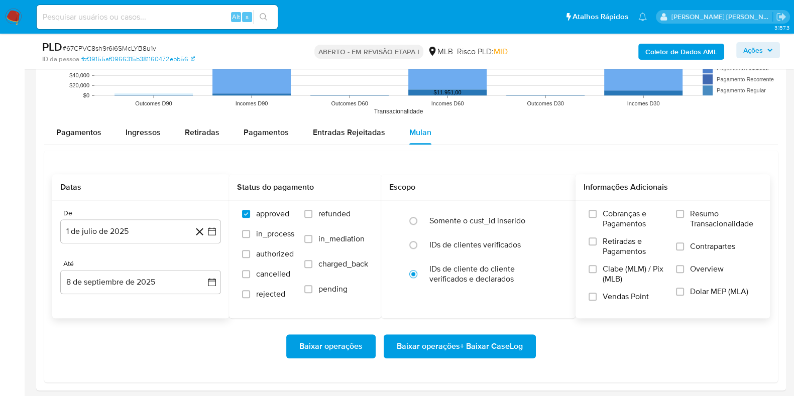
click at [643, 217] on span "Resumo Transacionalidade" at bounding box center [723, 219] width 67 height 20
click at [643, 217] on input "Resumo Transacionalidade" at bounding box center [680, 214] width 8 height 8
click at [643, 243] on span at bounding box center [680, 247] width 8 height 8
click at [643, 243] on input "Contrapartes" at bounding box center [680, 247] width 8 height 8
click at [460, 317] on span "Baixar operações + Baixar CaseLog" at bounding box center [460, 347] width 126 height 22
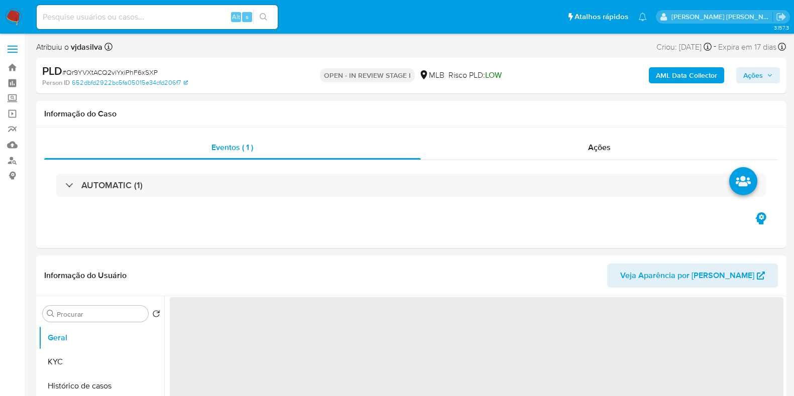
select select "10"
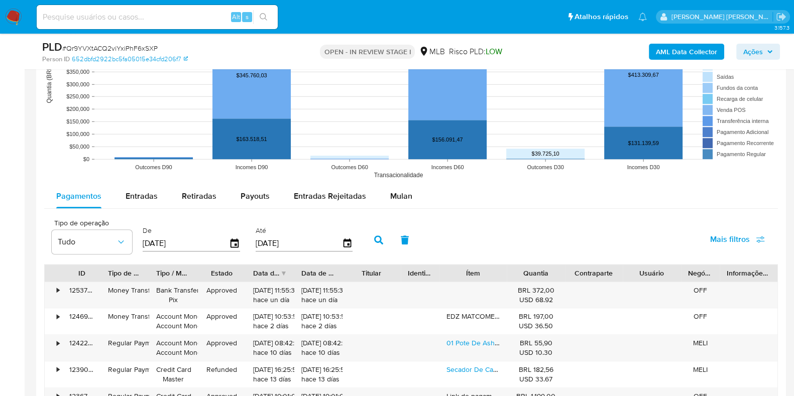
scroll to position [1004, 0]
click at [390, 191] on span "Mulan" at bounding box center [401, 196] width 22 height 12
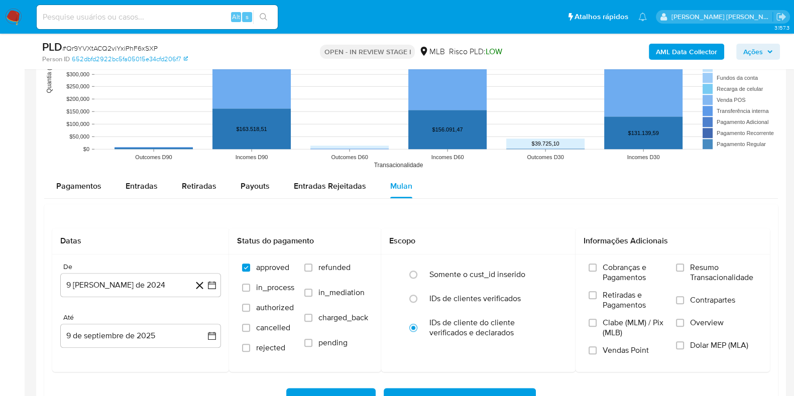
scroll to position [1068, 0]
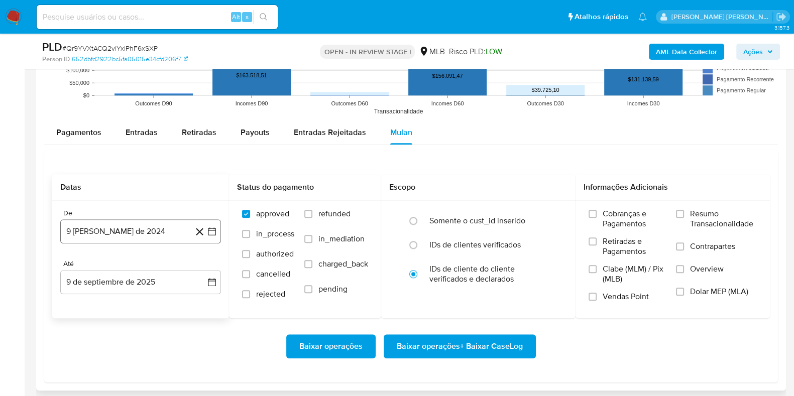
click at [109, 237] on button "9 [PERSON_NAME] de 2024" at bounding box center [140, 232] width 161 height 24
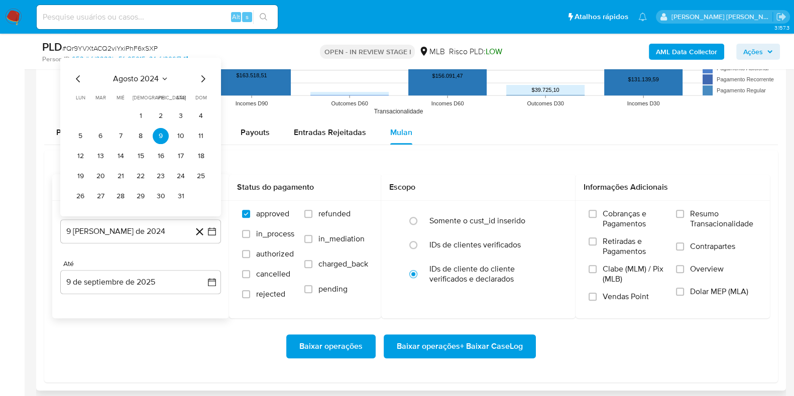
click at [150, 74] on span "agosto 2024" at bounding box center [136, 78] width 46 height 10
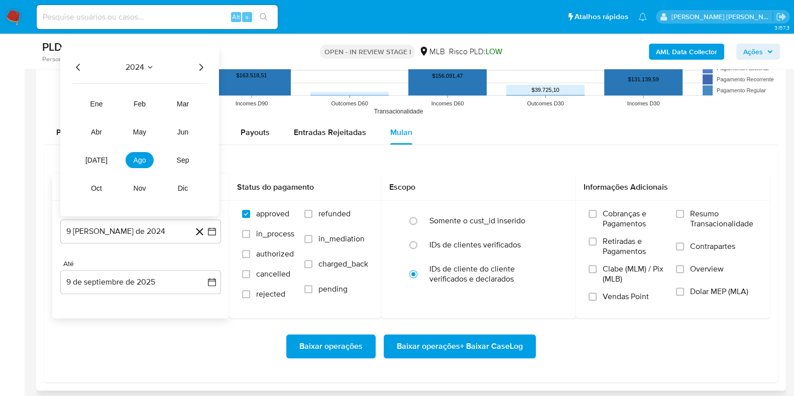
click at [205, 66] on icon "Año siguiente" at bounding box center [201, 67] width 12 height 12
click at [91, 162] on span "[DATE]" at bounding box center [96, 160] width 22 height 8
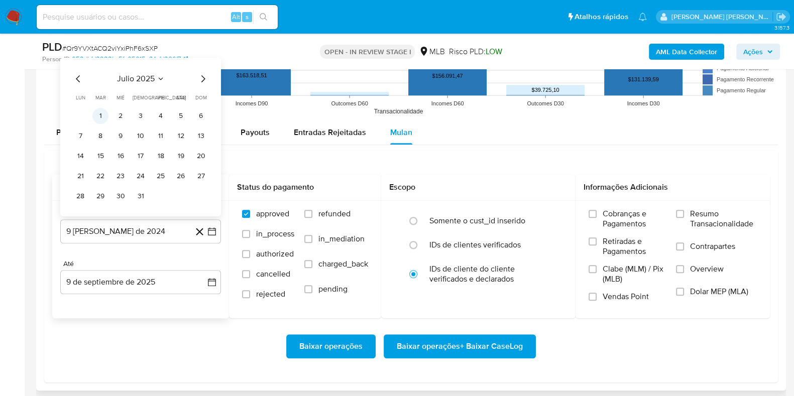
click at [101, 116] on button "1" at bounding box center [100, 116] width 16 height 16
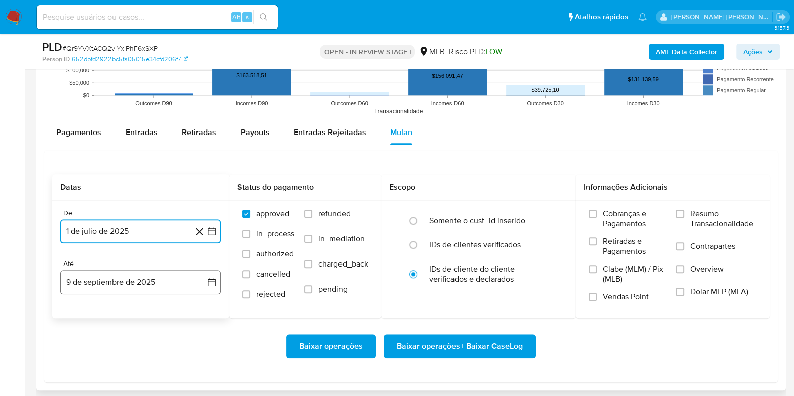
click at [135, 279] on button "9 de septiembre de 2025" at bounding box center [140, 282] width 161 height 24
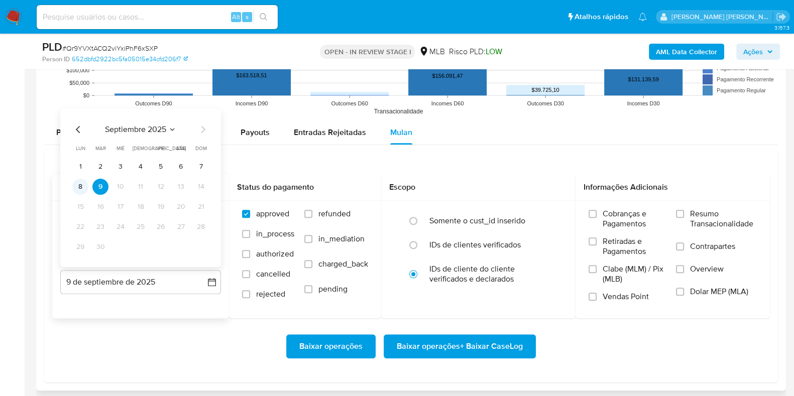
click at [84, 188] on button "8" at bounding box center [80, 186] width 16 height 16
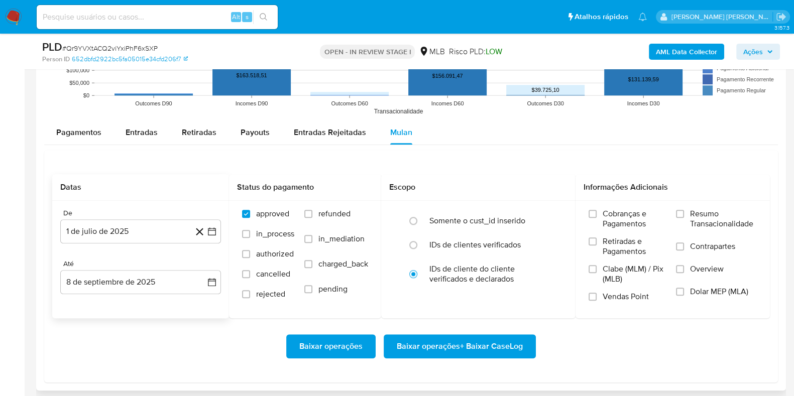
click at [166, 325] on div "Baixar operações Baixar operações + Baixar CaseLog" at bounding box center [411, 347] width 718 height 56
click at [709, 220] on span "Resumo Transacionalidade" at bounding box center [723, 219] width 67 height 20
click at [684, 218] on input "Resumo Transacionalidade" at bounding box center [680, 214] width 8 height 8
click at [691, 243] on span "Contrapartes" at bounding box center [712, 247] width 45 height 10
click at [684, 243] on input "Contrapartes" at bounding box center [680, 247] width 8 height 8
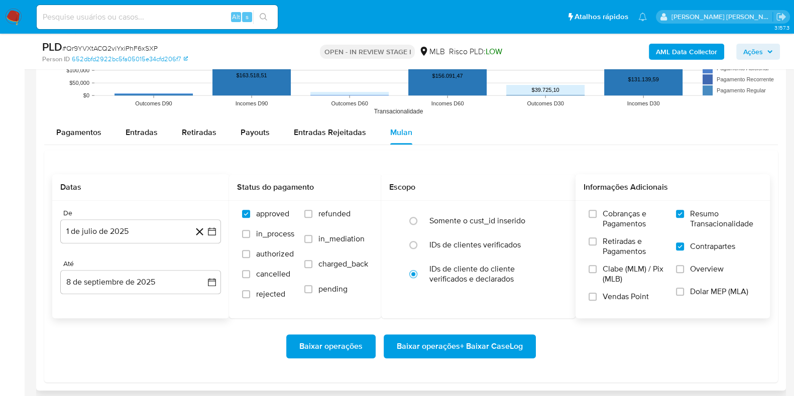
click at [451, 333] on div "Baixar operações Baixar operações + Baixar CaseLog" at bounding box center [411, 347] width 718 height 56
click at [448, 339] on span "Baixar operações + Baixar CaseLog" at bounding box center [460, 347] width 126 height 22
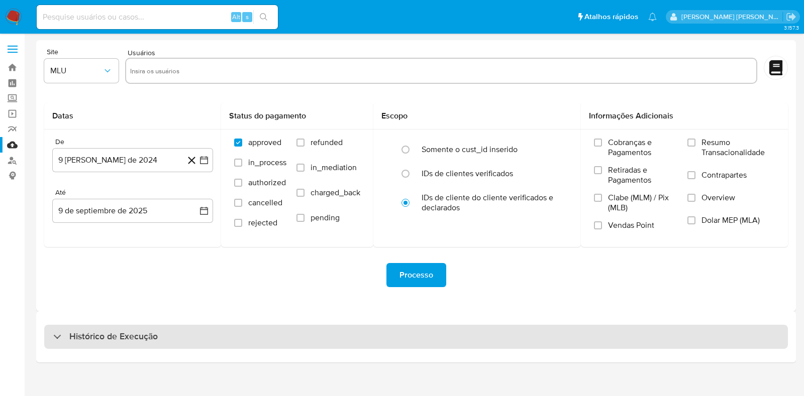
click at [127, 343] on h3 "Histórico de Execução" at bounding box center [113, 337] width 88 height 12
select select "10"
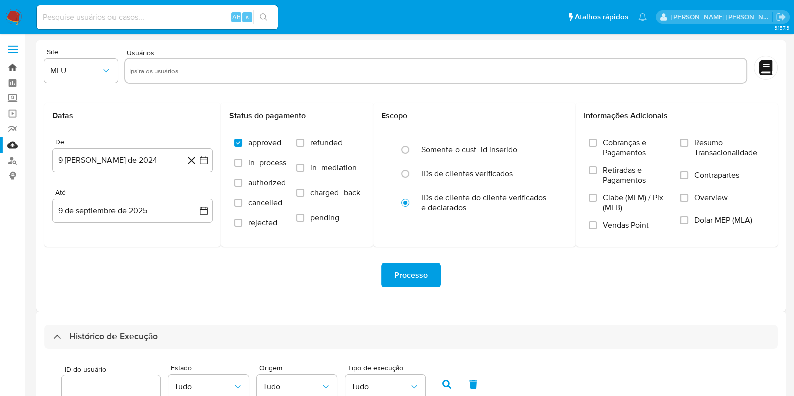
click at [15, 66] on link "Bandeja" at bounding box center [60, 68] width 120 height 16
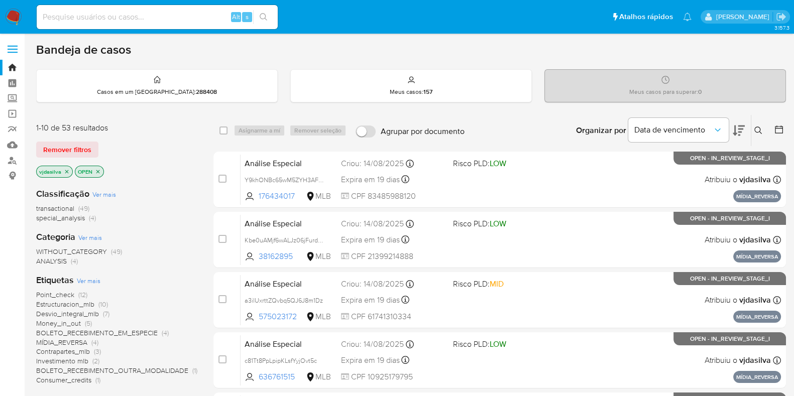
scroll to position [62, 0]
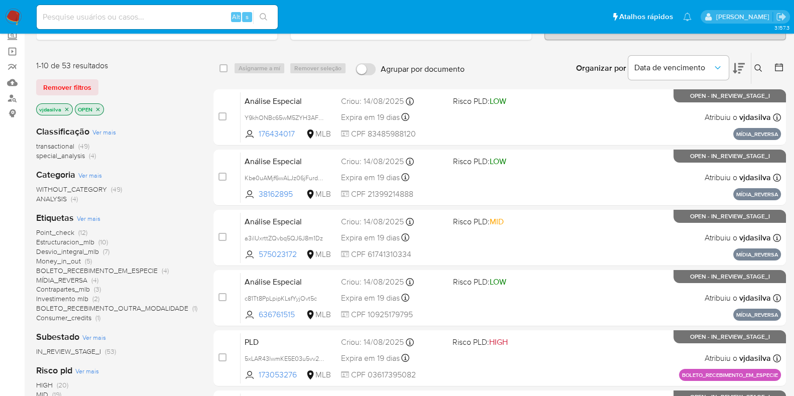
click at [97, 109] on icon "close-filter" at bounding box center [98, 110] width 4 height 4
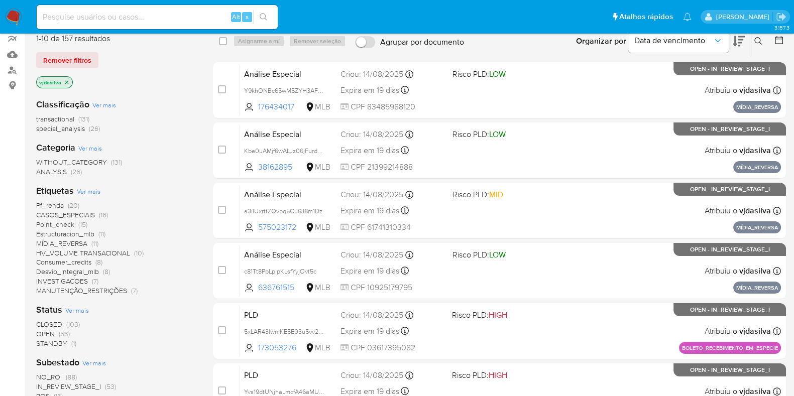
scroll to position [125, 0]
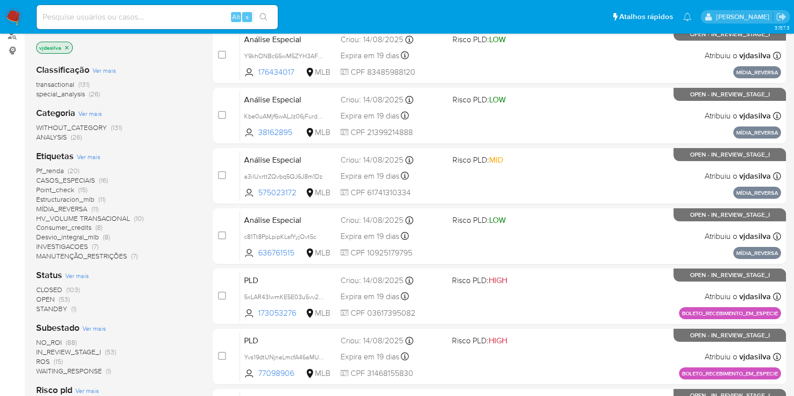
click at [60, 307] on span "STANDBY" at bounding box center [51, 309] width 31 height 10
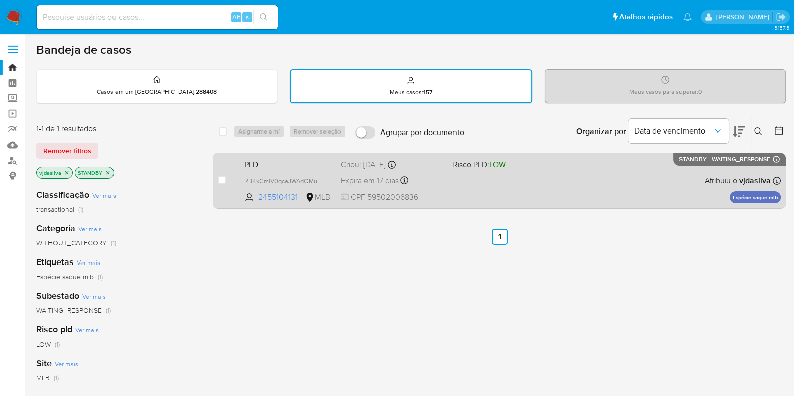
click at [284, 172] on div "PLD RBKxCmlV0qcaJWAdQMu3YAy2 2455104131 MLB Risco PLD: LOW Criou: [DATE] Criou:…" at bounding box center [510, 180] width 541 height 51
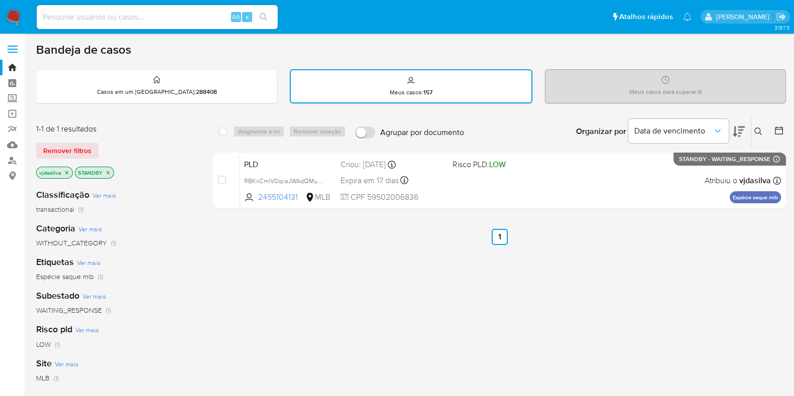
click at [107, 171] on icon "close-filter" at bounding box center [109, 173] width 4 height 4
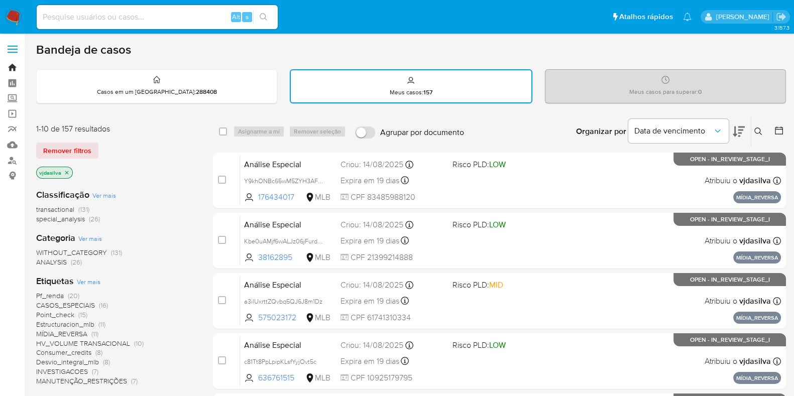
click at [13, 70] on link "Bandeja" at bounding box center [60, 68] width 120 height 16
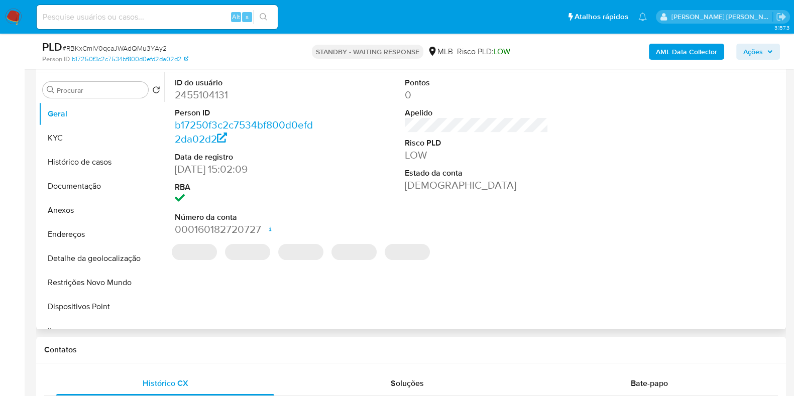
select select "10"
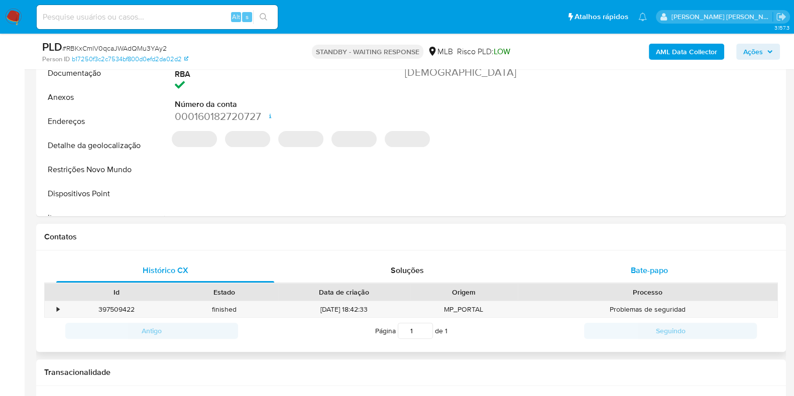
scroll to position [314, 0]
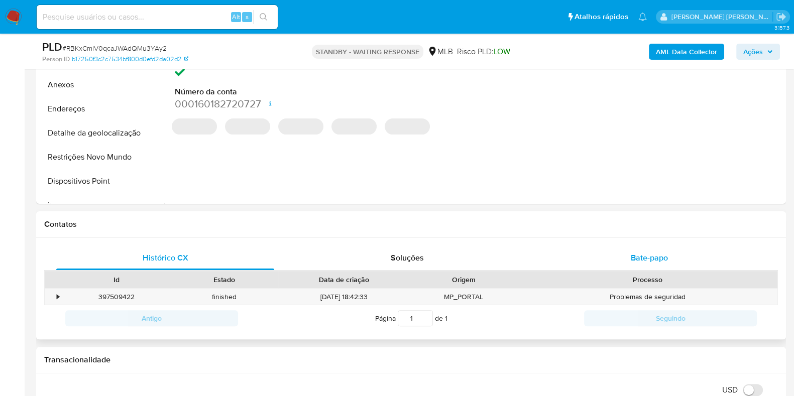
click at [651, 258] on span "Bate-papo" at bounding box center [649, 258] width 37 height 12
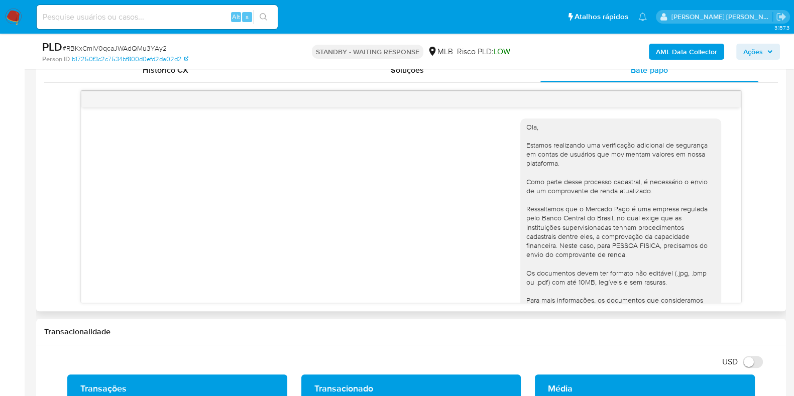
scroll to position [0, 0]
click at [599, 193] on div "Ola, Estamos realizando uma verificação adicional de segurança em contas de usu…" at bounding box center [621, 256] width 189 height 265
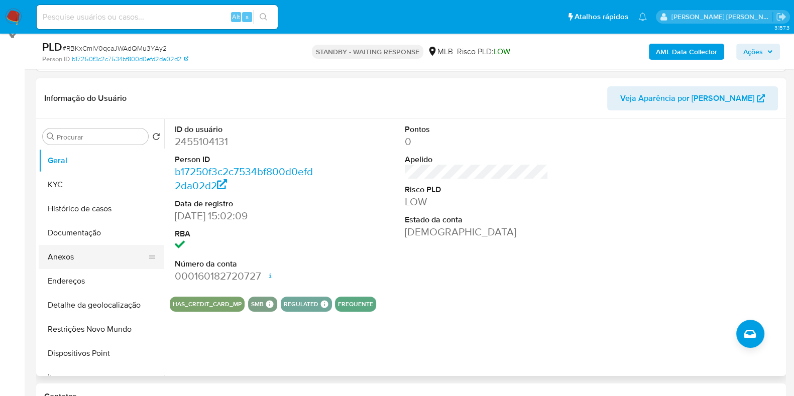
scroll to position [125, 0]
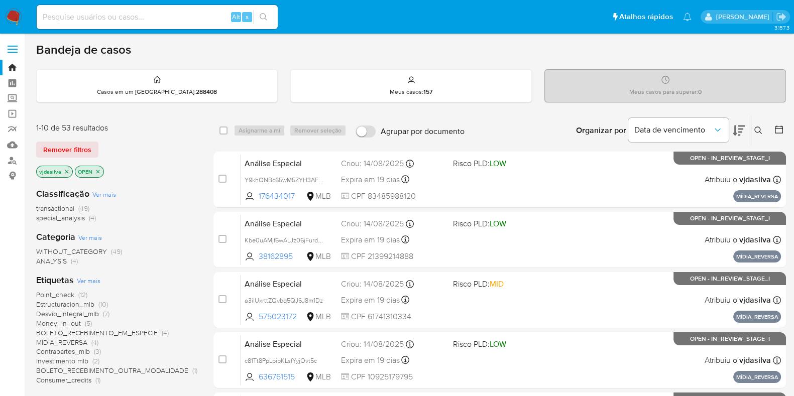
click at [741, 125] on icon at bounding box center [739, 131] width 12 height 12
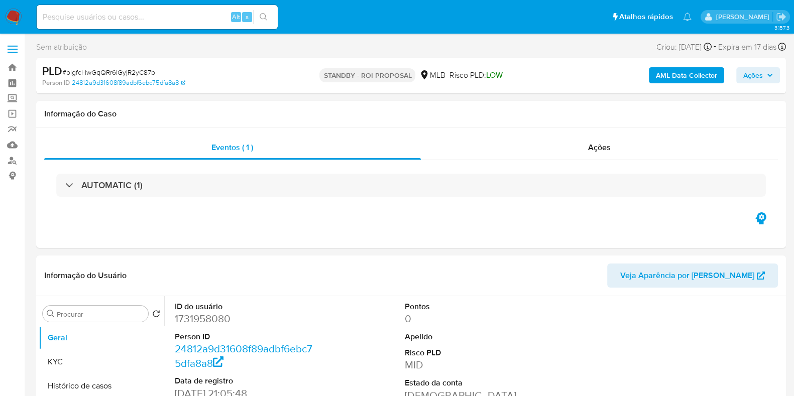
select select "10"
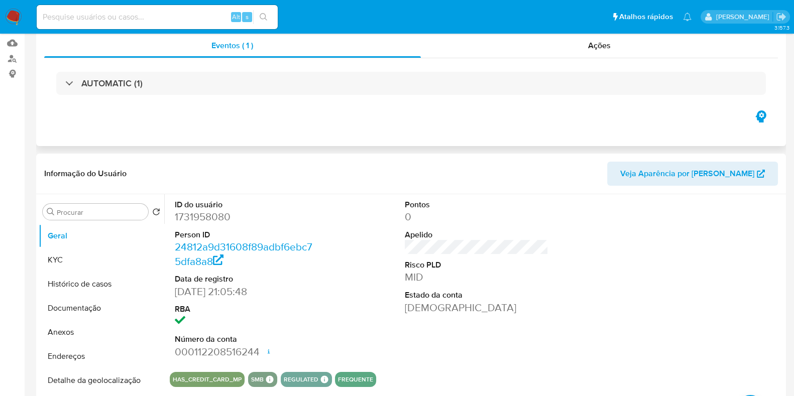
scroll to position [188, 0]
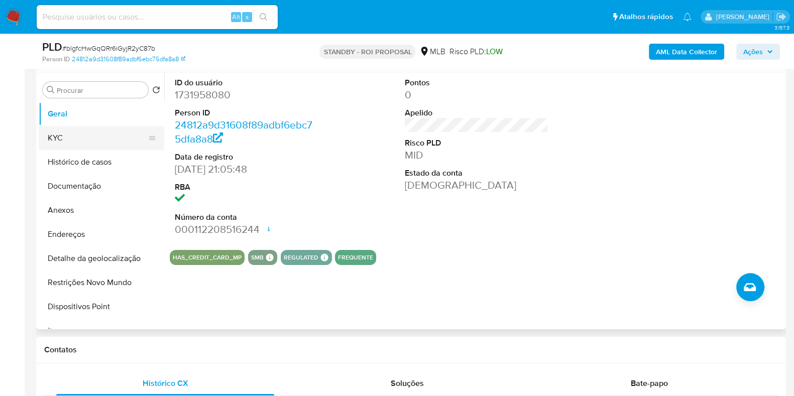
click at [86, 143] on button "KYC" at bounding box center [98, 138] width 118 height 24
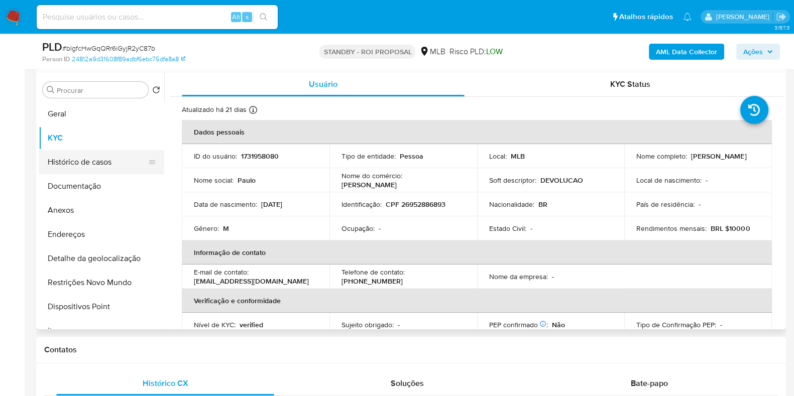
click at [88, 161] on button "Histórico de casos" at bounding box center [98, 162] width 118 height 24
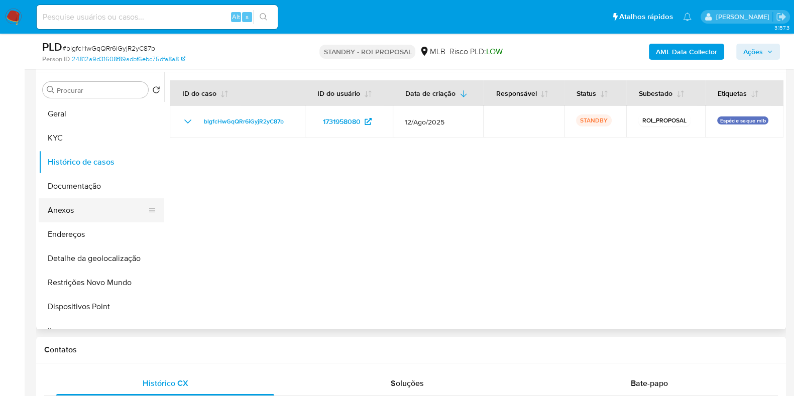
click at [86, 199] on button "Anexos" at bounding box center [98, 210] width 118 height 24
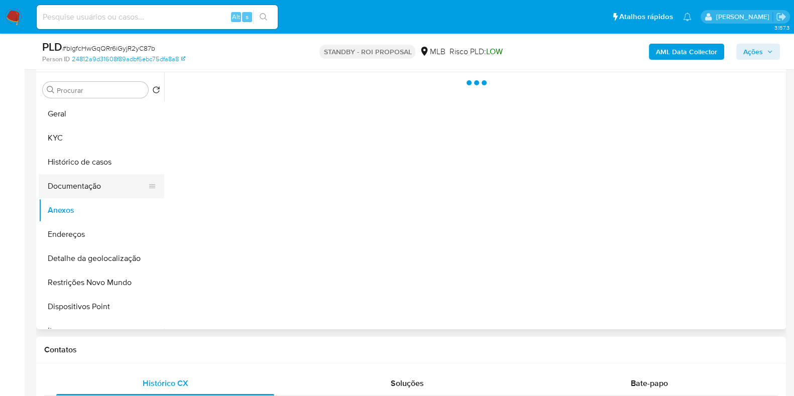
click at [89, 190] on button "Documentação" at bounding box center [98, 186] width 118 height 24
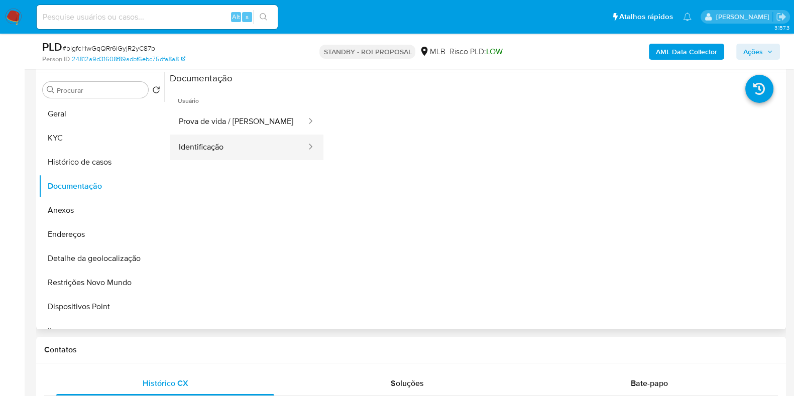
click at [208, 151] on button "Identificação" at bounding box center [239, 148] width 138 height 26
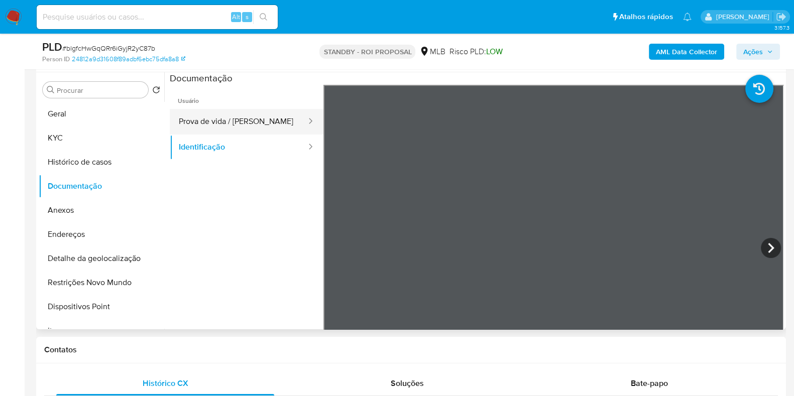
click at [255, 126] on button "Prova de vida / [PERSON_NAME]" at bounding box center [239, 122] width 138 height 26
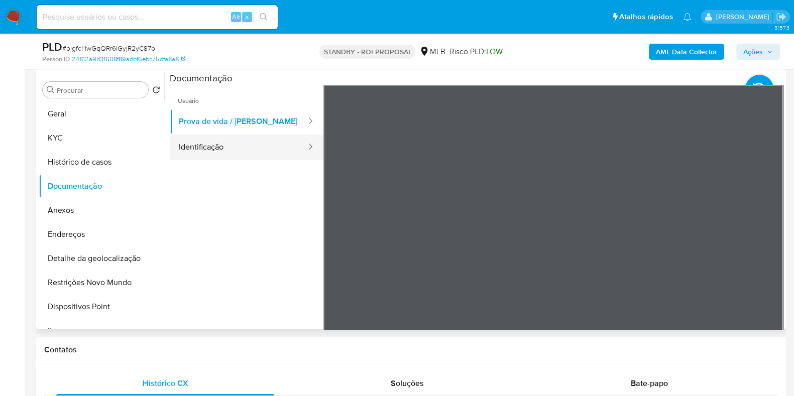
click at [188, 144] on button "Identificação" at bounding box center [239, 148] width 138 height 26
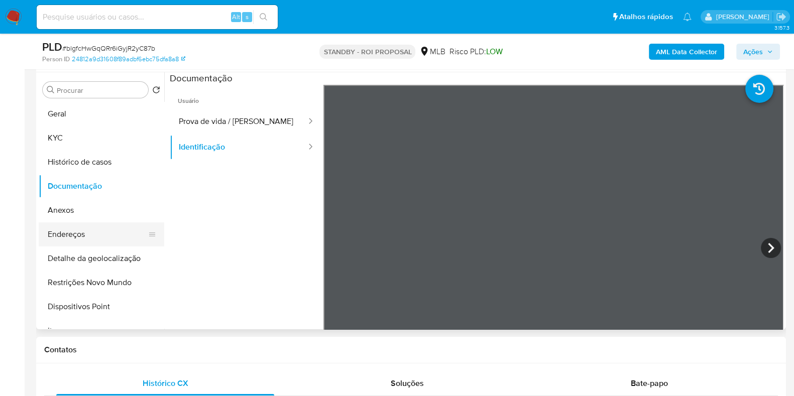
scroll to position [125, 0]
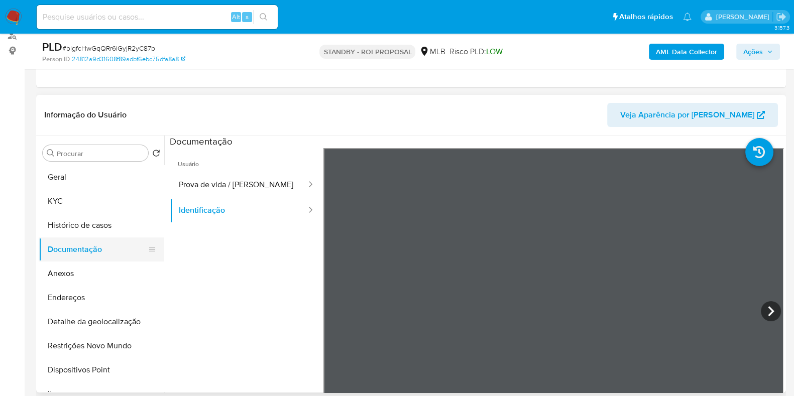
drag, startPoint x: 143, startPoint y: 252, endPoint x: 143, endPoint y: 242, distance: 10.6
click at [143, 242] on button "Documentação" at bounding box center [98, 250] width 118 height 24
click at [143, 248] on ul "Geral KYC Histórico de casos Documentação Anexos Endereços Detalhe da geolocali…" at bounding box center [102, 278] width 126 height 227
click at [117, 181] on button "Geral" at bounding box center [98, 177] width 118 height 24
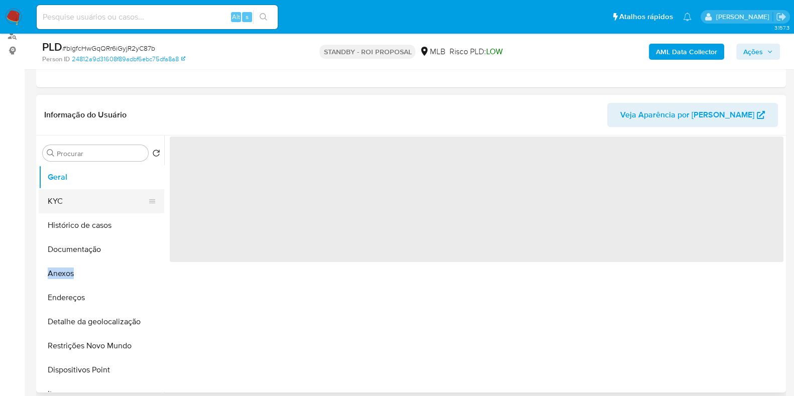
click at [99, 196] on button "KYC" at bounding box center [98, 201] width 118 height 24
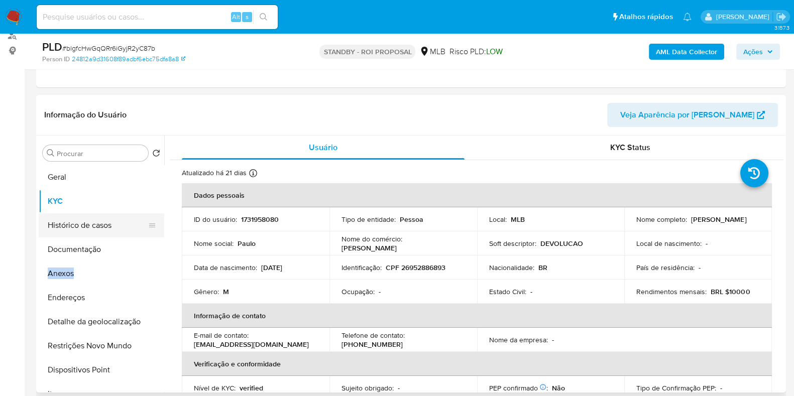
click at [79, 224] on button "Histórico de casos" at bounding box center [98, 226] width 118 height 24
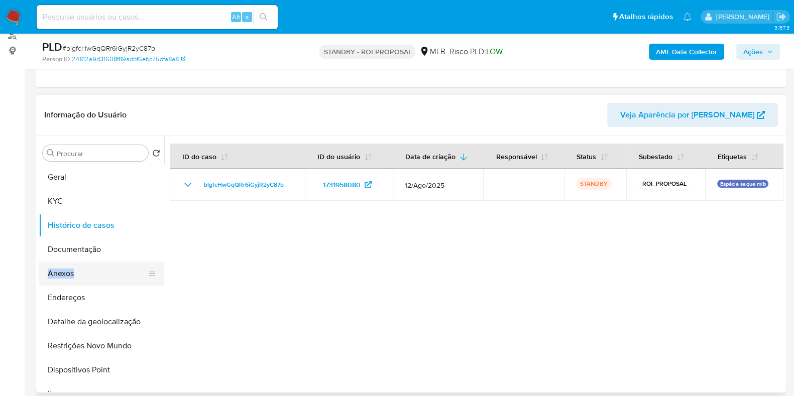
click at [90, 277] on button "Anexos" at bounding box center [98, 274] width 118 height 24
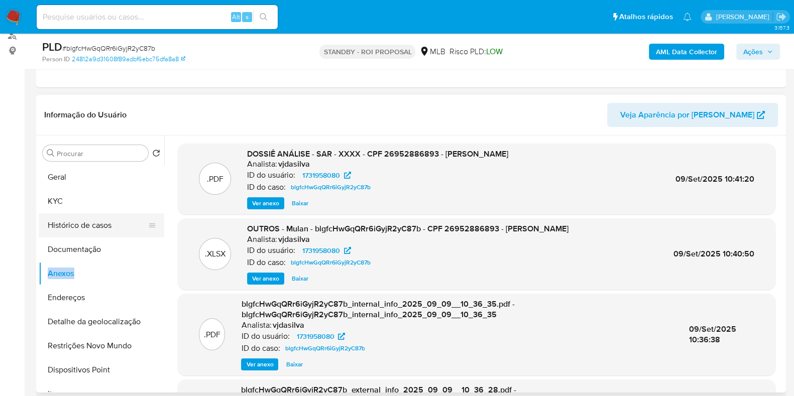
click at [92, 216] on button "Histórico de casos" at bounding box center [98, 226] width 118 height 24
